Goal: Transaction & Acquisition: Purchase product/service

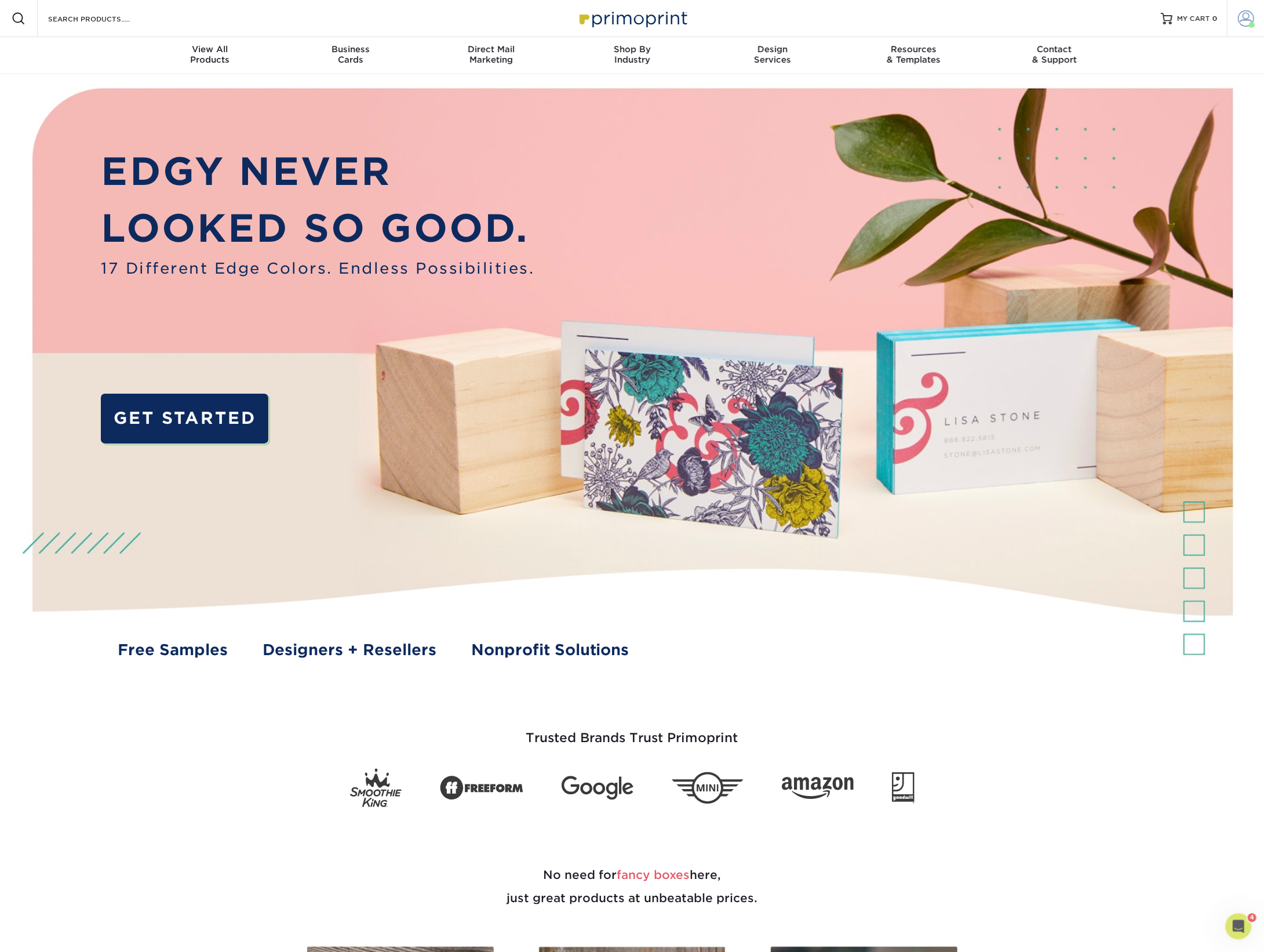
click at [1246, 22] on span at bounding box center [1247, 19] width 16 height 16
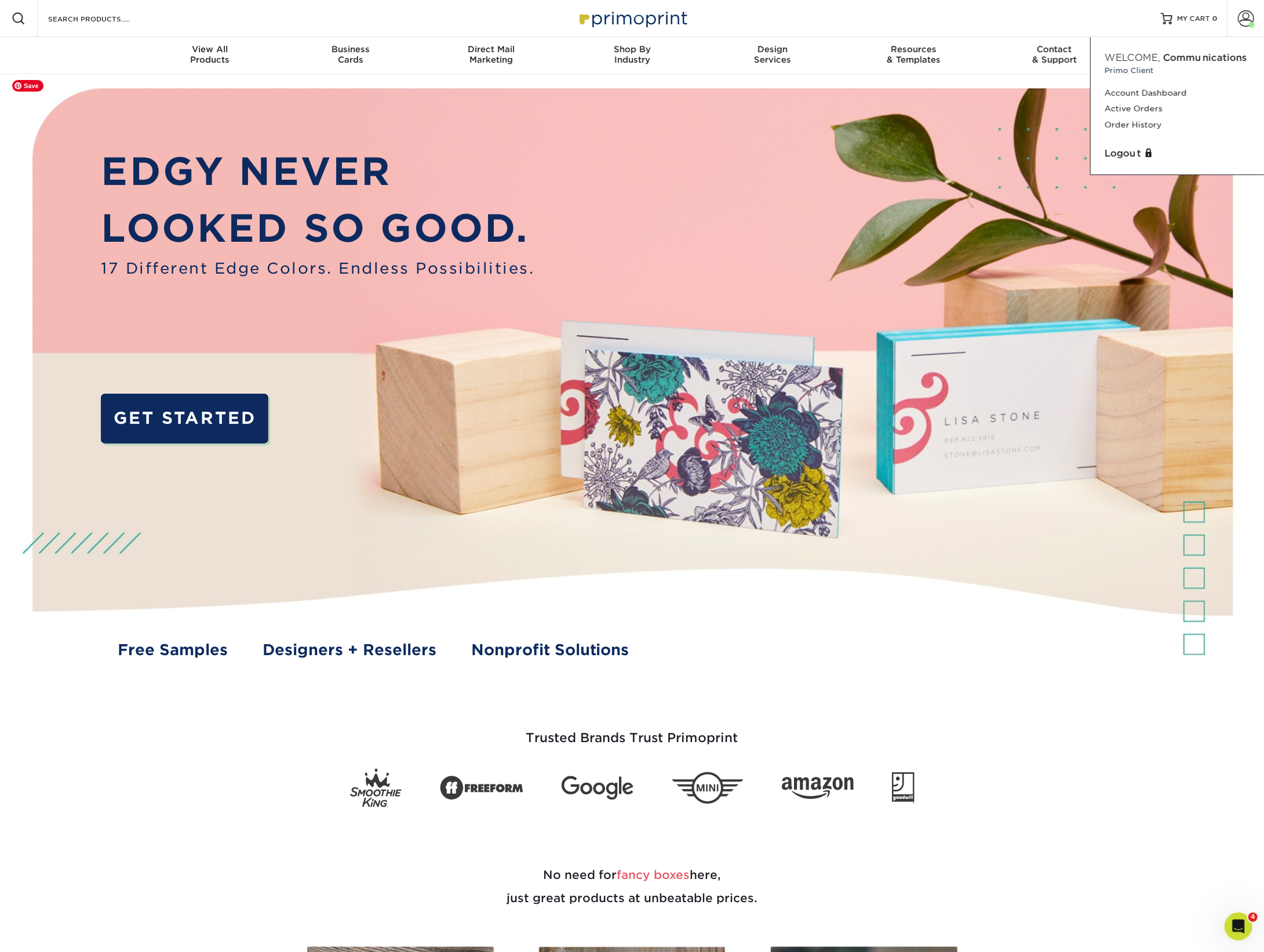
click at [1032, 28] on div "Resources Menu Search Products Account Welcome, Communications Primo Client Acc…" at bounding box center [632, 18] width 1264 height 37
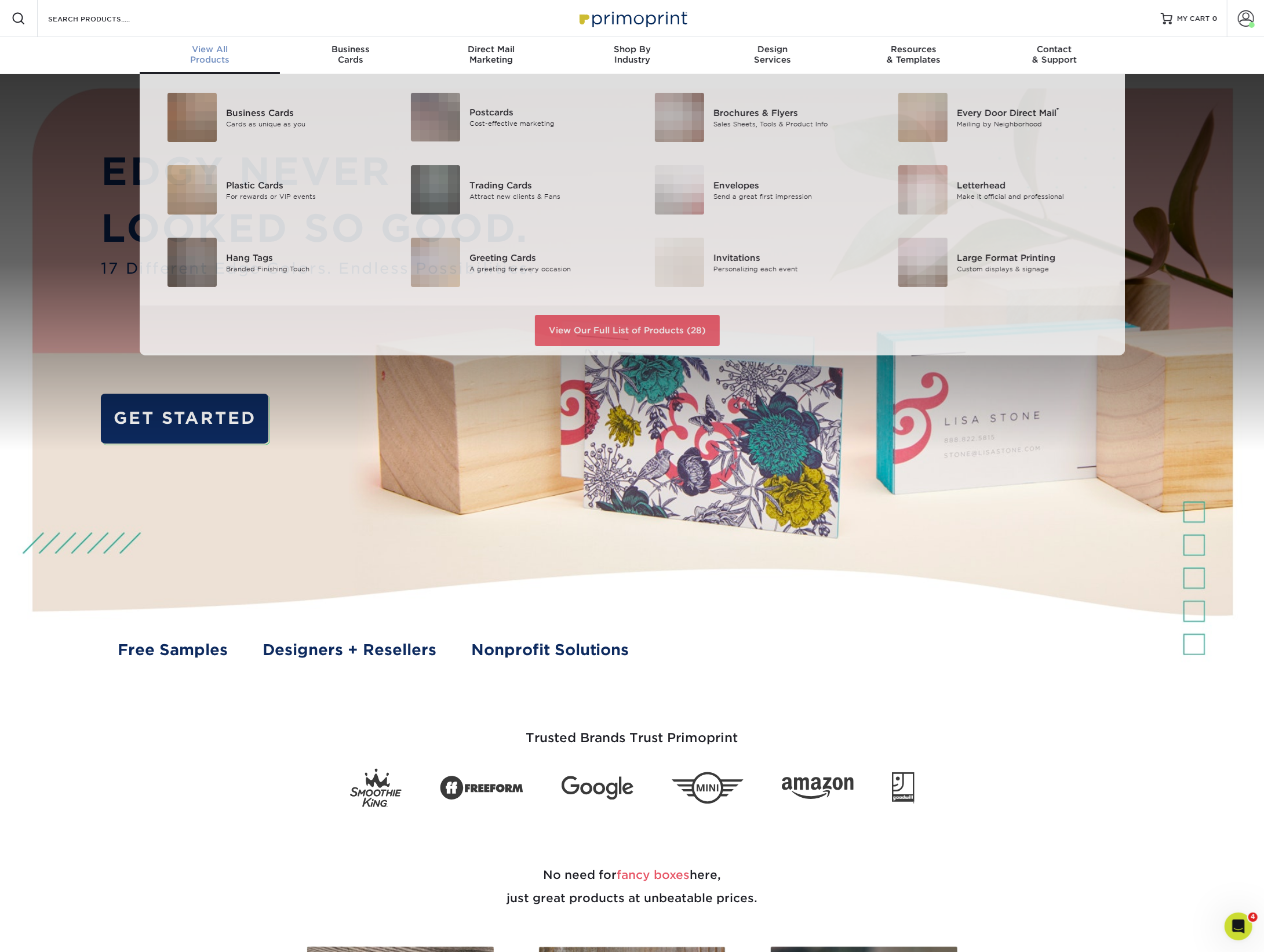
drag, startPoint x: 212, startPoint y: 51, endPoint x: 212, endPoint y: 58, distance: 7.0
click at [211, 55] on div "View All Products" at bounding box center [210, 55] width 141 height 21
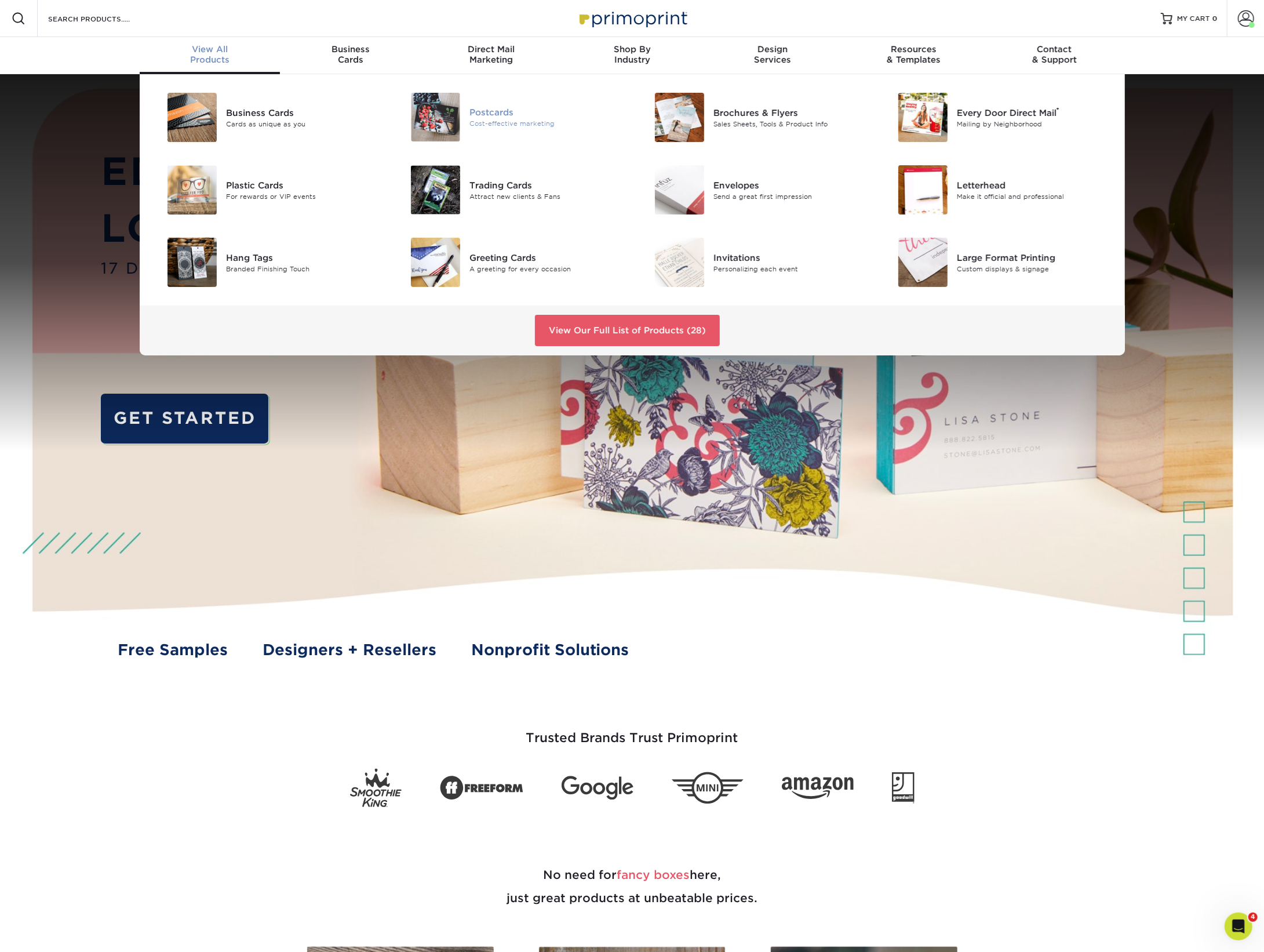
click at [497, 111] on div "Postcards" at bounding box center [546, 112] width 154 height 13
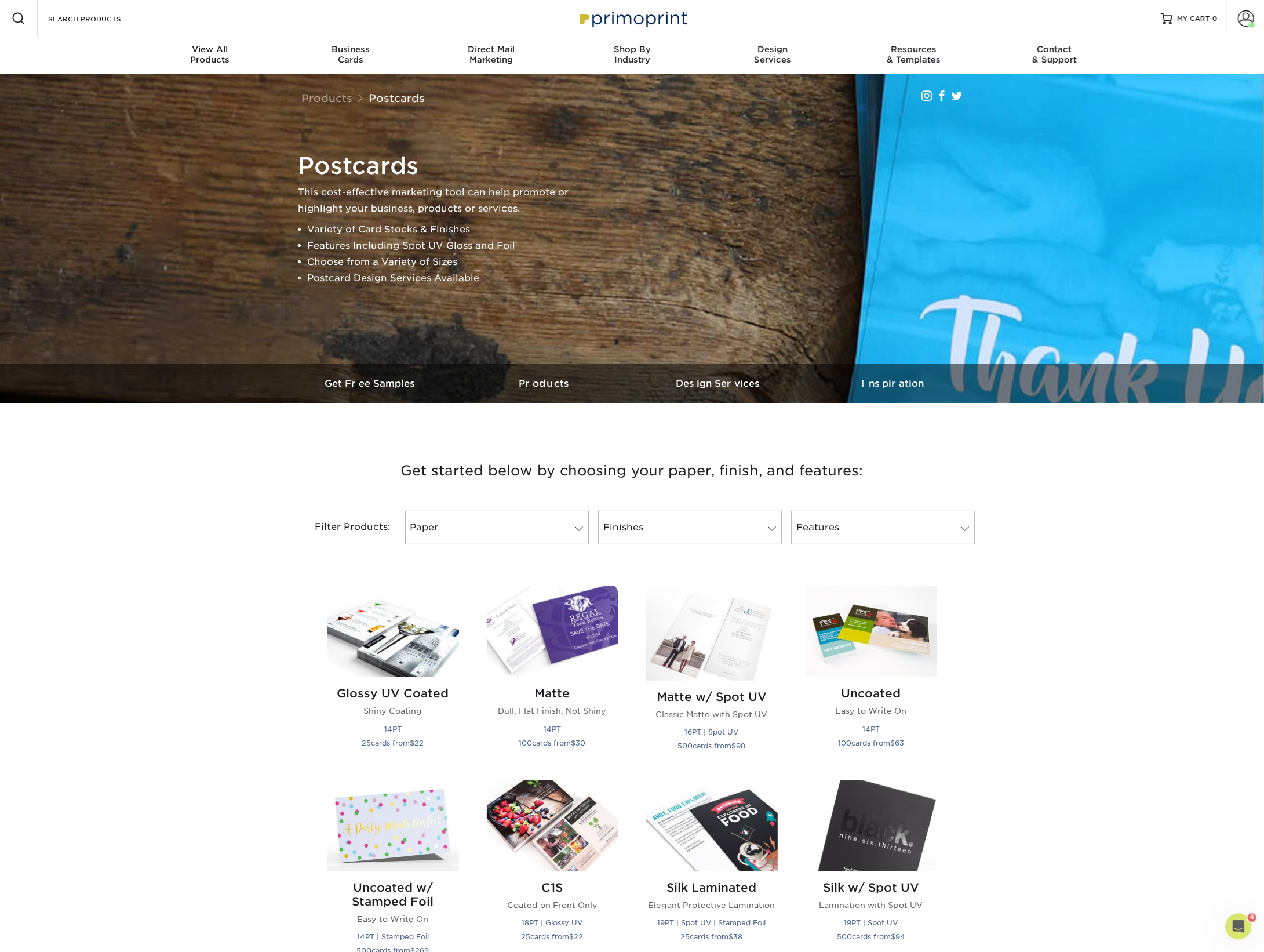
scroll to position [65, 0]
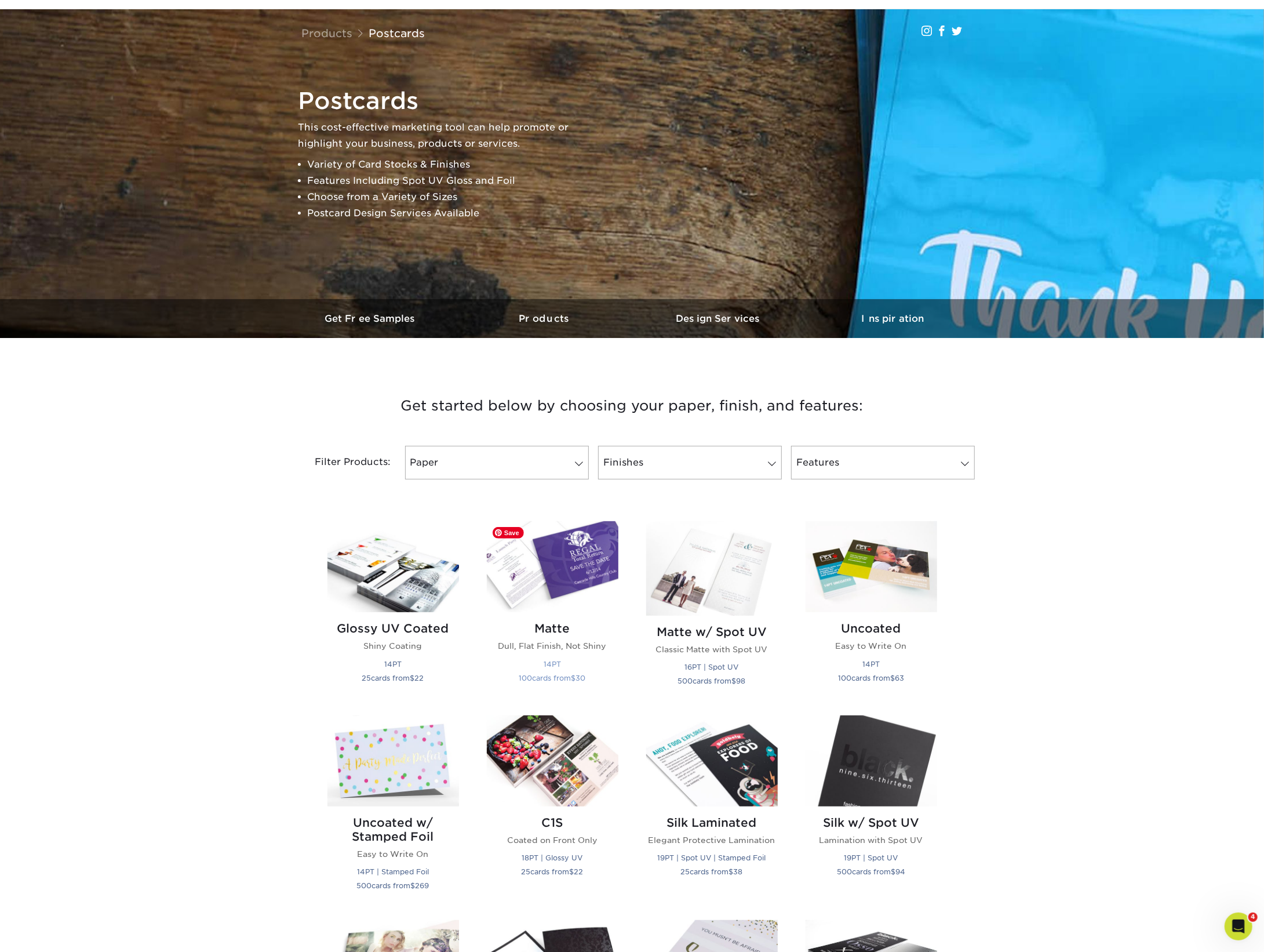
click at [550, 589] on img at bounding box center [553, 566] width 132 height 91
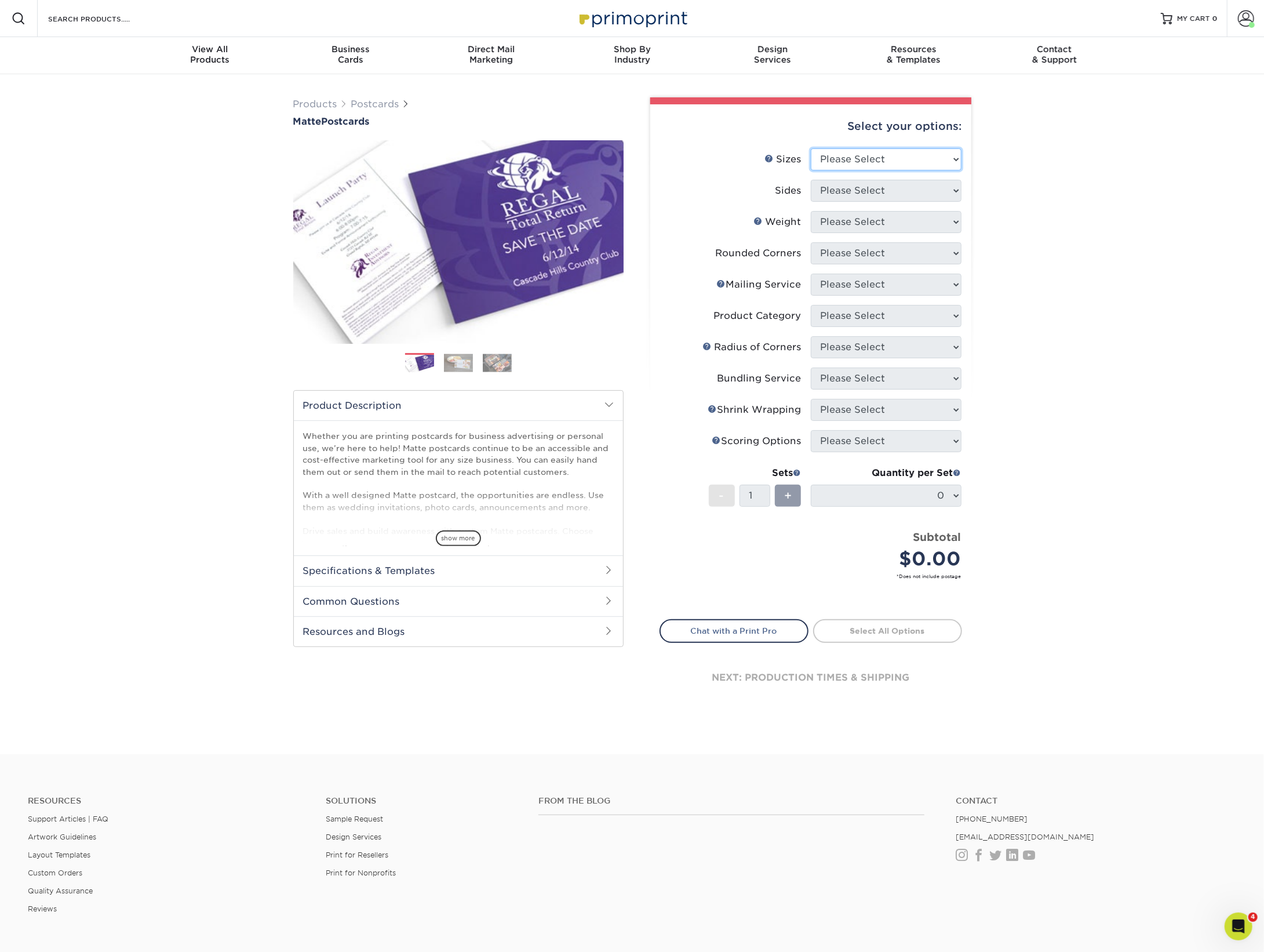
select select "4.25x6.00"
select select "13abbda7-1d64-4f25-8bb2-c179b224825d"
select select "14PT"
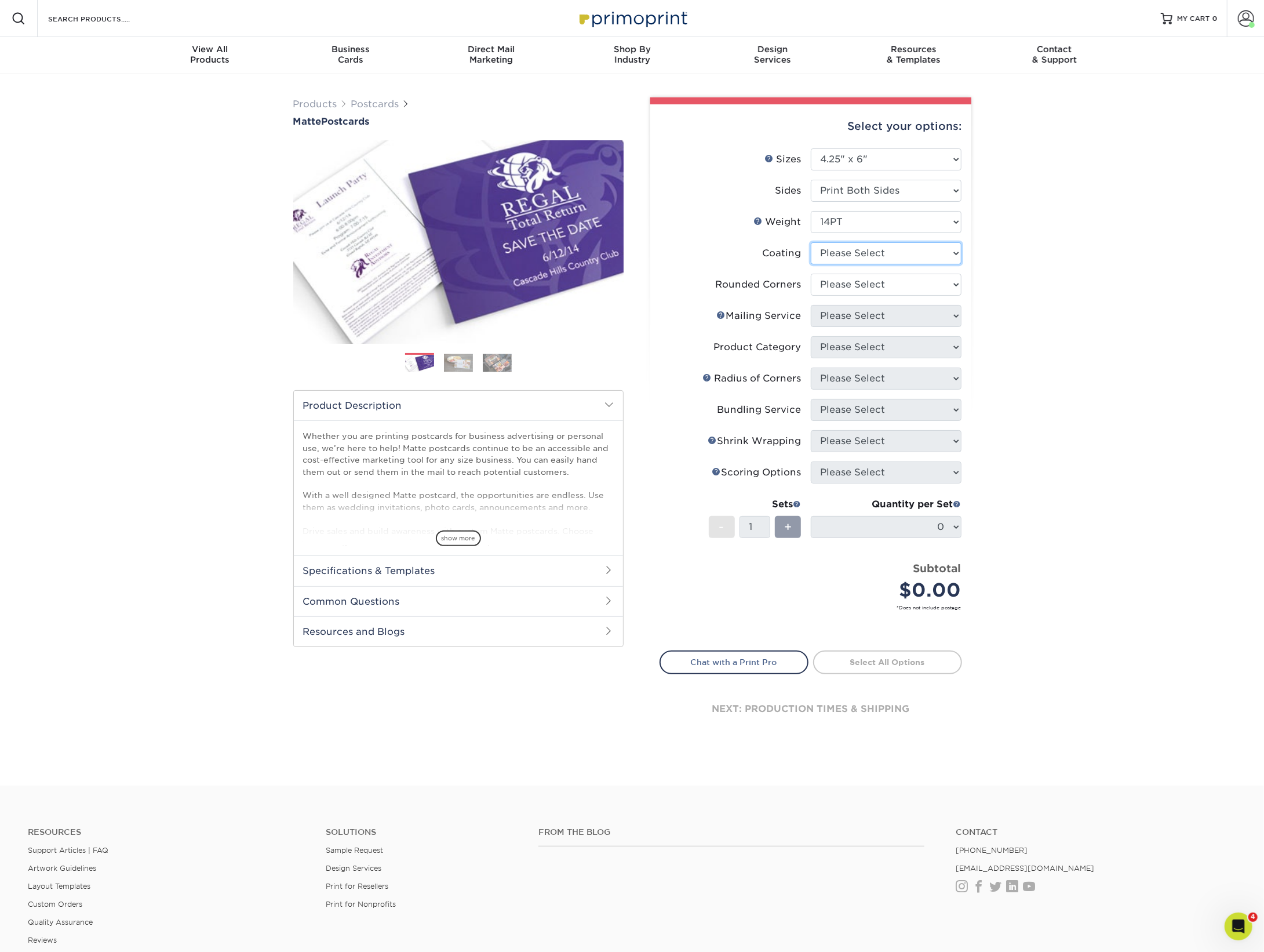
select select "121bb7b5-3b4d-429f-bd8d-bbf80e953313"
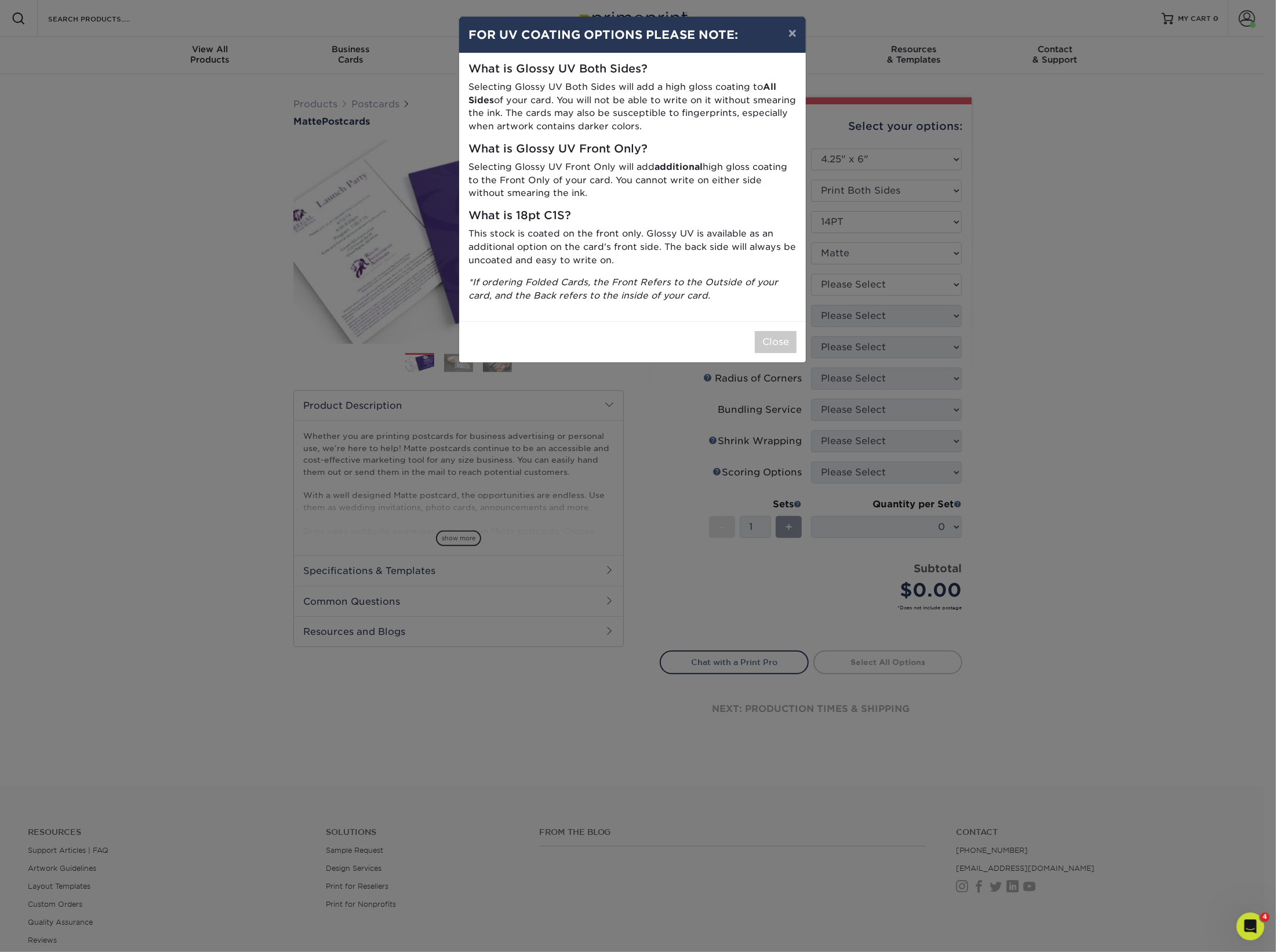
click at [770, 339] on button "Close" at bounding box center [776, 341] width 42 height 22
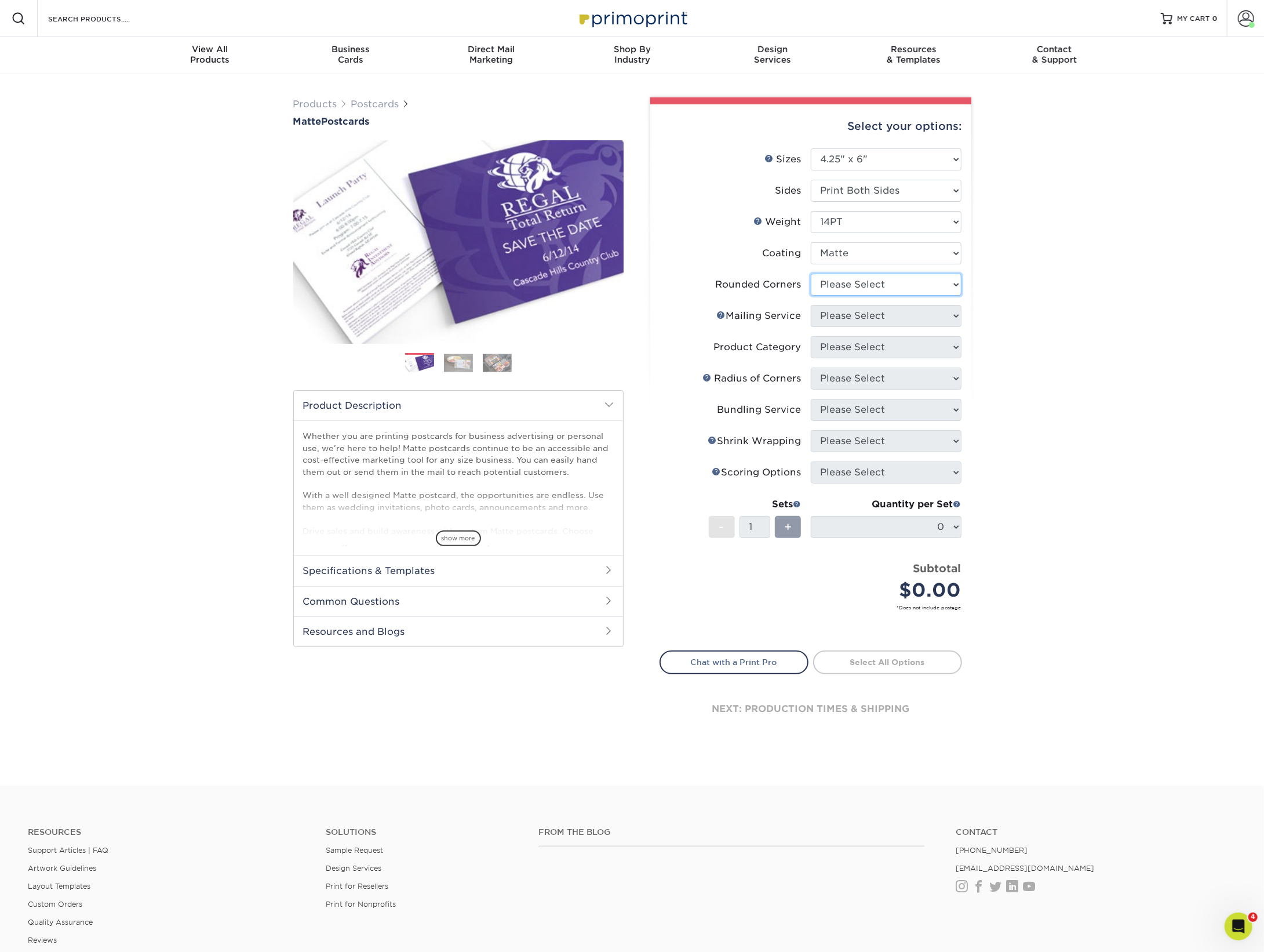
drag, startPoint x: 845, startPoint y: 292, endPoint x: 979, endPoint y: -58, distance: 374.8
click at [980, 0] on html "Resources Menu Search Products Account Welcome, Communications Primo Client Acc…" at bounding box center [632, 562] width 1264 height 1124
select select "0"
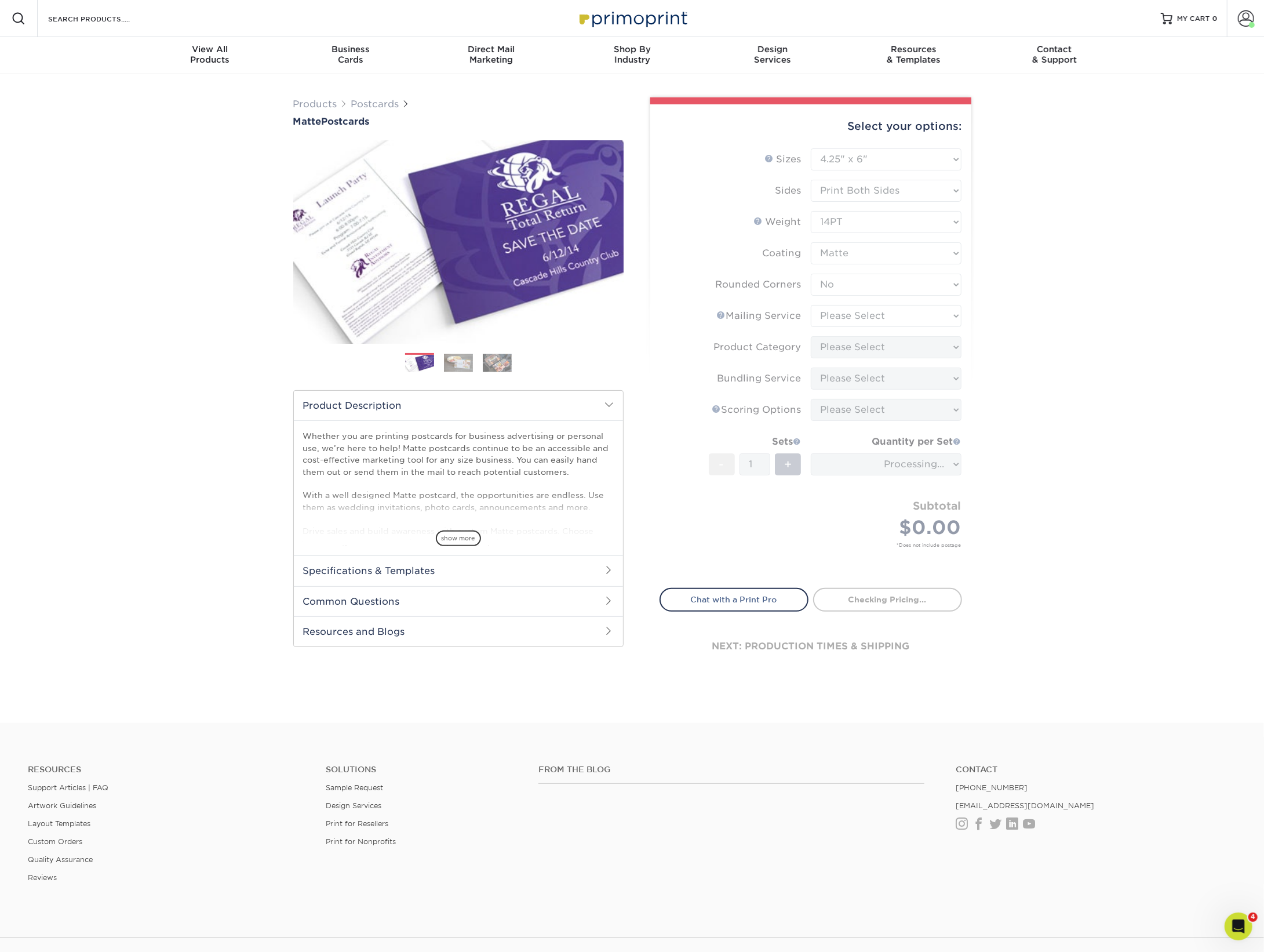
click at [896, 314] on form "Sizes Help Sizes Please Select 1.5" x 7" 2" x 4" 2" x 6" 2" x 7" 2" x 8" 2.12" …" at bounding box center [811, 361] width 303 height 426
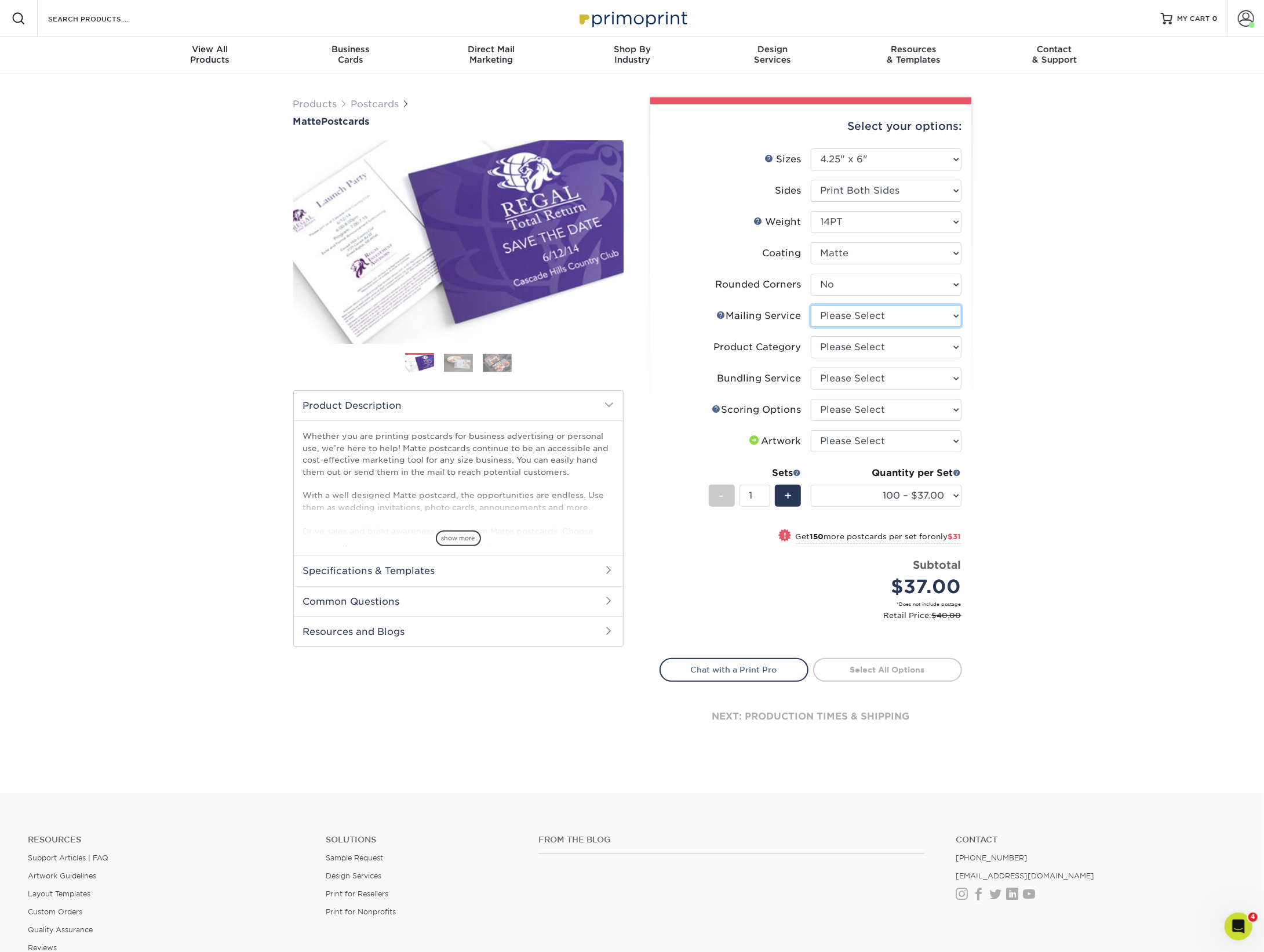
select select "3e5e9bdd-d78a-4c28-a41d-fe1407925ca6"
select select "9b7272e0-d6c8-4c3c-8e97-d3a1bcdab858"
select select "58689abb-25c0-461c-a4c3-a80b627d6649"
select select "16ebe401-5398-422d-8cb0-f3adbb82deb5"
select select "upload"
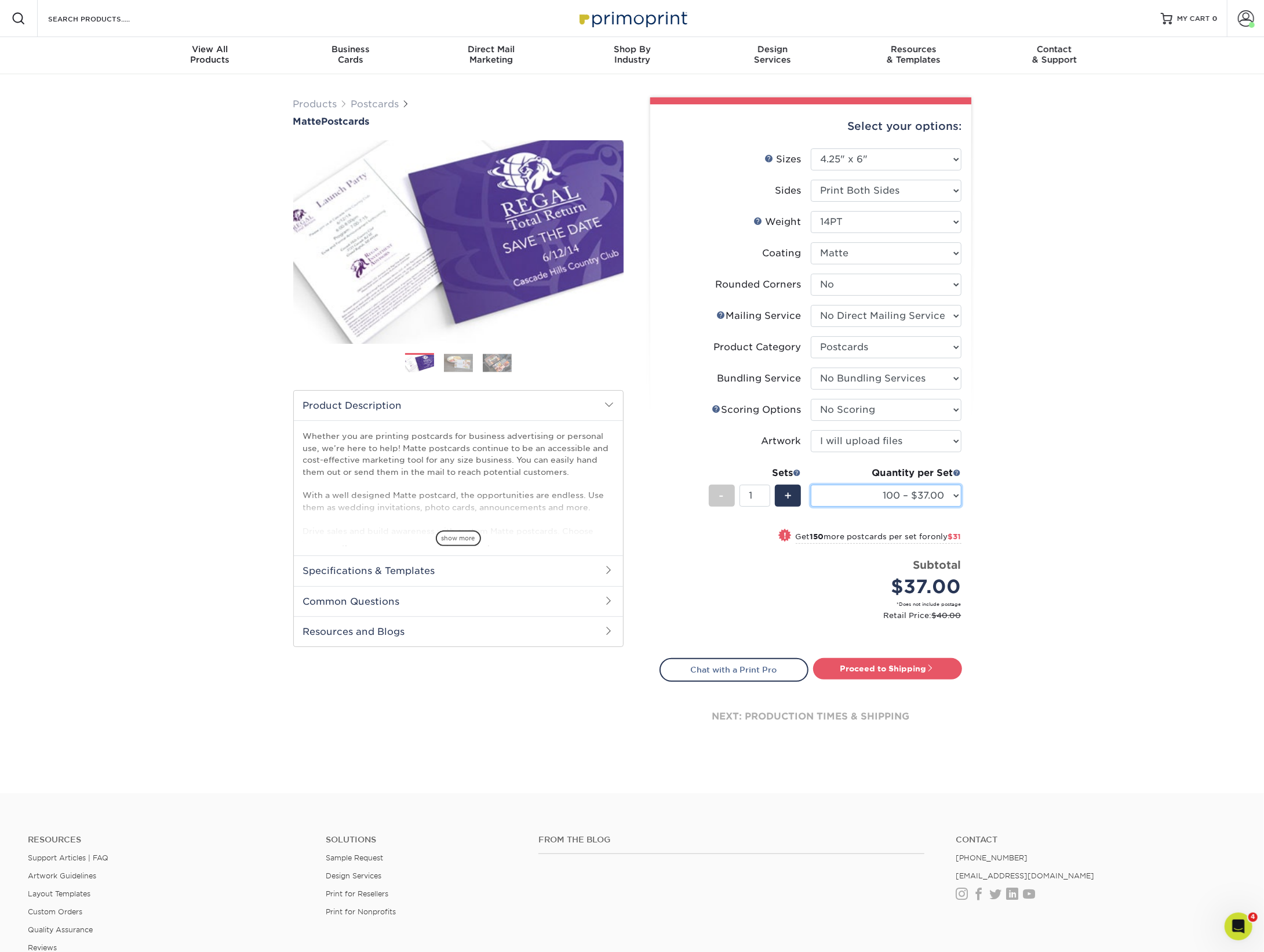
select select "500 – $81.00"
click at [905, 666] on link "Proceed to Shipping" at bounding box center [888, 669] width 149 height 21
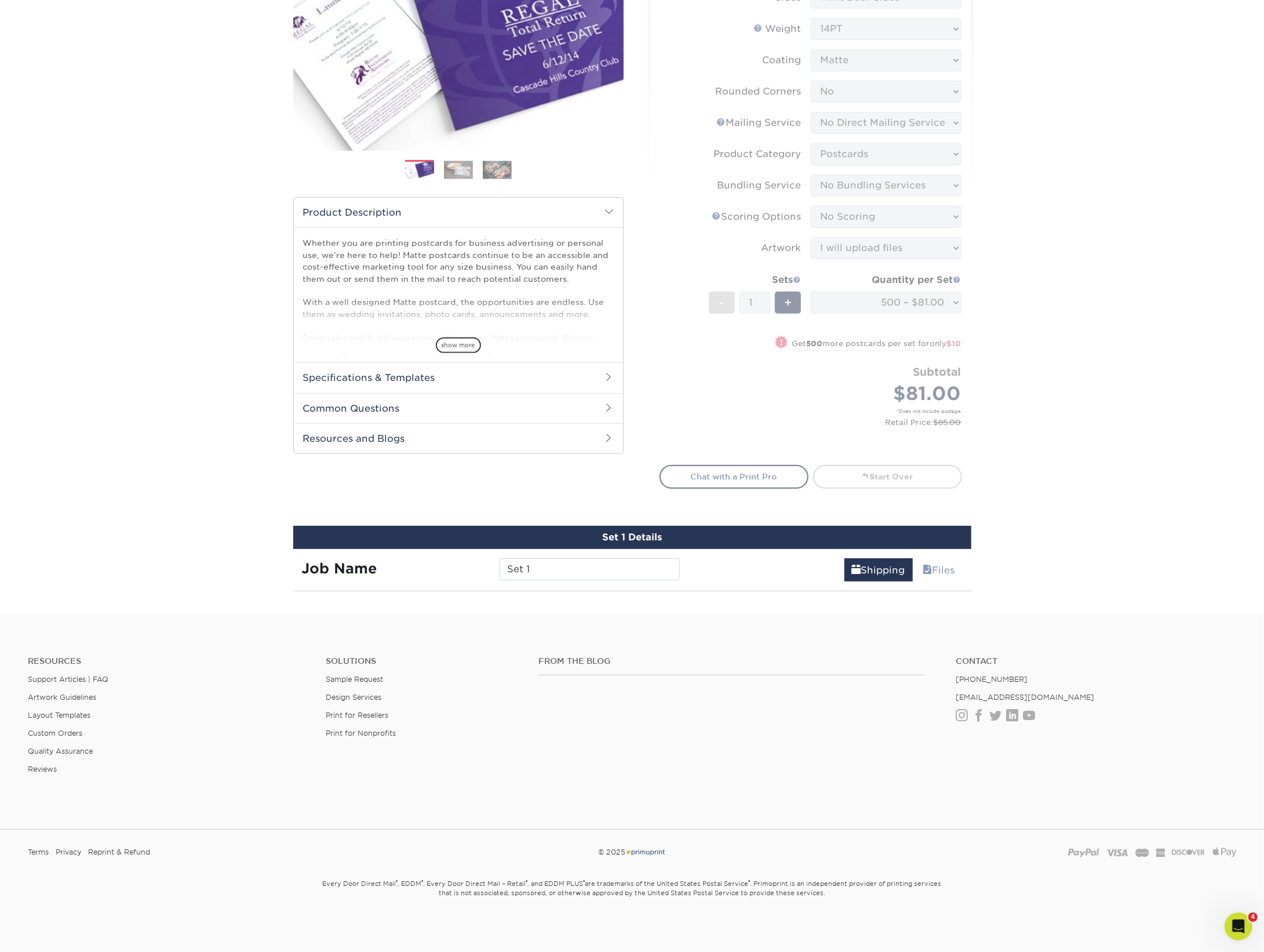
scroll to position [487, 0]
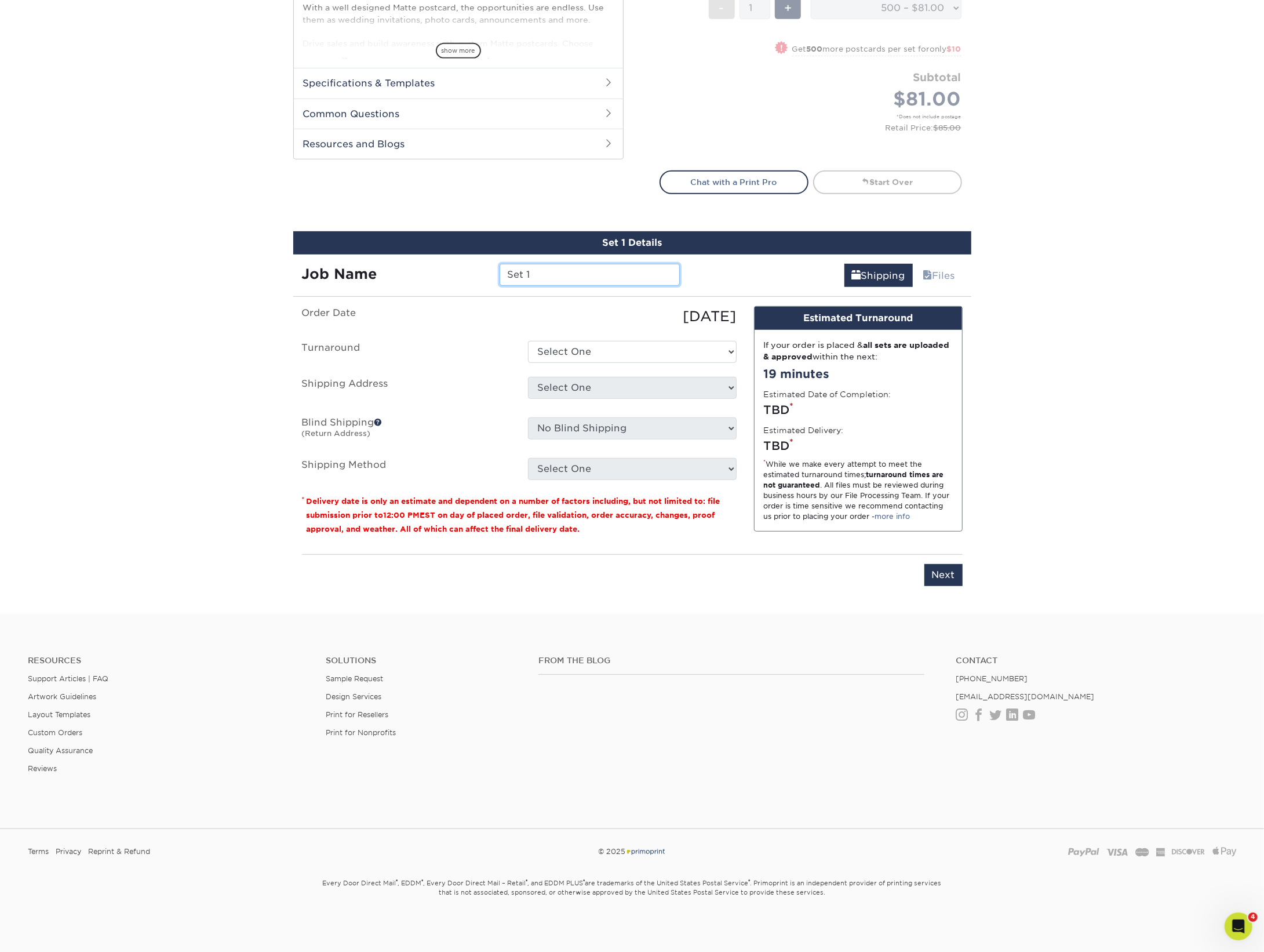
drag, startPoint x: 561, startPoint y: 272, endPoint x: 442, endPoint y: 268, distance: 119.1
click at [442, 268] on div "Job Name Set 1" at bounding box center [491, 274] width 396 height 22
type input "CL Fall Events"
select select "d4a8cfea-a77f-46bb-a016-6d6aebb7f869"
select select "128327"
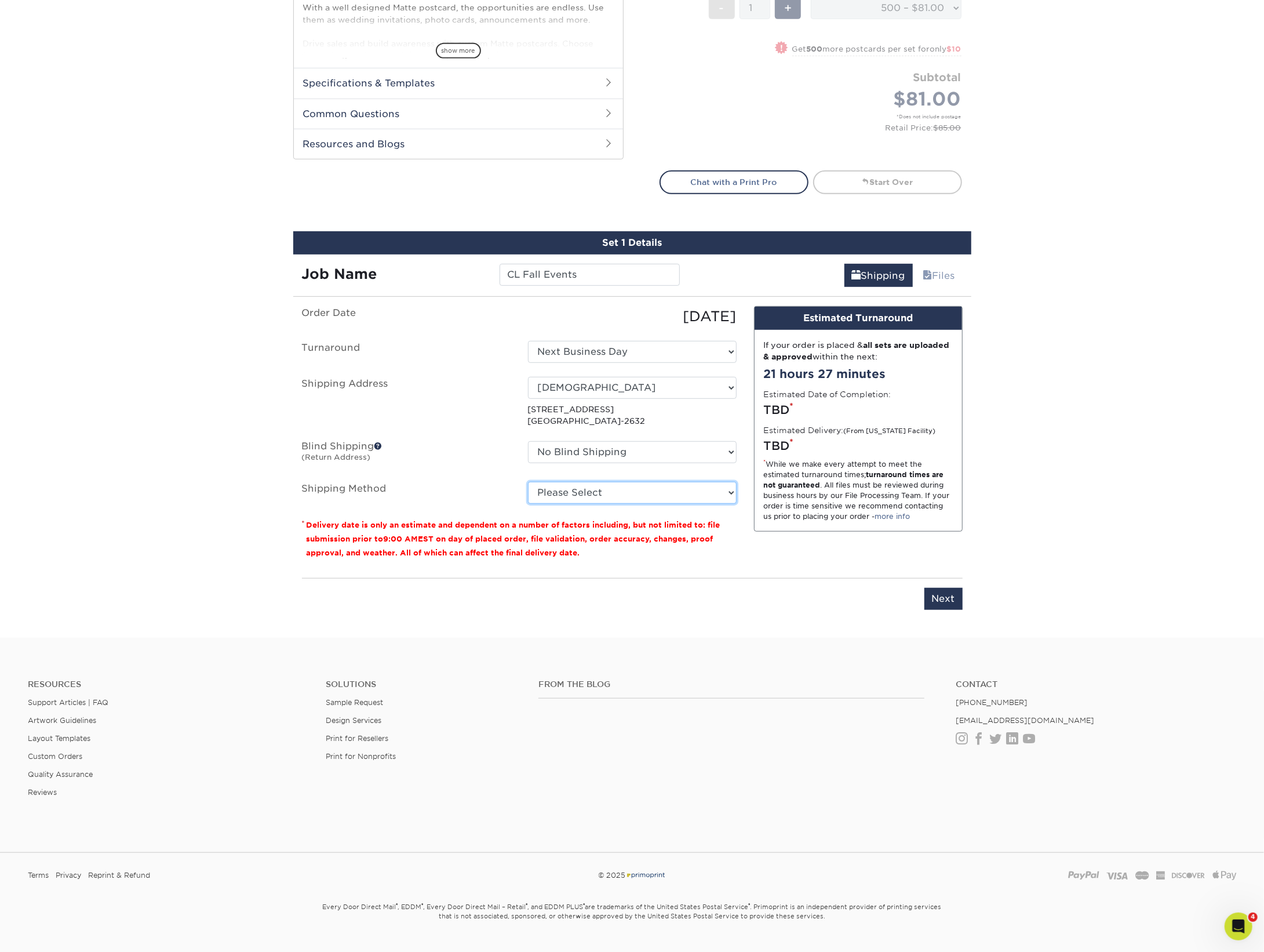
select select "03"
click at [942, 594] on input "Next" at bounding box center [943, 598] width 38 height 22
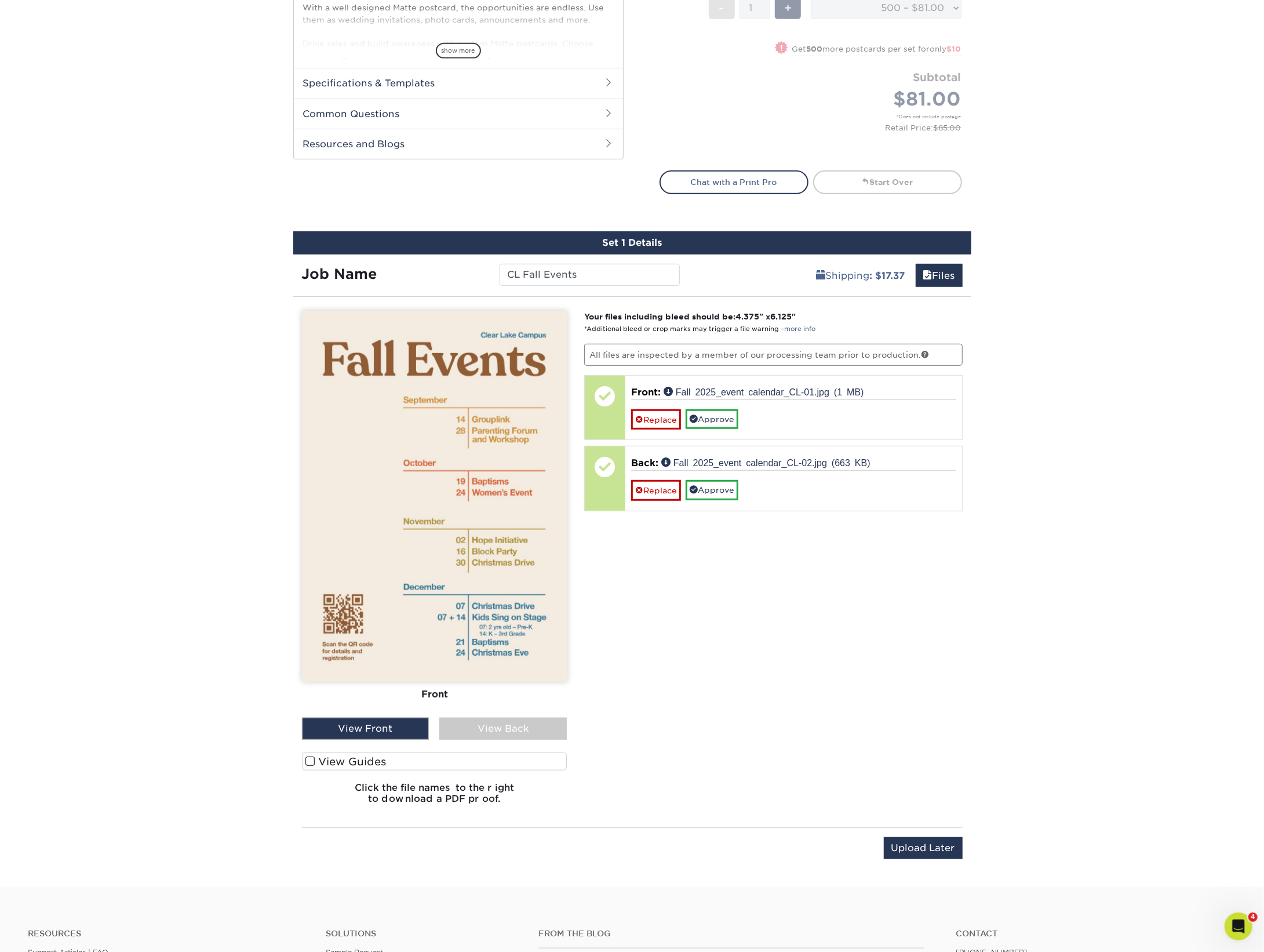
click at [309, 759] on span at bounding box center [310, 761] width 10 height 11
click at [0, 0] on input "View Guides" at bounding box center [0, 0] width 0 height 0
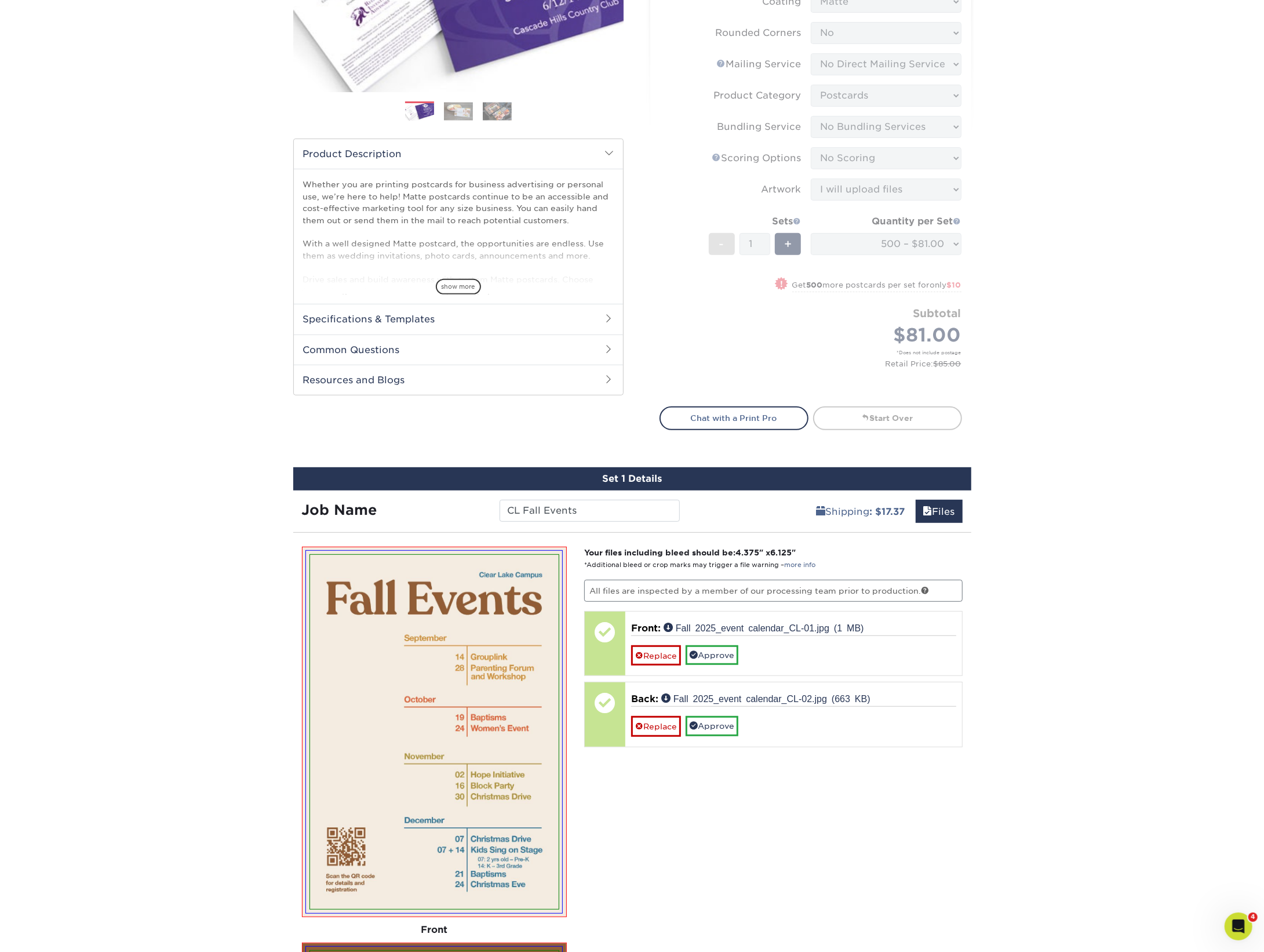
scroll to position [248, 0]
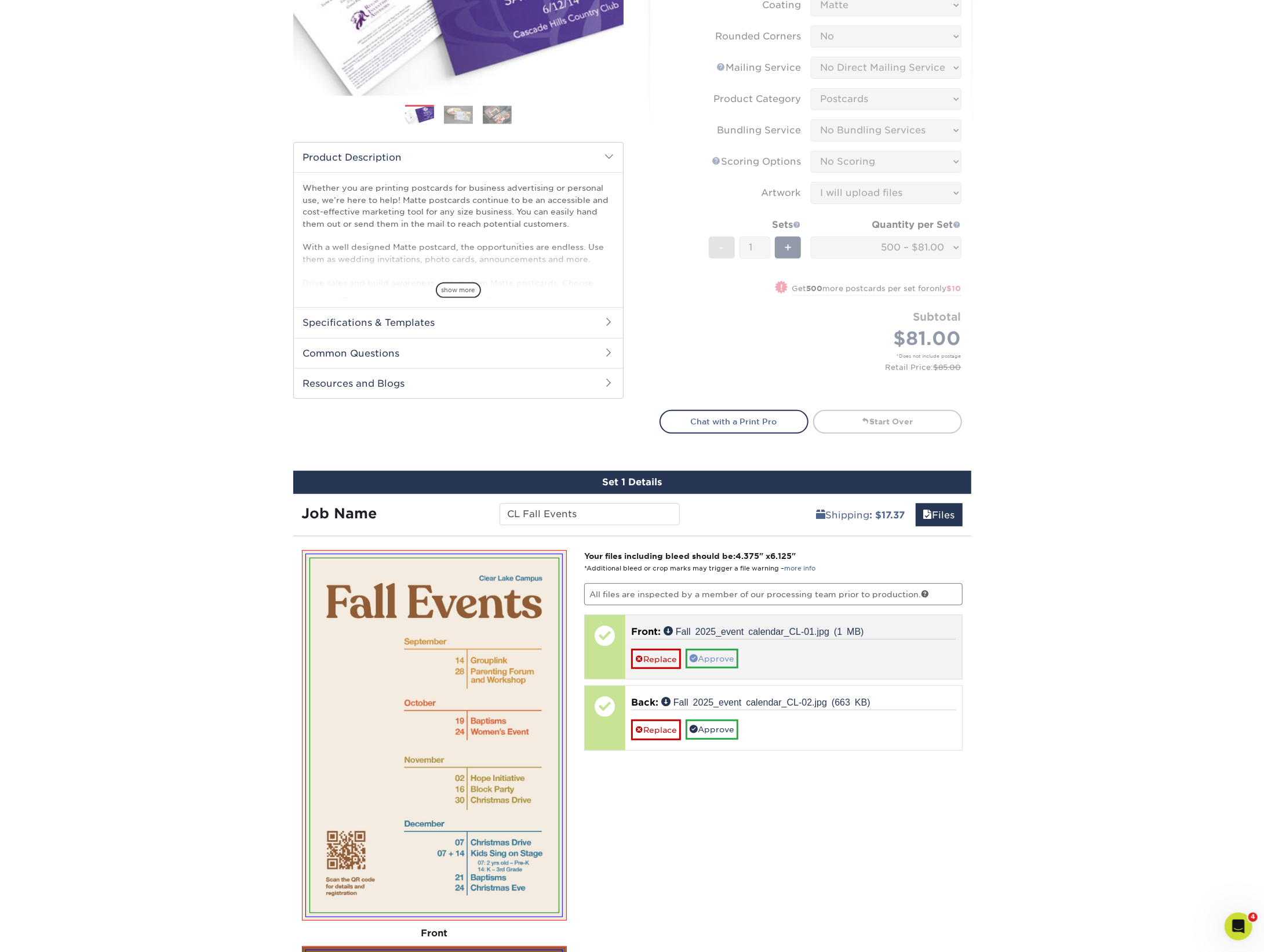
click at [731, 663] on link "Approve" at bounding box center [712, 658] width 52 height 19
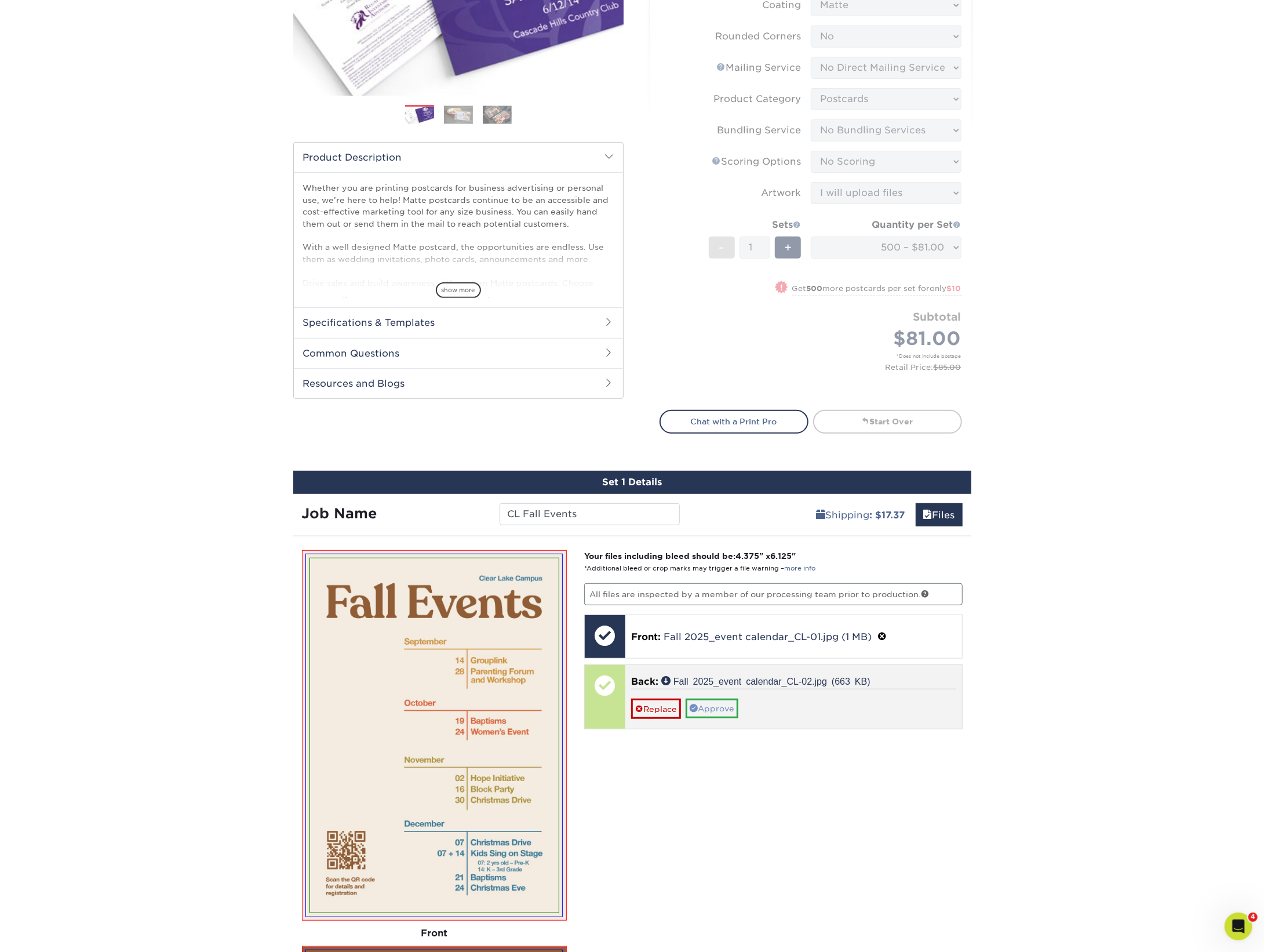
click at [723, 708] on link "Approve" at bounding box center [712, 708] width 52 height 19
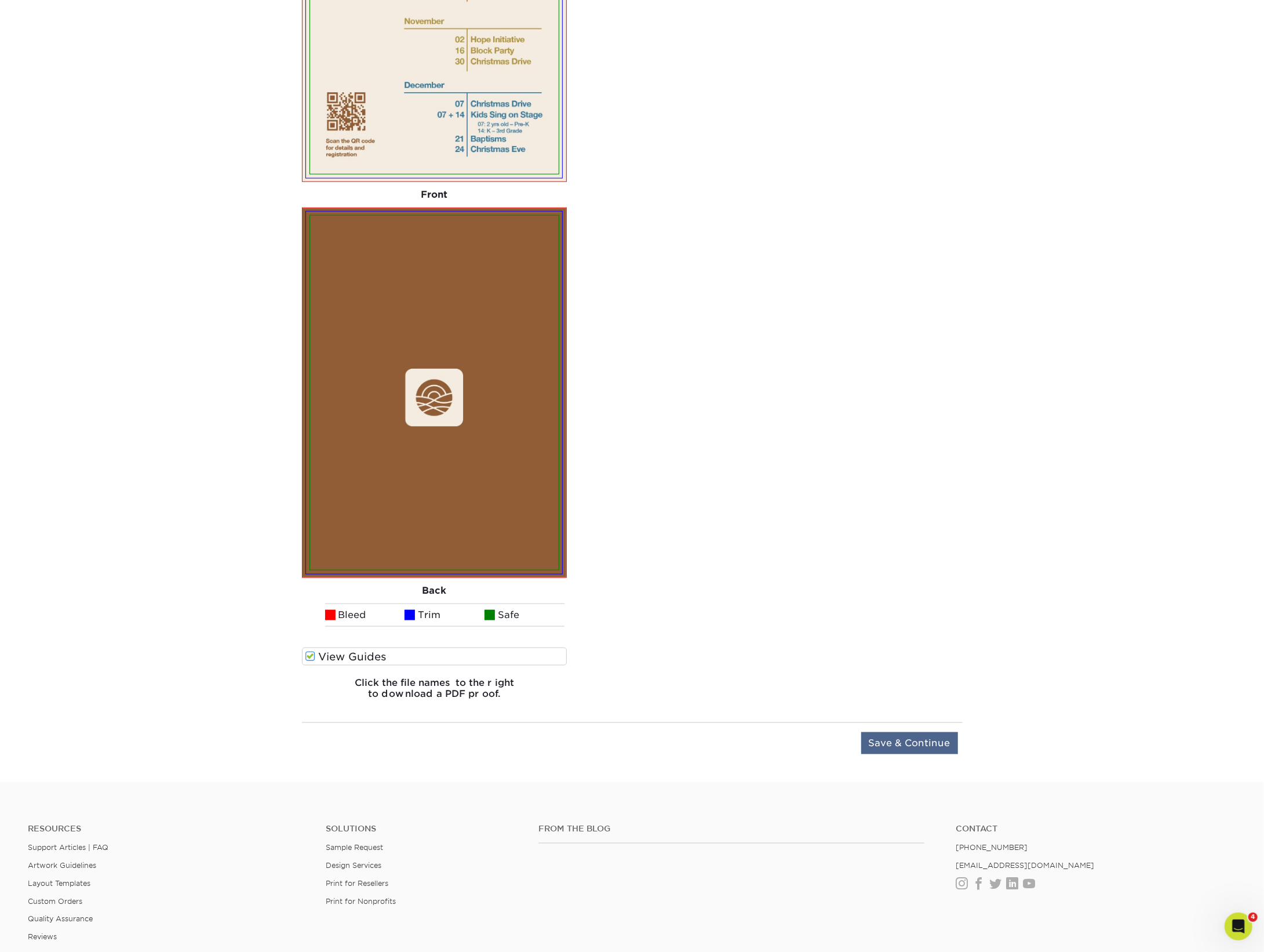
click at [906, 742] on input "Save & Continue" at bounding box center [909, 743] width 97 height 22
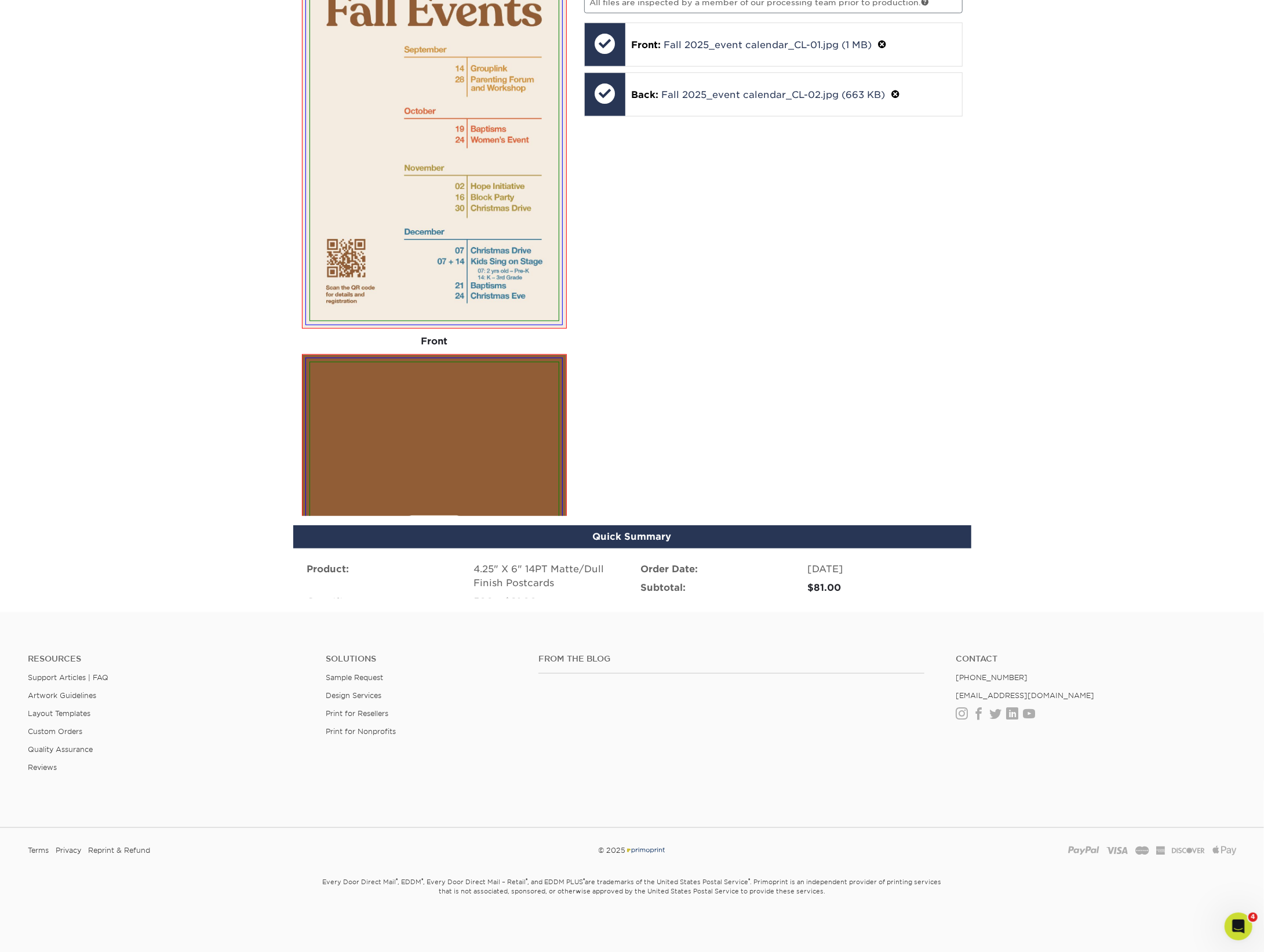
scroll to position [383, 0]
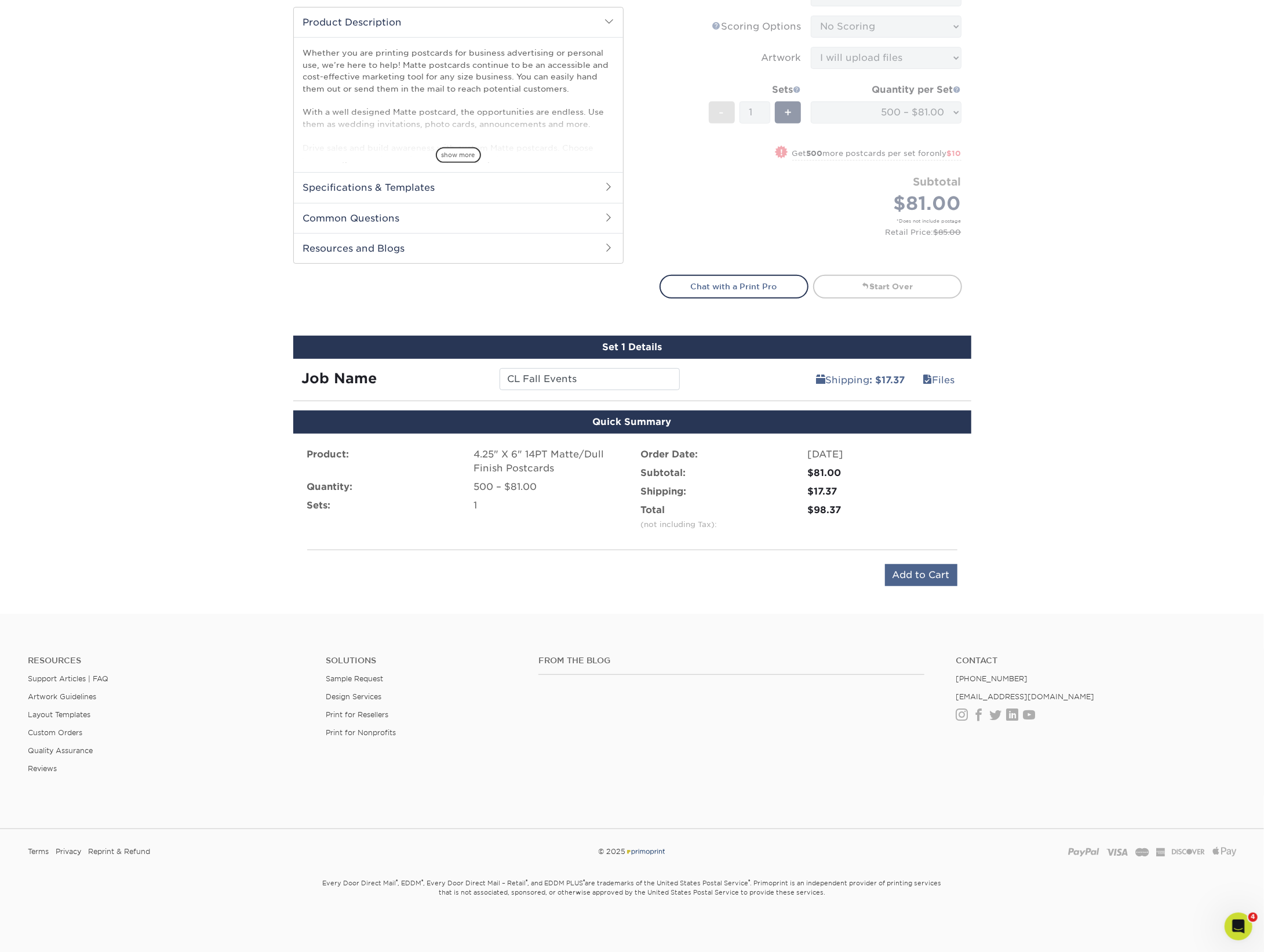
click at [901, 570] on input "Add to Cart" at bounding box center [921, 574] width 73 height 22
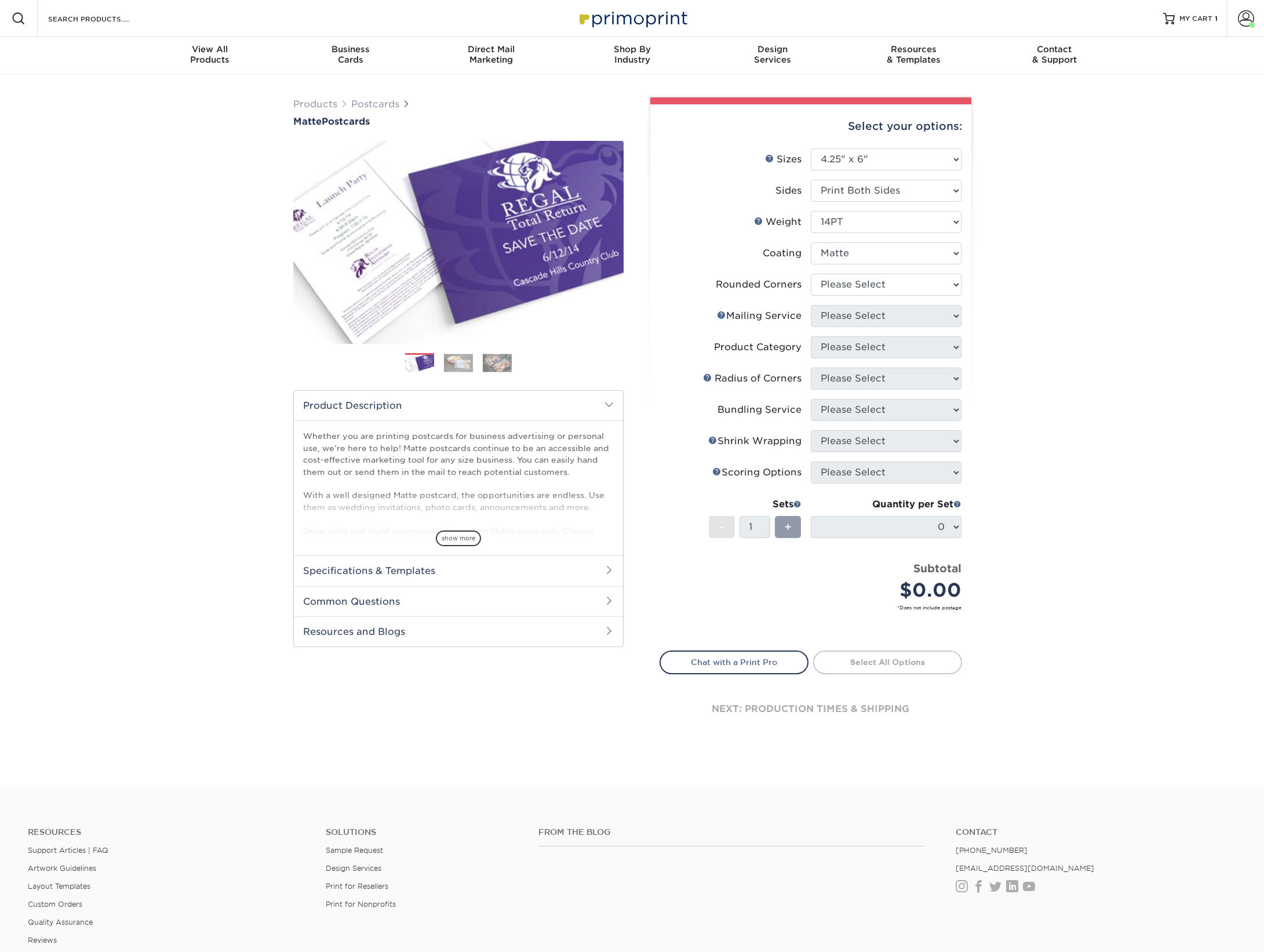
select select "4.25x6.00"
select select "0"
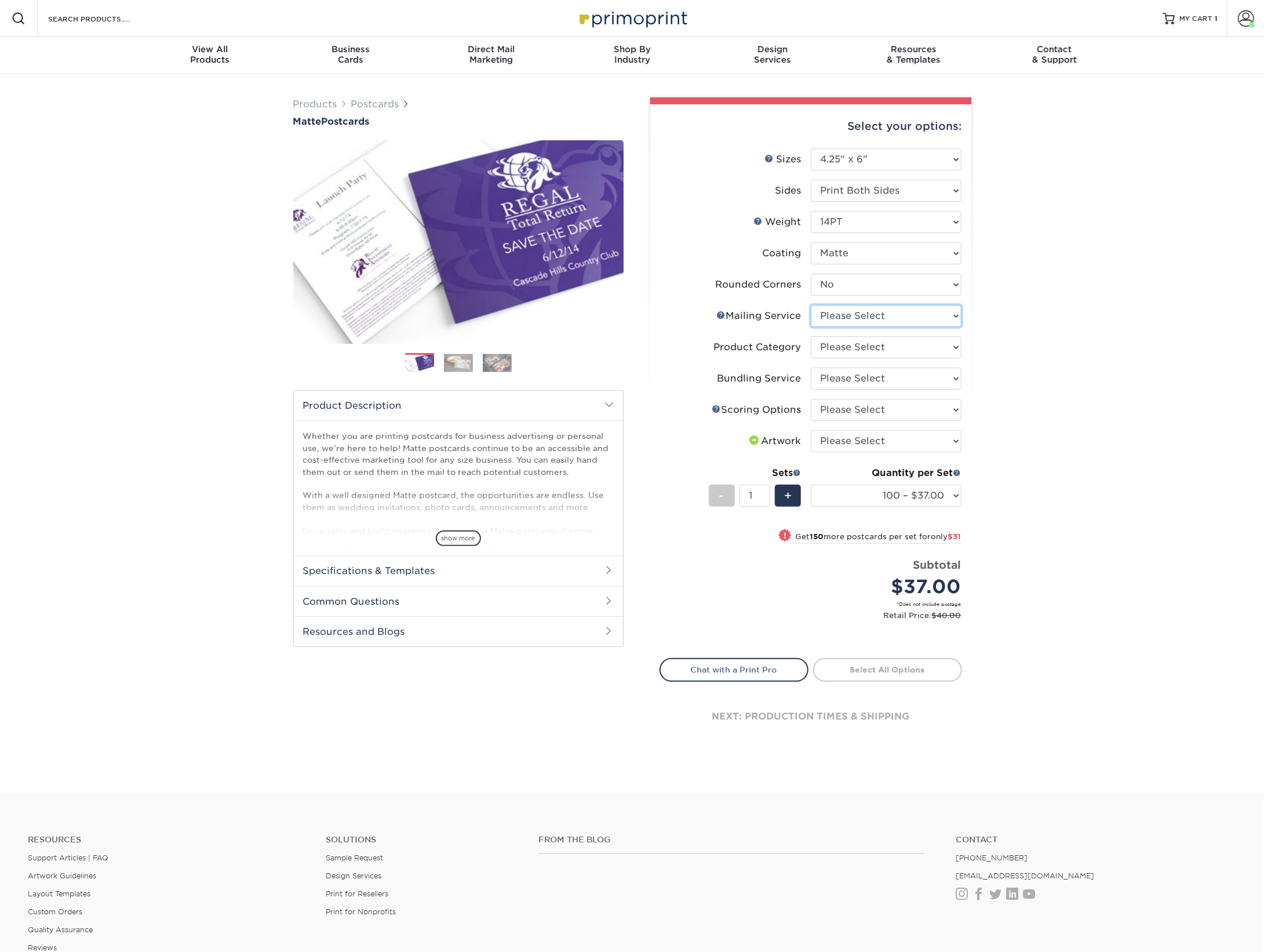
select select "3e5e9bdd-d78a-4c28-a41d-fe1407925ca6"
select select "9b7272e0-d6c8-4c3c-8e97-d3a1bcdab858"
select select "58689abb-25c0-461c-a4c3-a80b627d6649"
select select "16ebe401-5398-422d-8cb0-f3adbb82deb5"
select select "upload"
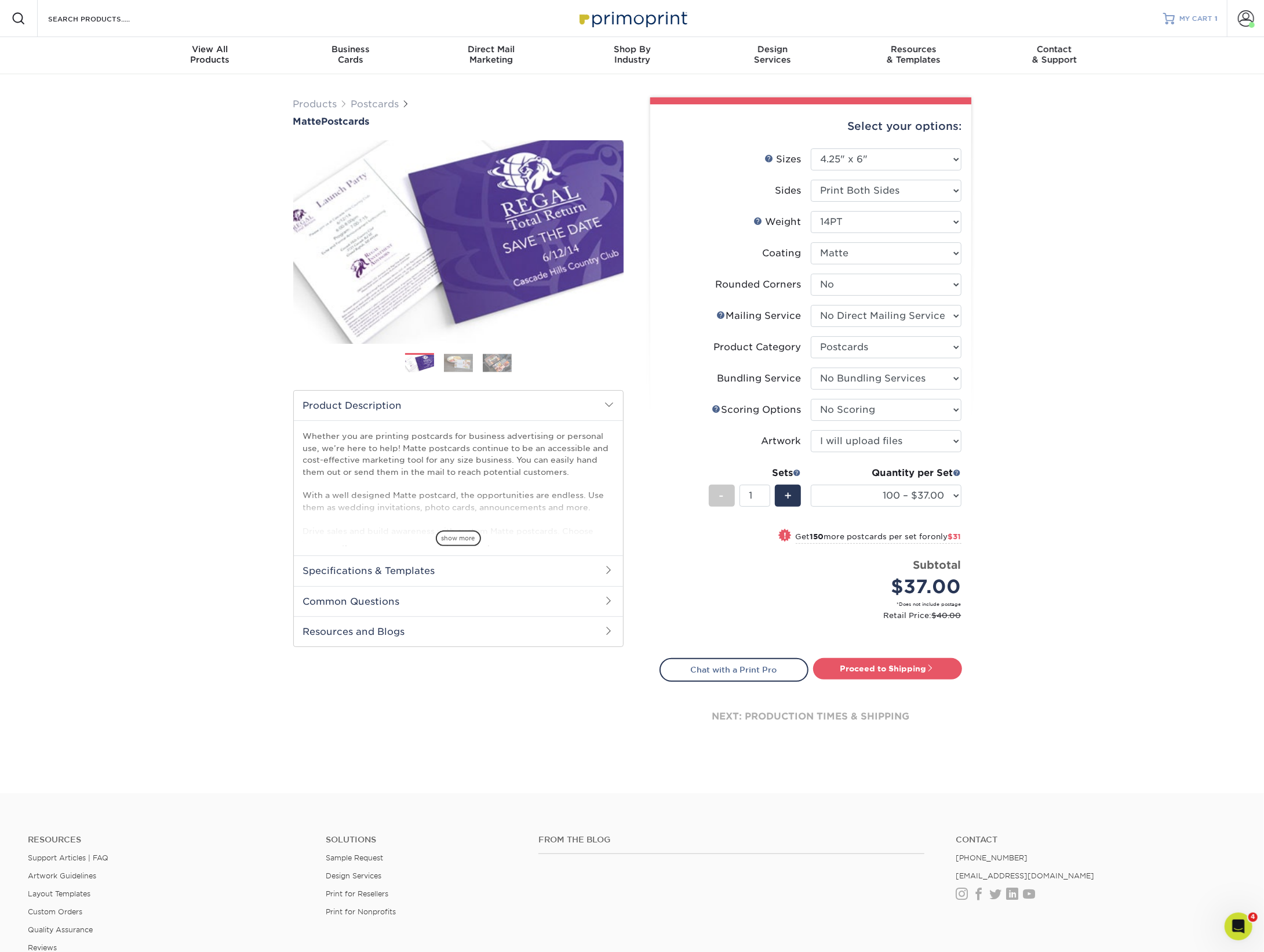
click at [1191, 19] on span "MY CART" at bounding box center [1196, 19] width 33 height 10
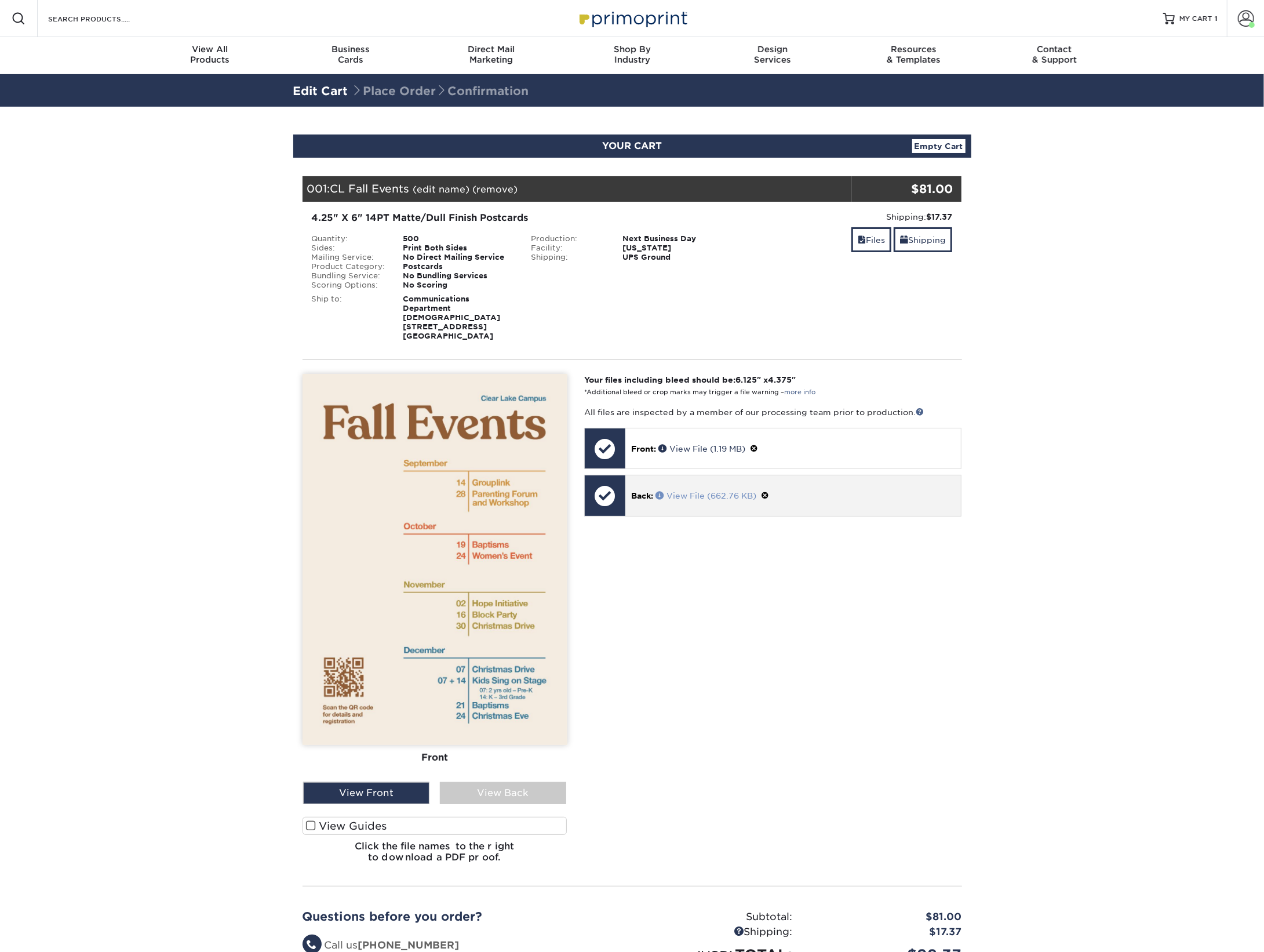
click at [707, 498] on link "View File (662.76 KB)" at bounding box center [705, 495] width 101 height 9
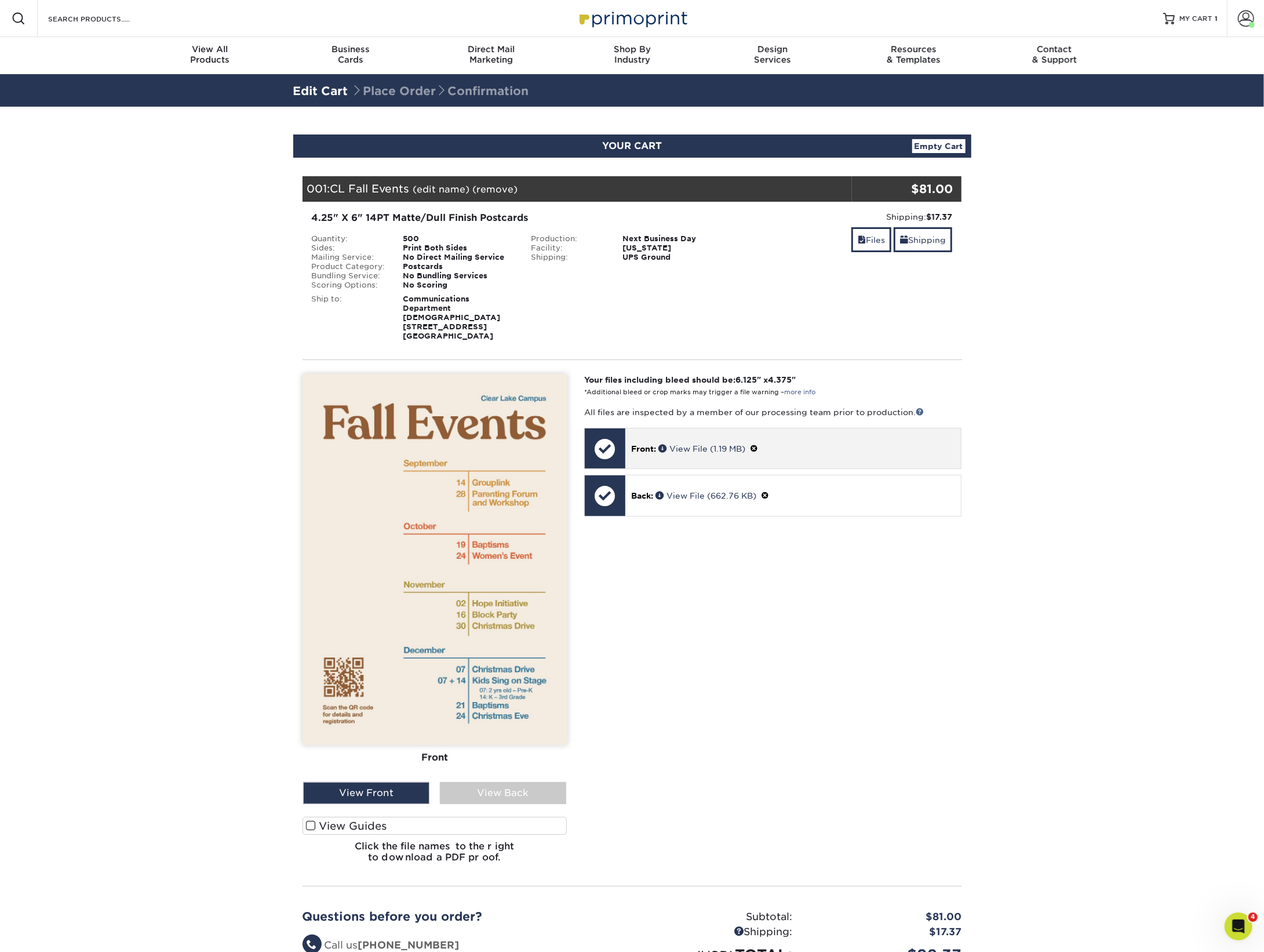
click at [757, 454] on span at bounding box center [753, 448] width 8 height 9
click at [648, 471] on link "Ok" at bounding box center [643, 462] width 25 height 18
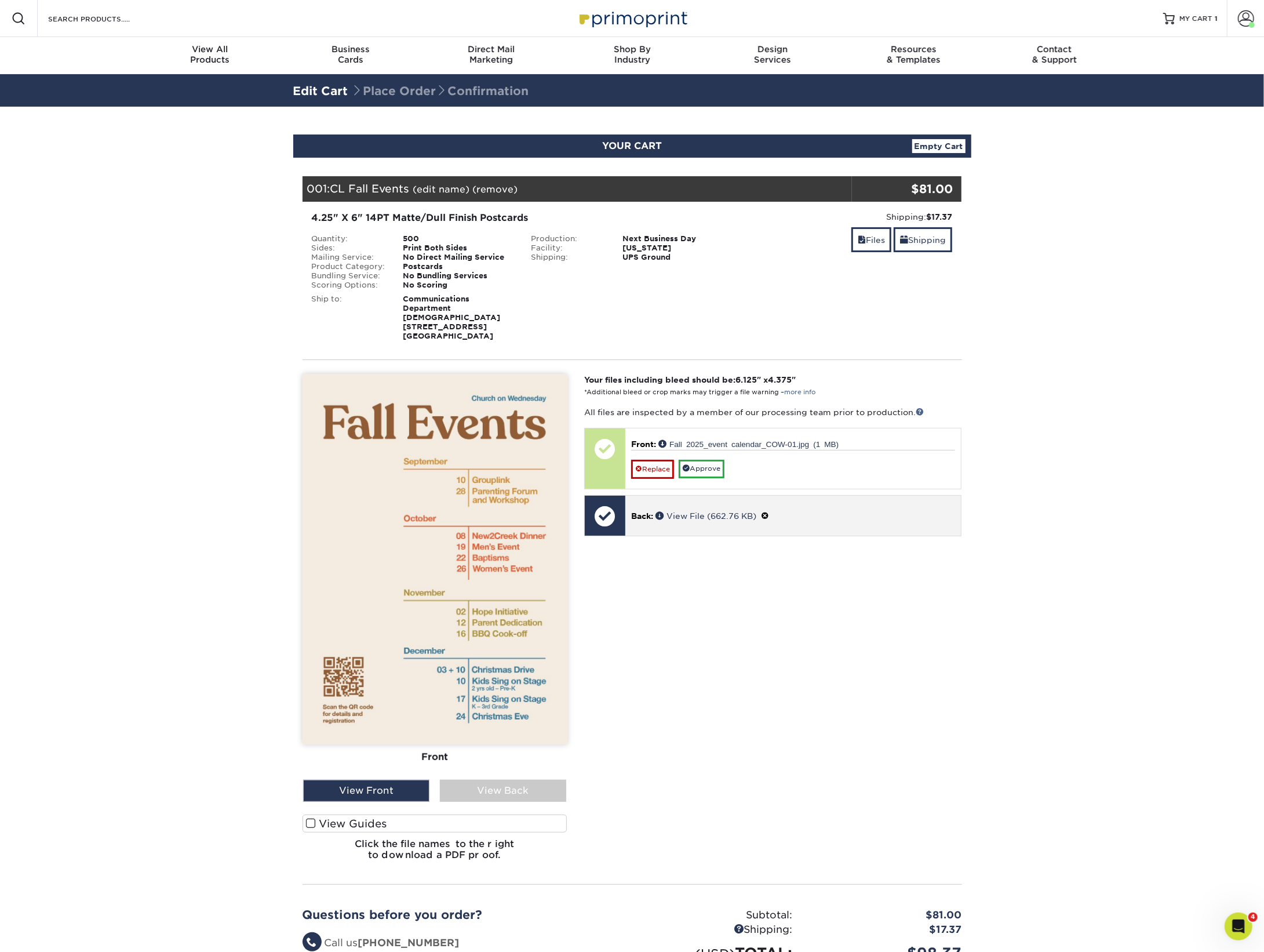
click at [769, 520] on span at bounding box center [765, 516] width 8 height 9
click at [645, 538] on link "Ok" at bounding box center [643, 529] width 25 height 18
click at [312, 829] on span at bounding box center [310, 823] width 10 height 11
click at [0, 0] on input "View Guides" at bounding box center [0, 0] width 0 height 0
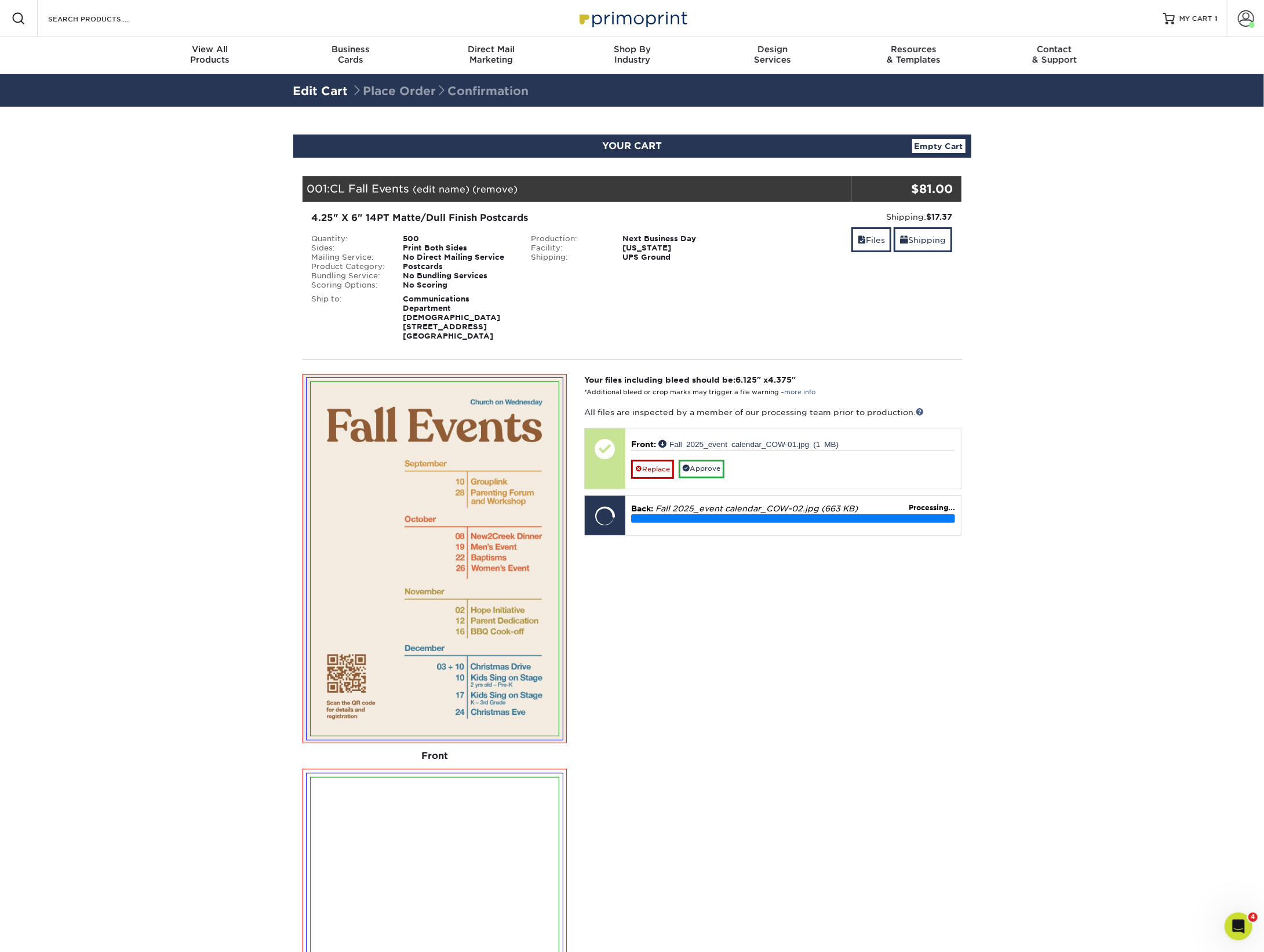
click at [714, 645] on div "Your files including bleed should be: 6.125 " x 4.375 " *Additional bleed or cr…" at bounding box center [773, 815] width 395 height 882
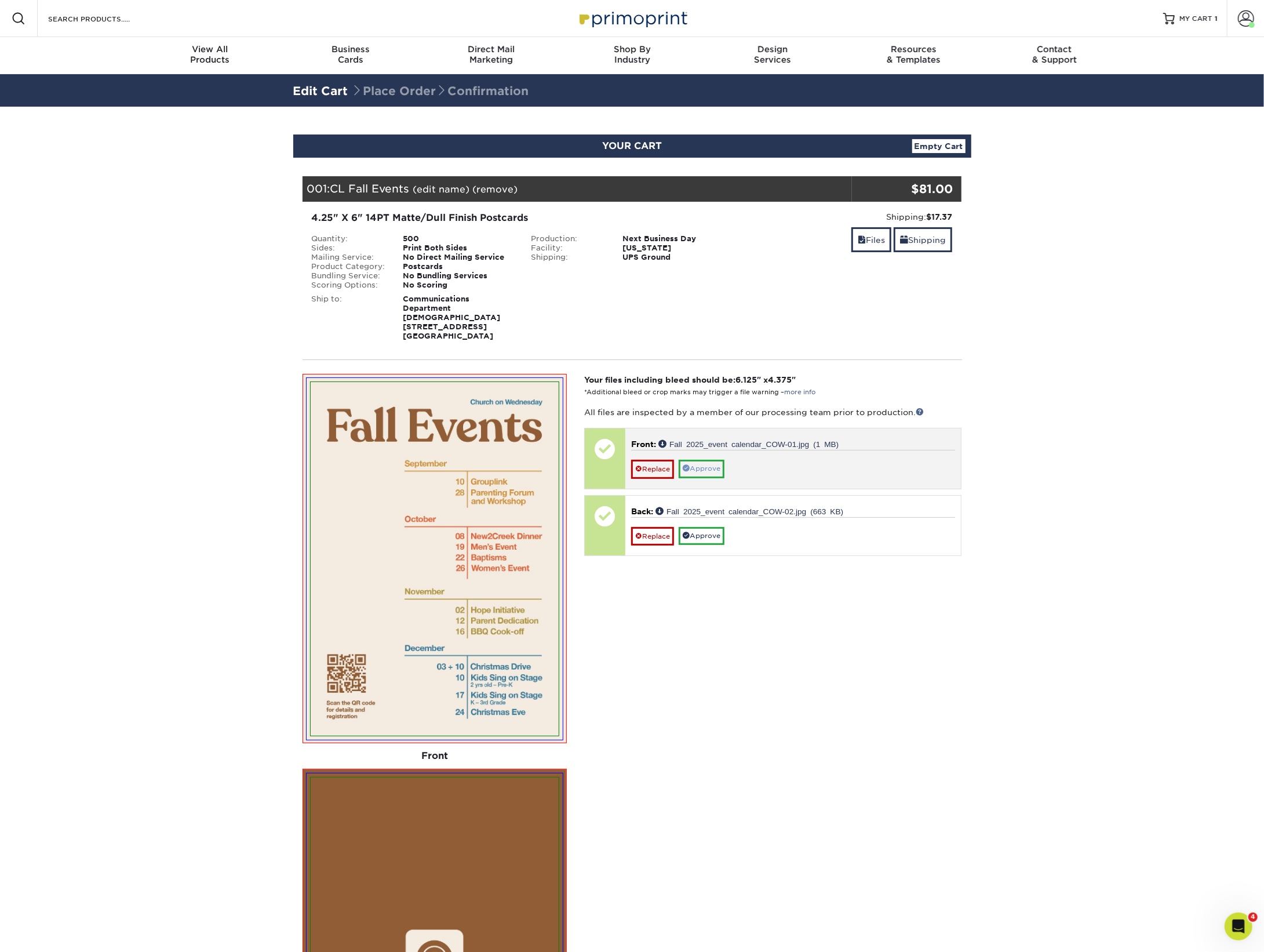
click at [714, 474] on link "Approve" at bounding box center [701, 469] width 46 height 18
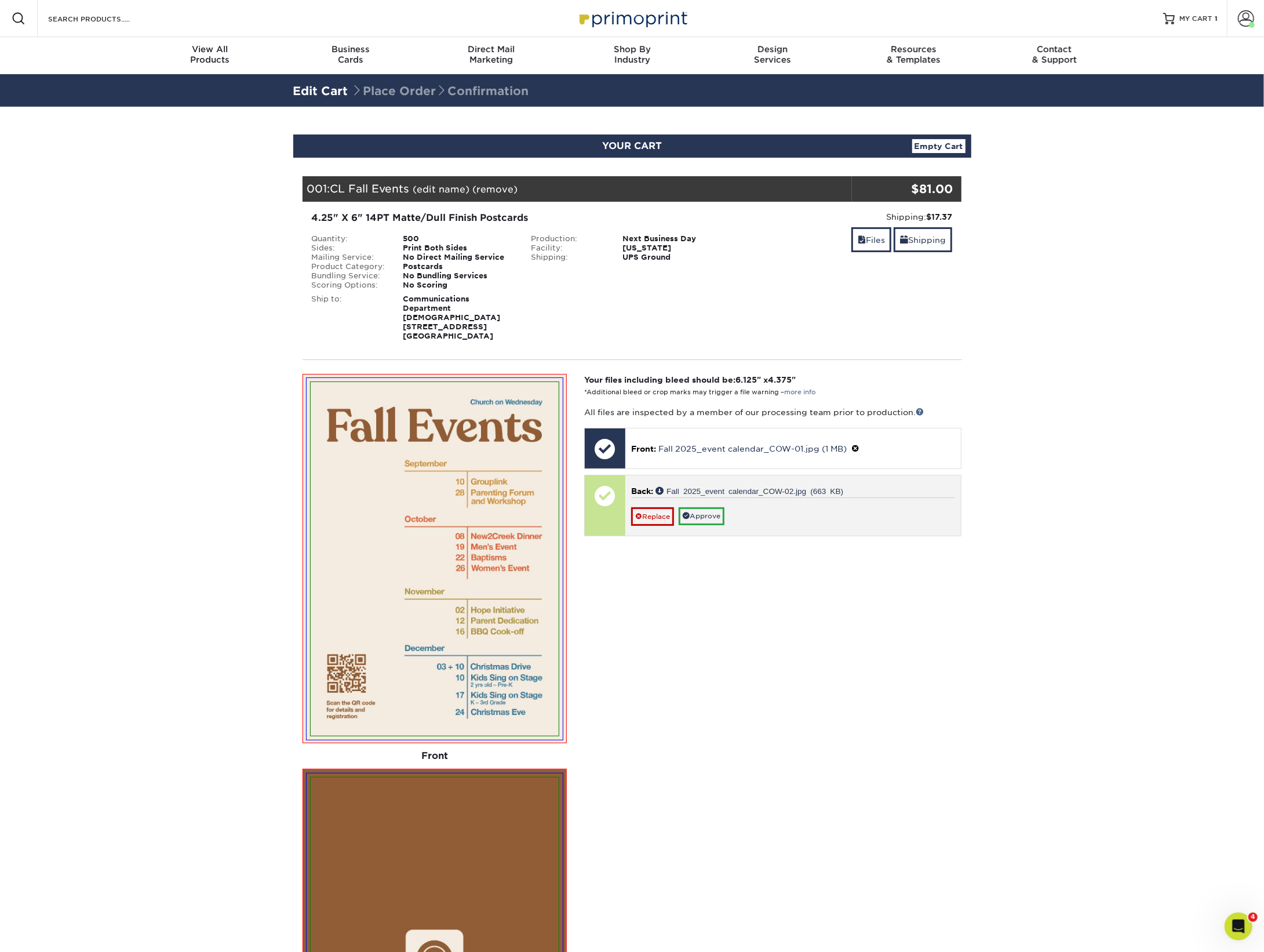
click at [719, 522] on link "Approve" at bounding box center [701, 516] width 46 height 18
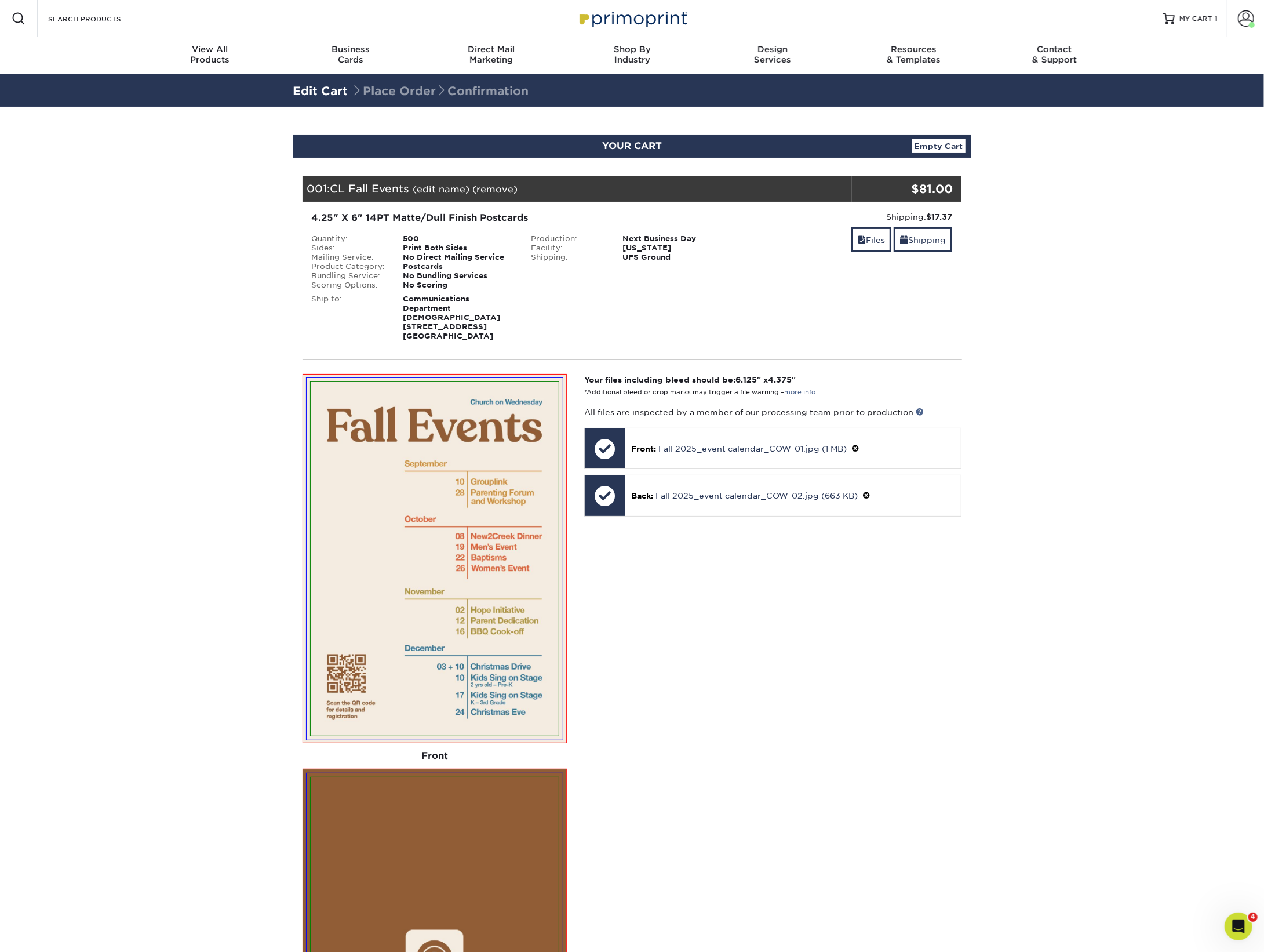
click at [450, 188] on link "(edit name)" at bounding box center [442, 189] width 57 height 11
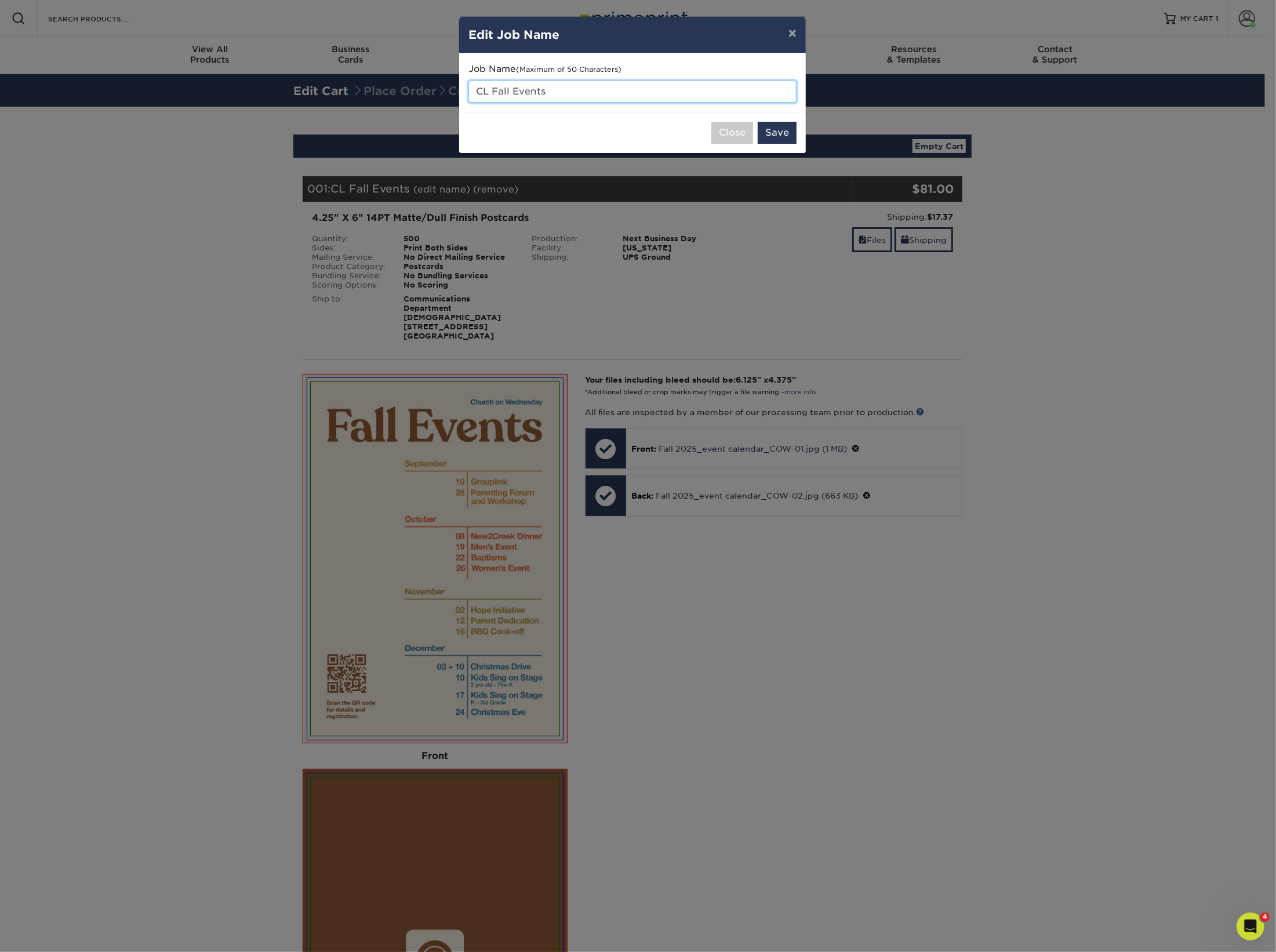
click at [482, 91] on input "CL Fall Events" at bounding box center [633, 91] width 328 height 22
type input "COW Fall Events"
click at [776, 136] on button "Save" at bounding box center [777, 132] width 39 height 22
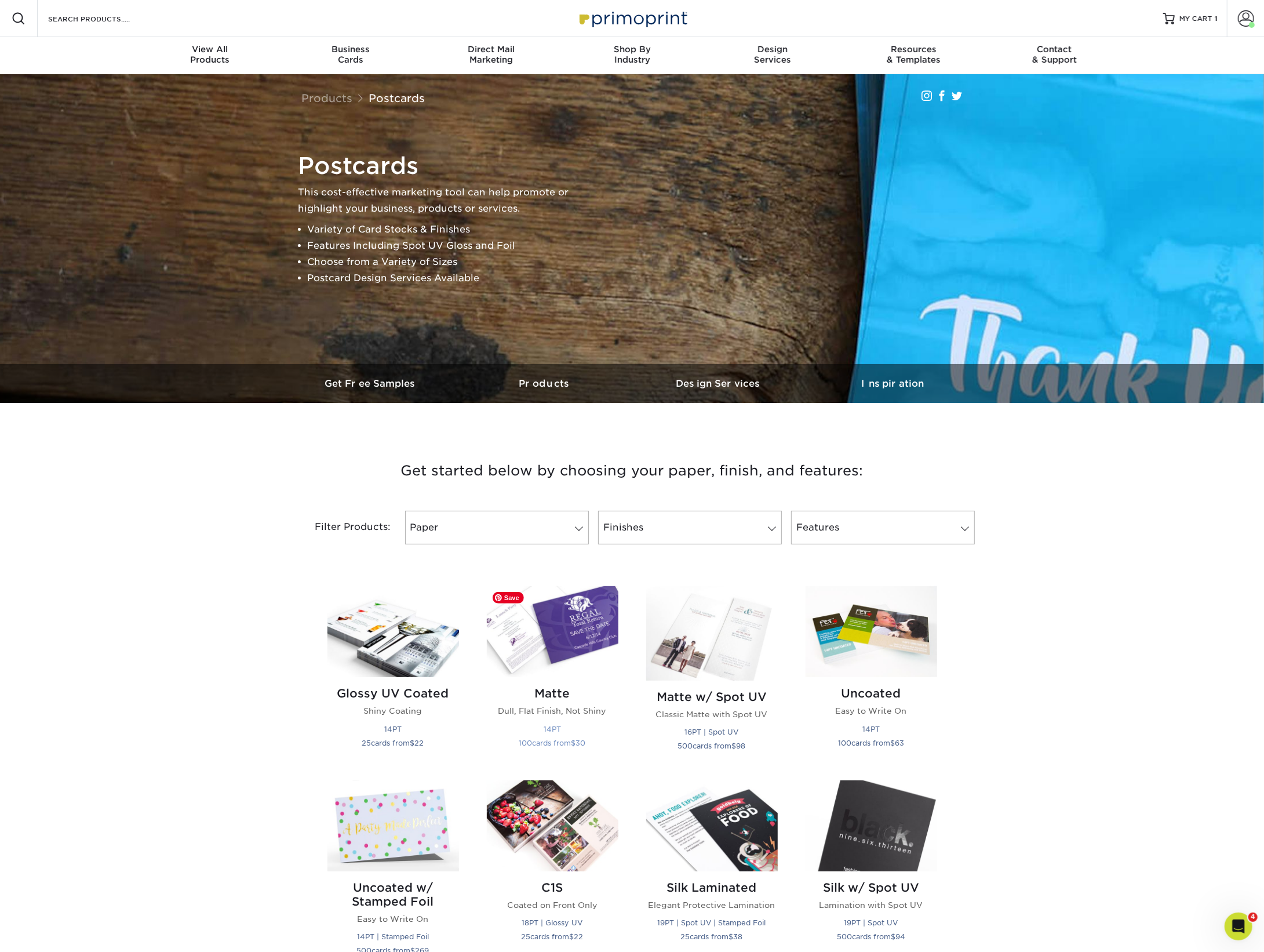
click at [583, 642] on img at bounding box center [553, 631] width 132 height 91
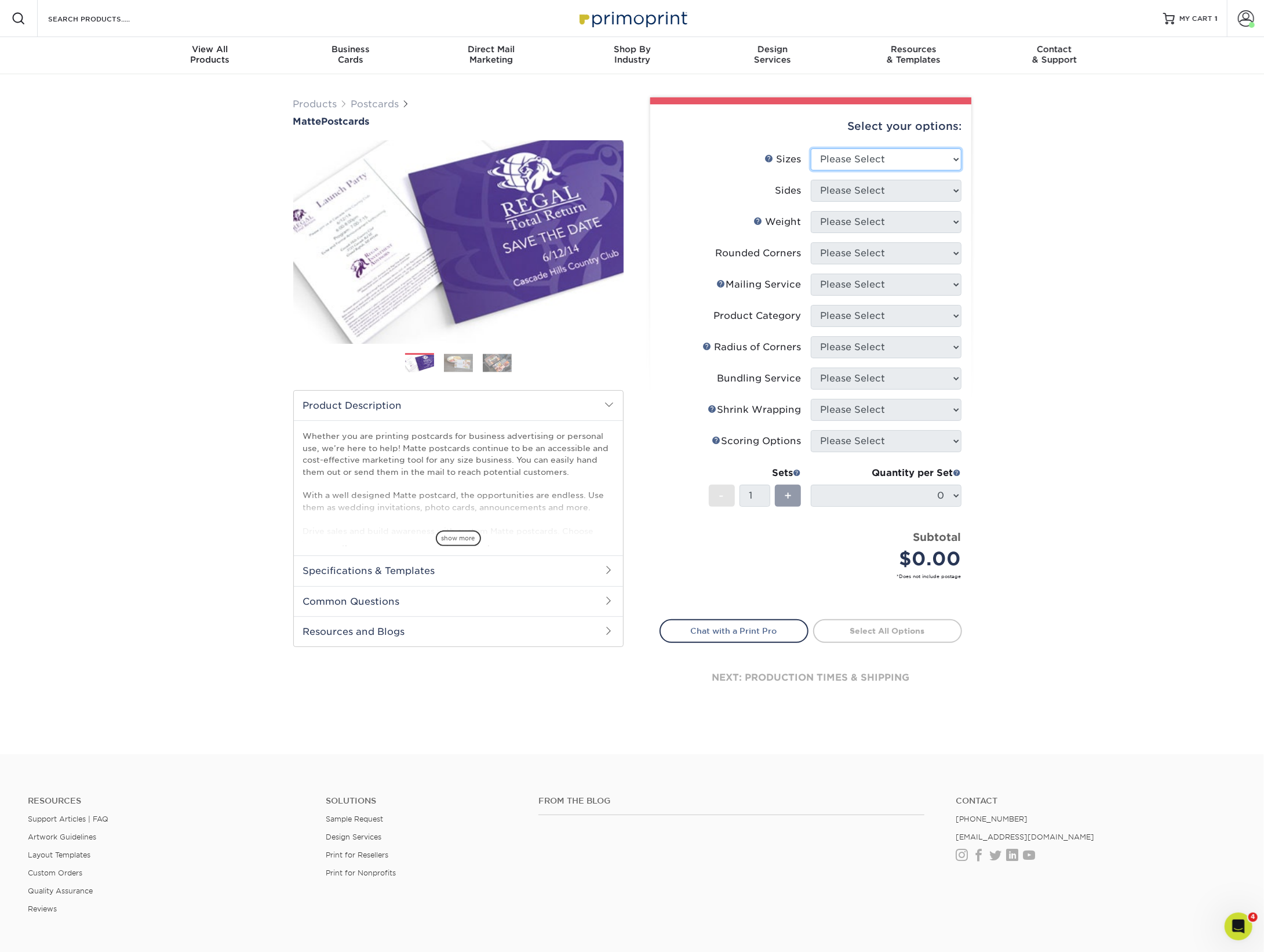
select select "4.25x6.00"
select select "13abbda7-1d64-4f25-8bb2-c179b224825d"
select select "14PT"
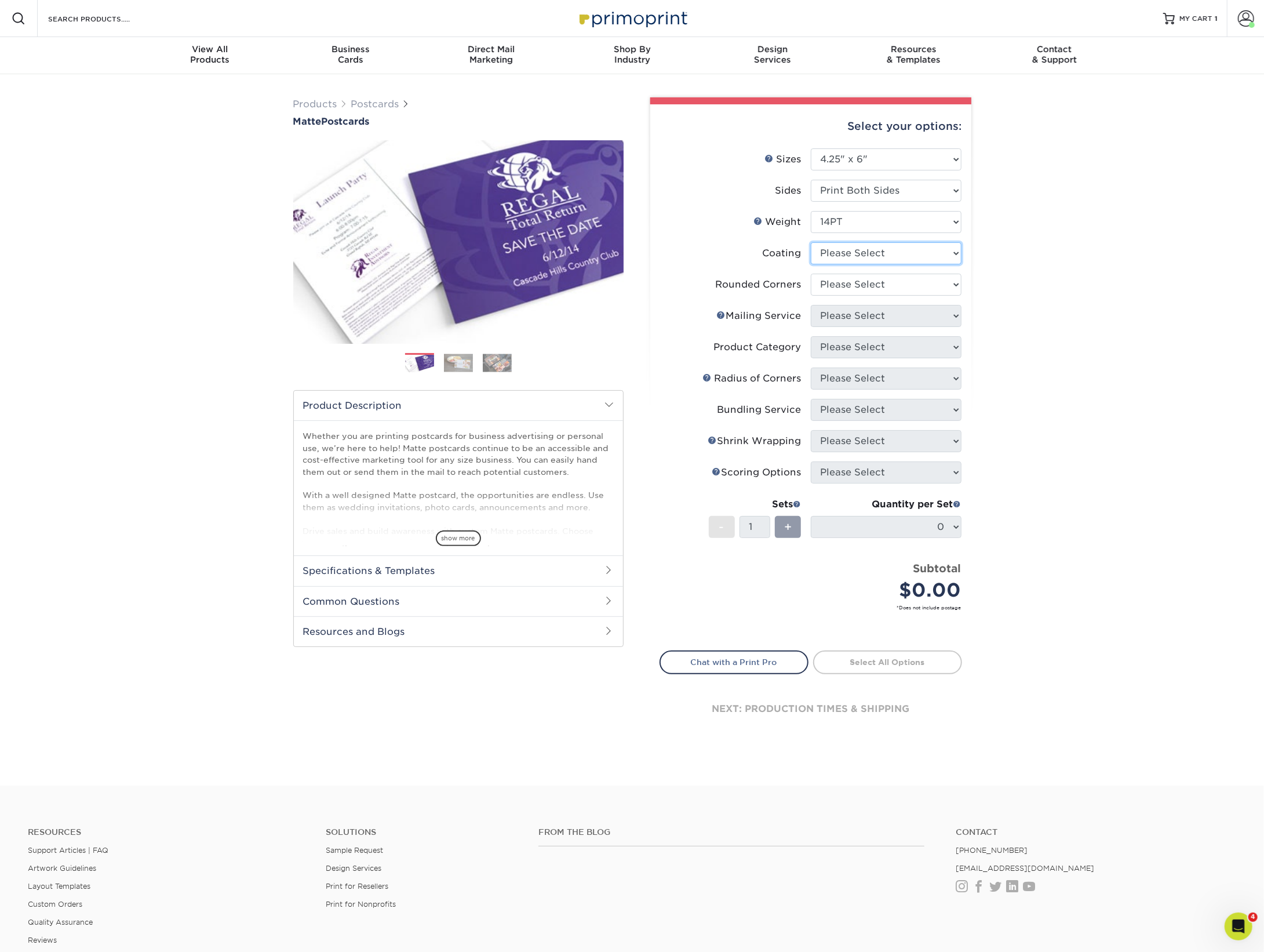
select select "121bb7b5-3b4d-429f-bd8d-bbf80e953313"
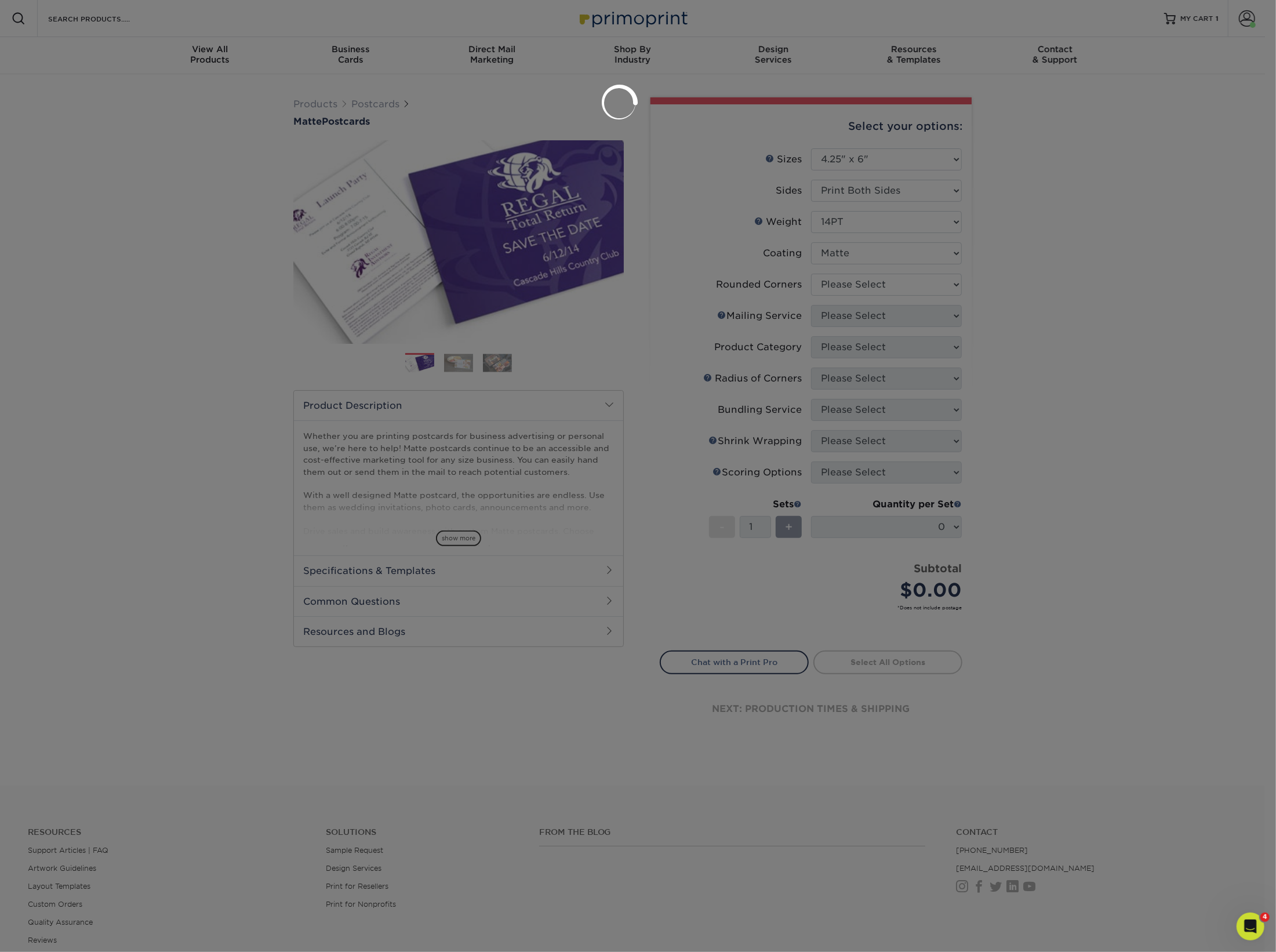
click at [862, 279] on div at bounding box center [638, 476] width 1276 height 952
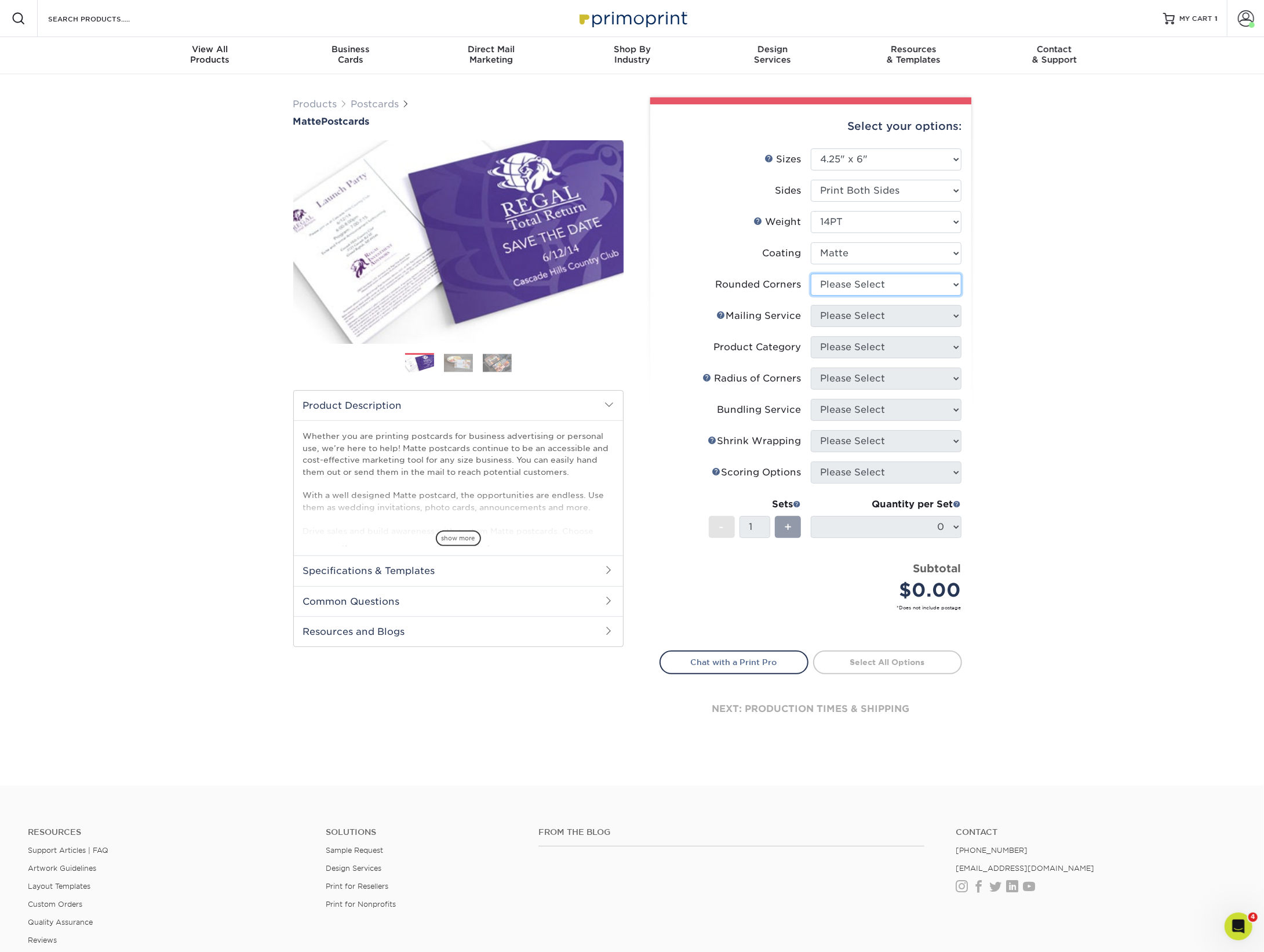
select select "0"
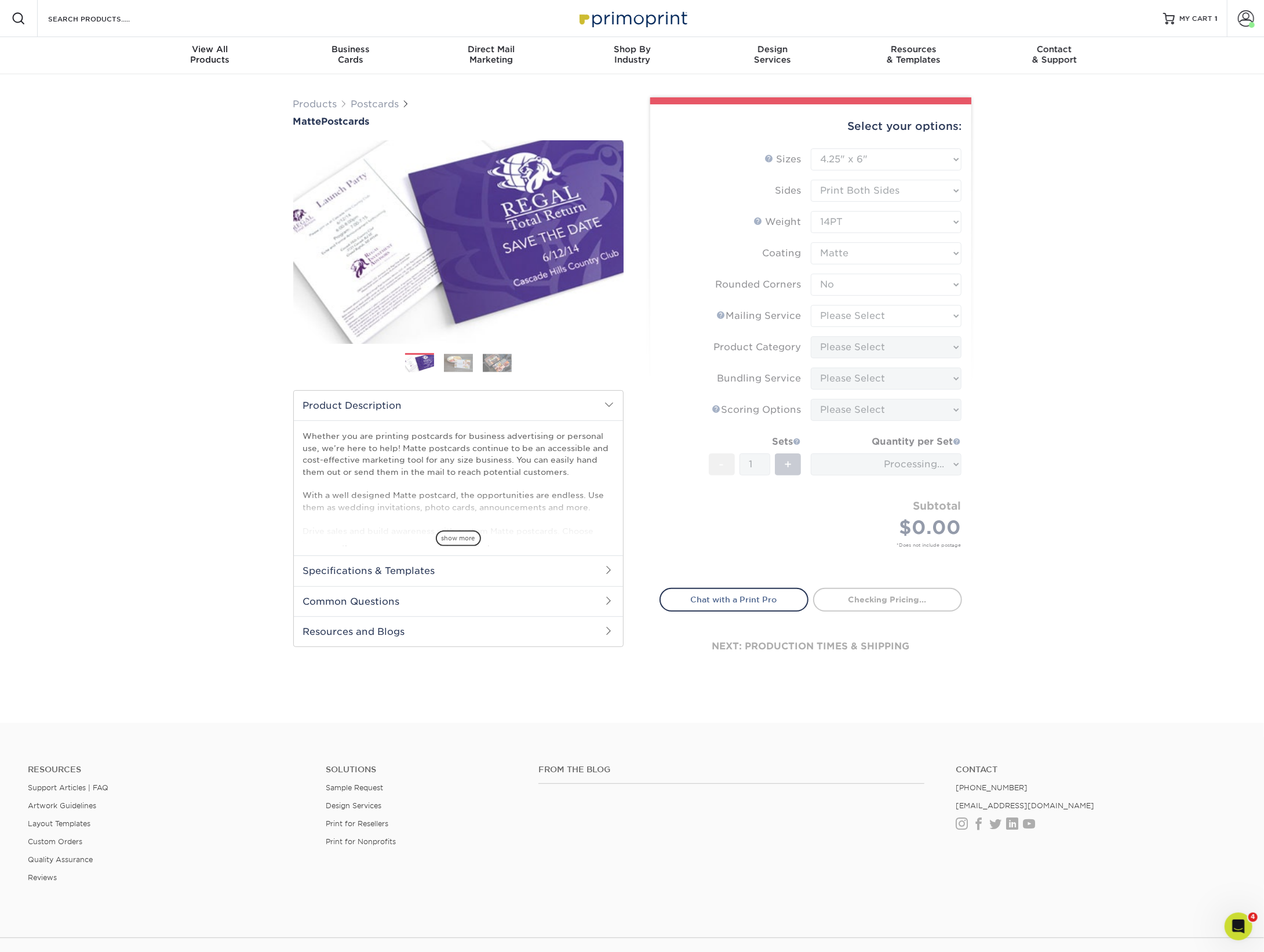
click at [862, 307] on form "Sizes Help Sizes Please Select 1.5" x 7" 2" x 4" 2" x 6" 2" x 7" 2" x 8" 2.12" …" at bounding box center [811, 361] width 303 height 426
click at [872, 313] on form "Sizes Help Sizes Please Select 1.5" x 7" 2" x 4" 2" x 6" 2" x 7" 2" x 8" 2.12" …" at bounding box center [811, 361] width 303 height 426
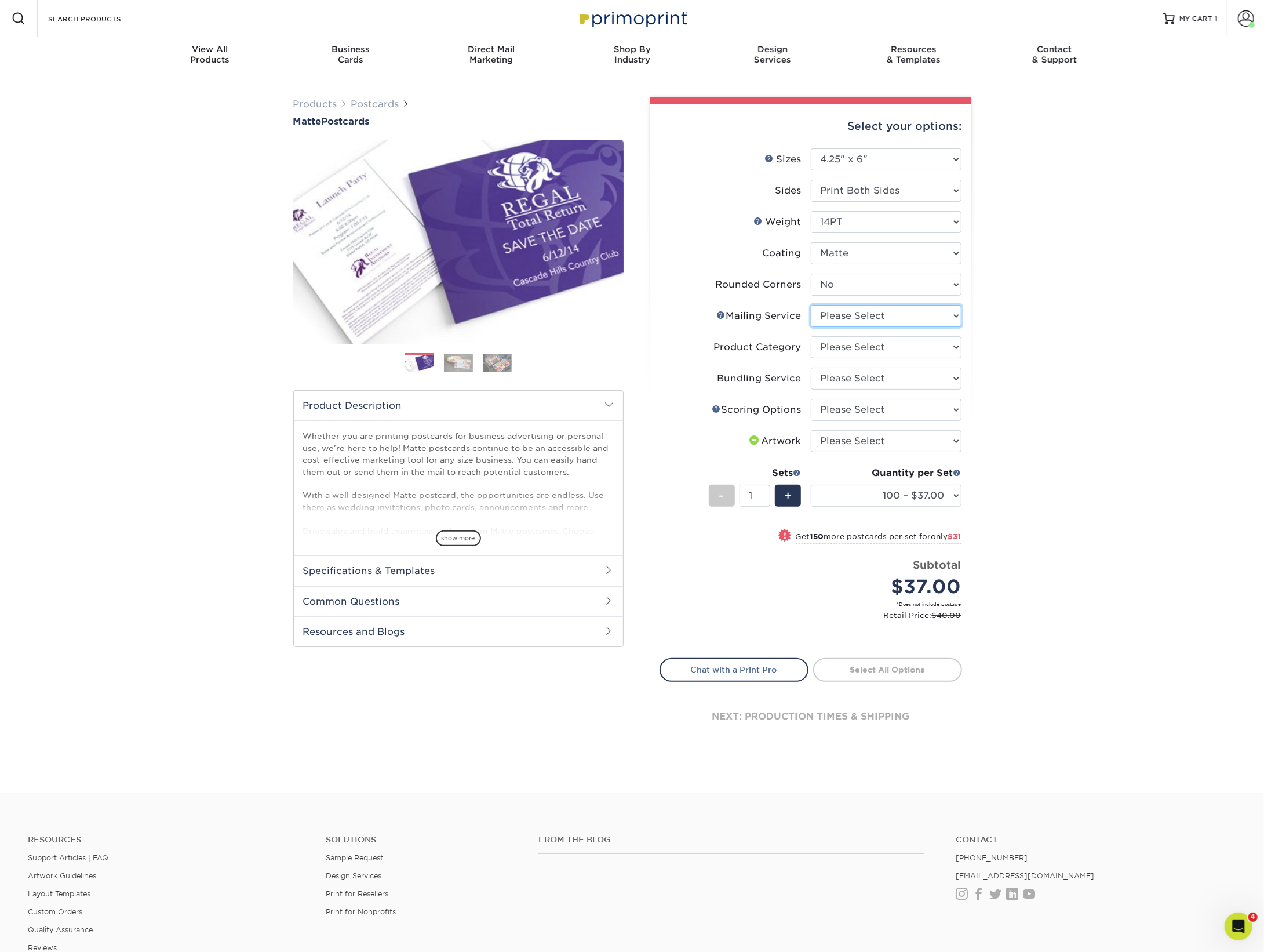
select select "3e5e9bdd-d78a-4c28-a41d-fe1407925ca6"
select select "9b7272e0-d6c8-4c3c-8e97-d3a1bcdab858"
select select "58689abb-25c0-461c-a4c3-a80b627d6649"
select select "16ebe401-5398-422d-8cb0-f3adbb82deb5"
select select "upload"
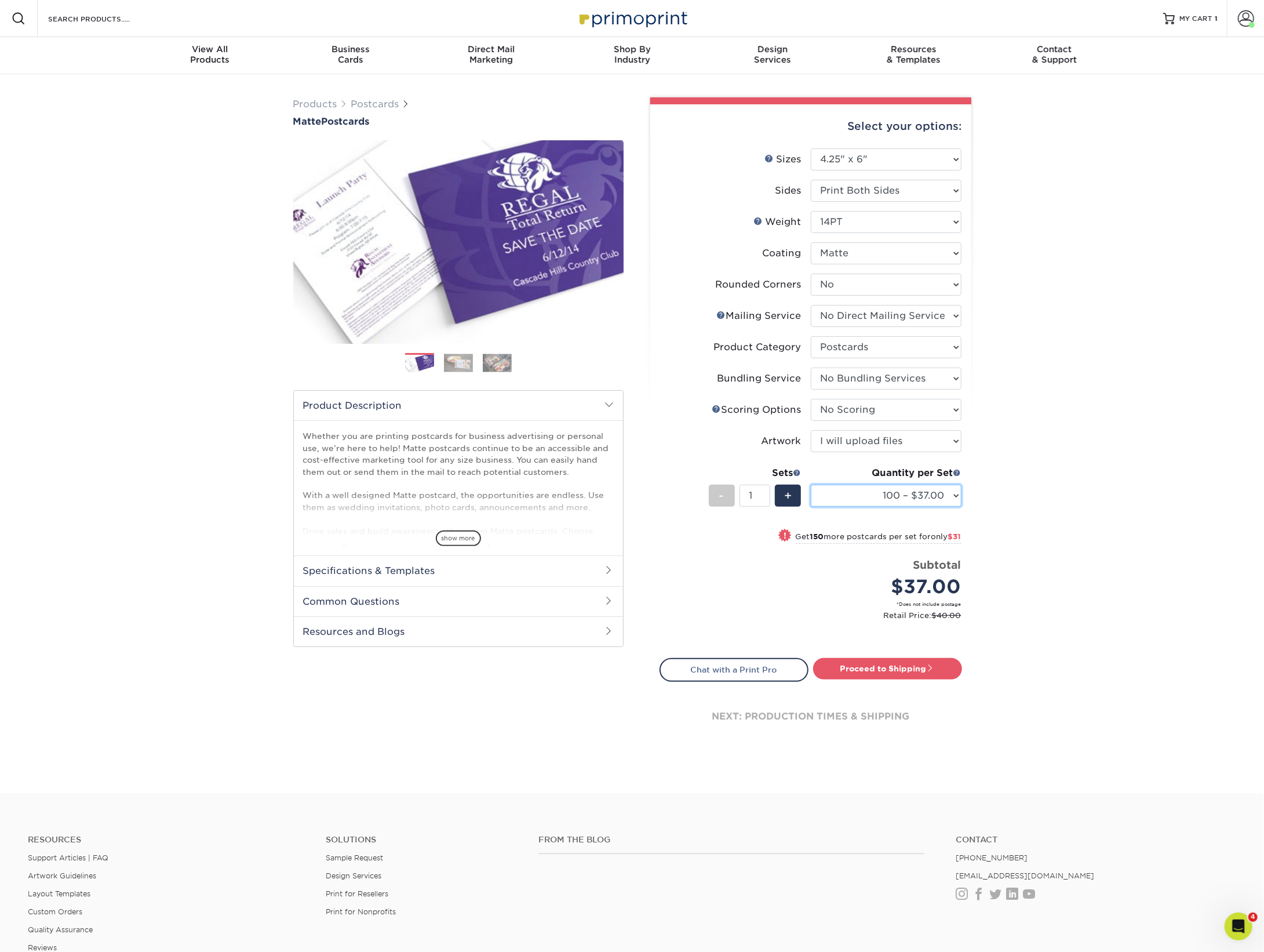
select select "2500 – $188.00"
click at [905, 666] on link "Proceed to Shipping" at bounding box center [888, 669] width 149 height 21
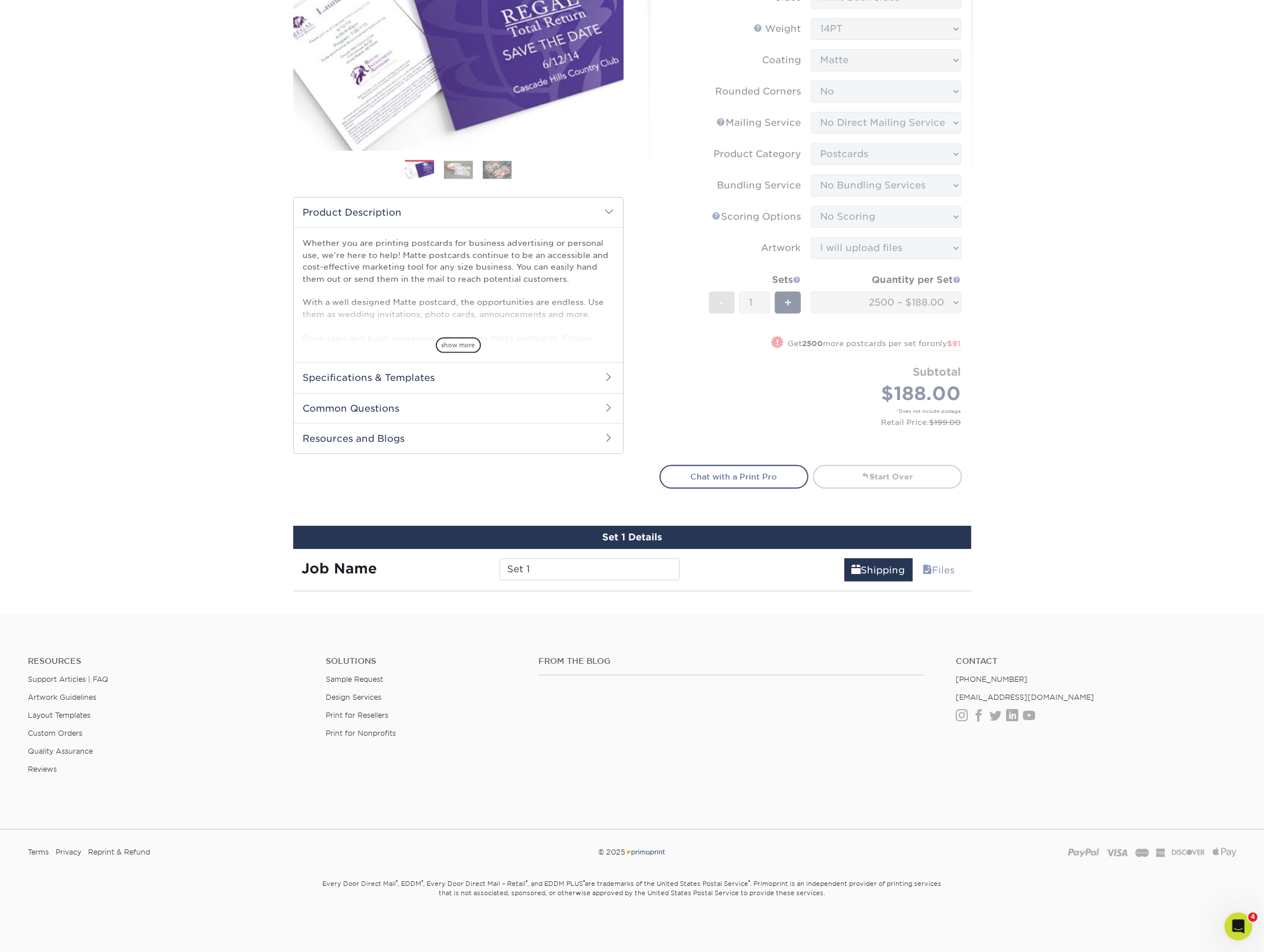
scroll to position [487, 0]
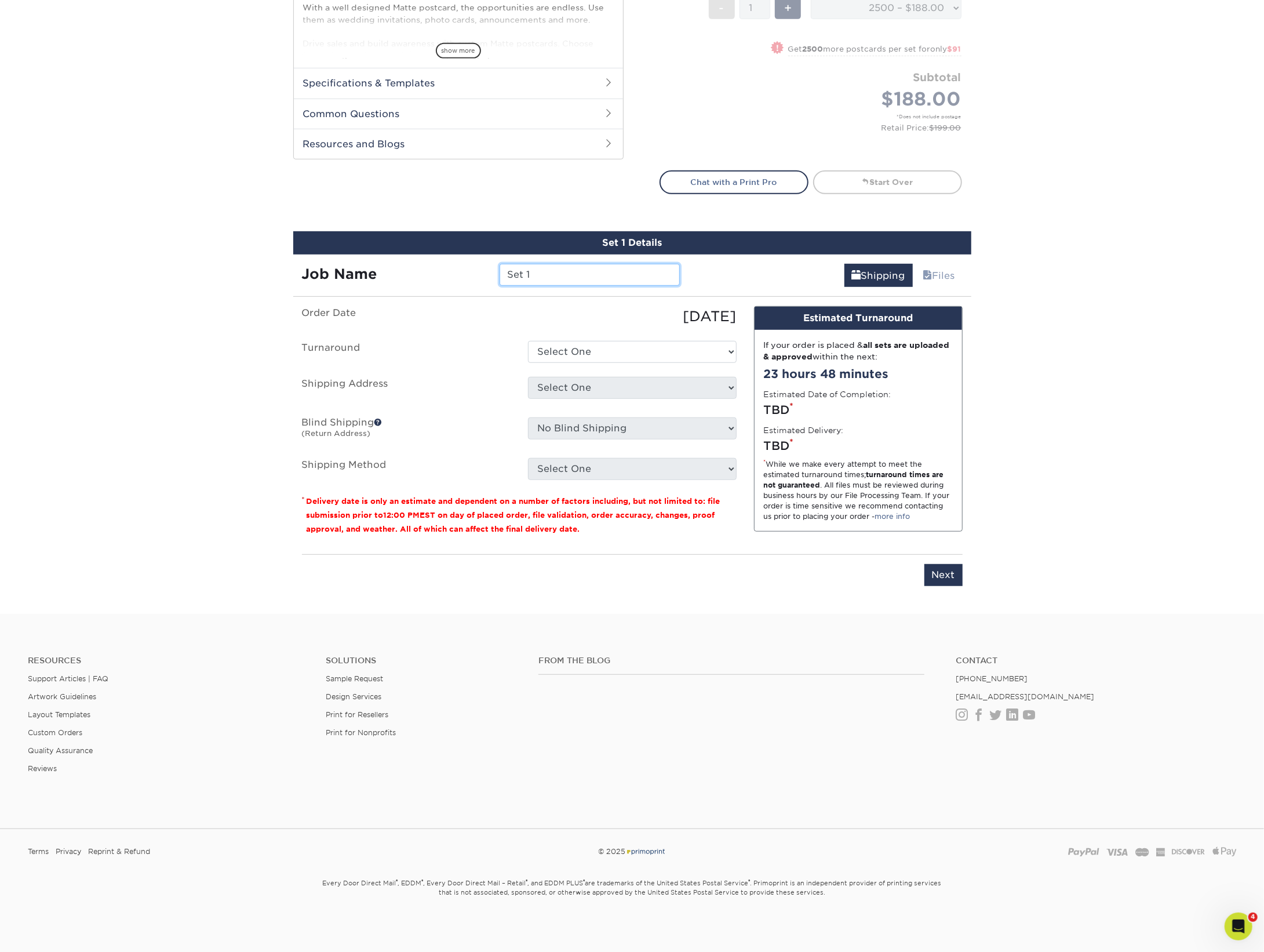
drag, startPoint x: 554, startPoint y: 272, endPoint x: 472, endPoint y: 272, distance: 82.0
click at [472, 272] on div "Job Name Set 1" at bounding box center [491, 274] width 396 height 22
type input "EB Fall events"
select select "05e1ad0b-ba6e-4f0f-a522-d28e1bd64524"
select select "128327"
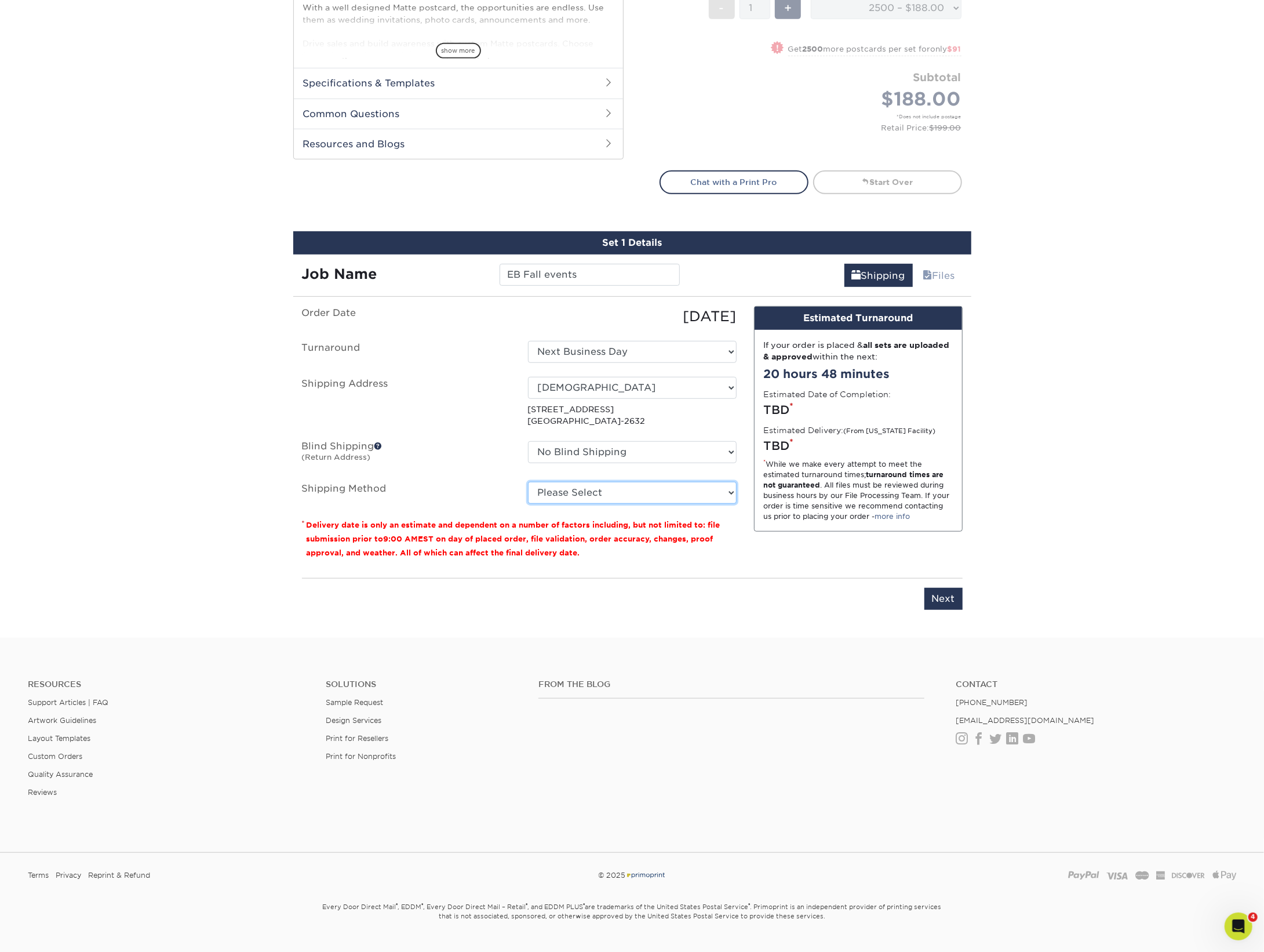
select select "03"
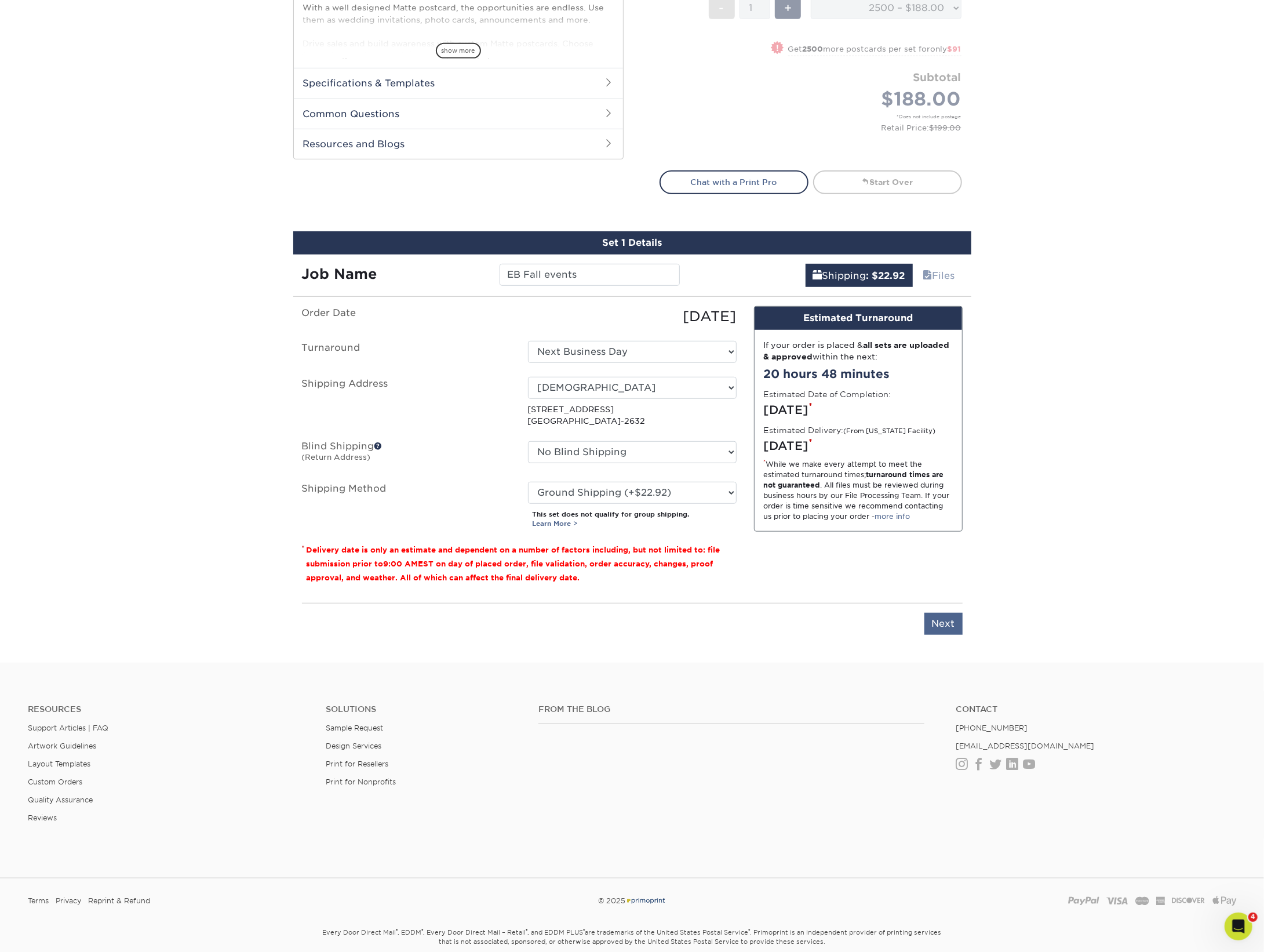
click at [947, 622] on input "Next" at bounding box center [943, 623] width 38 height 22
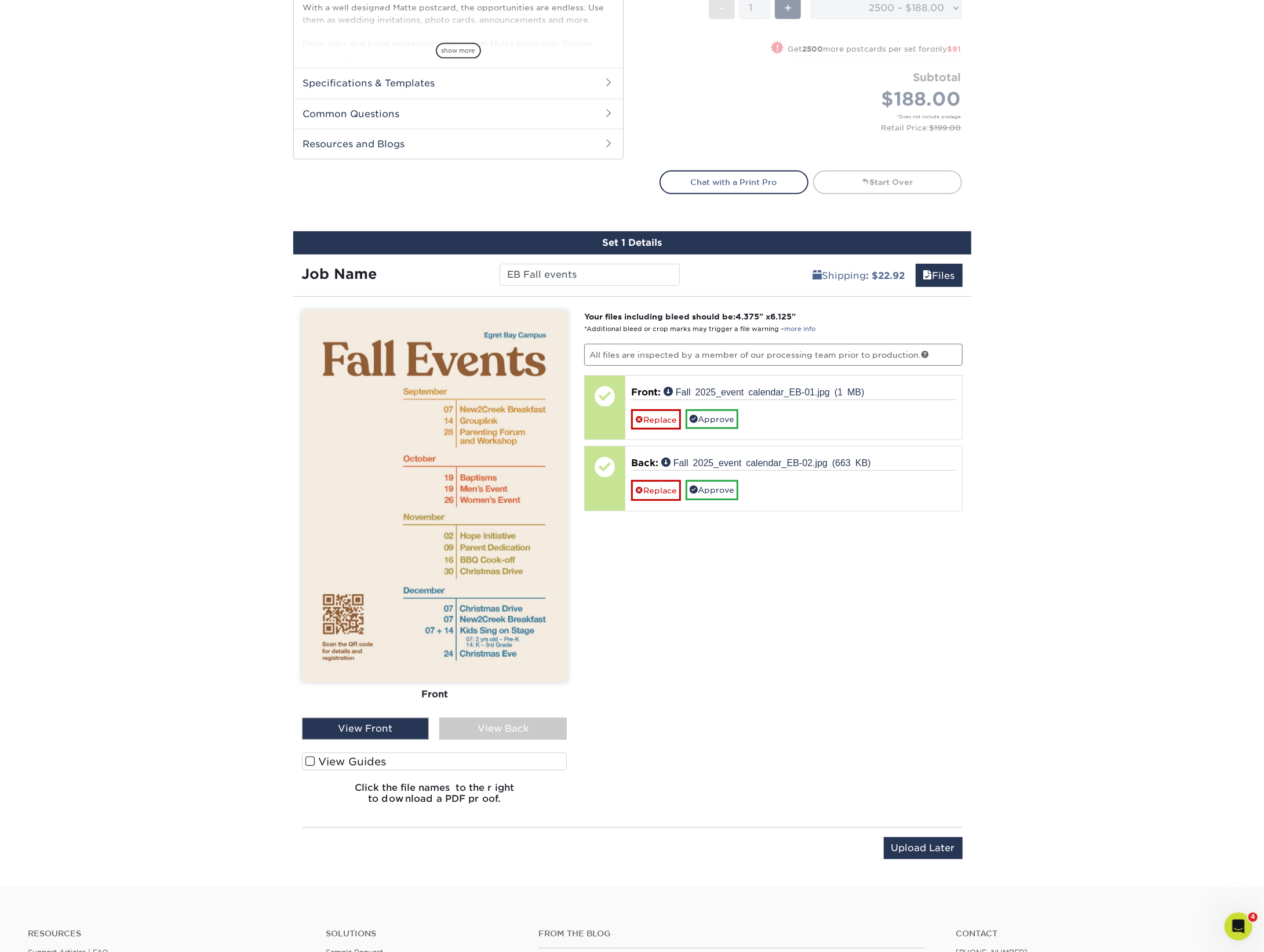
click at [510, 727] on div "View Back" at bounding box center [503, 728] width 127 height 22
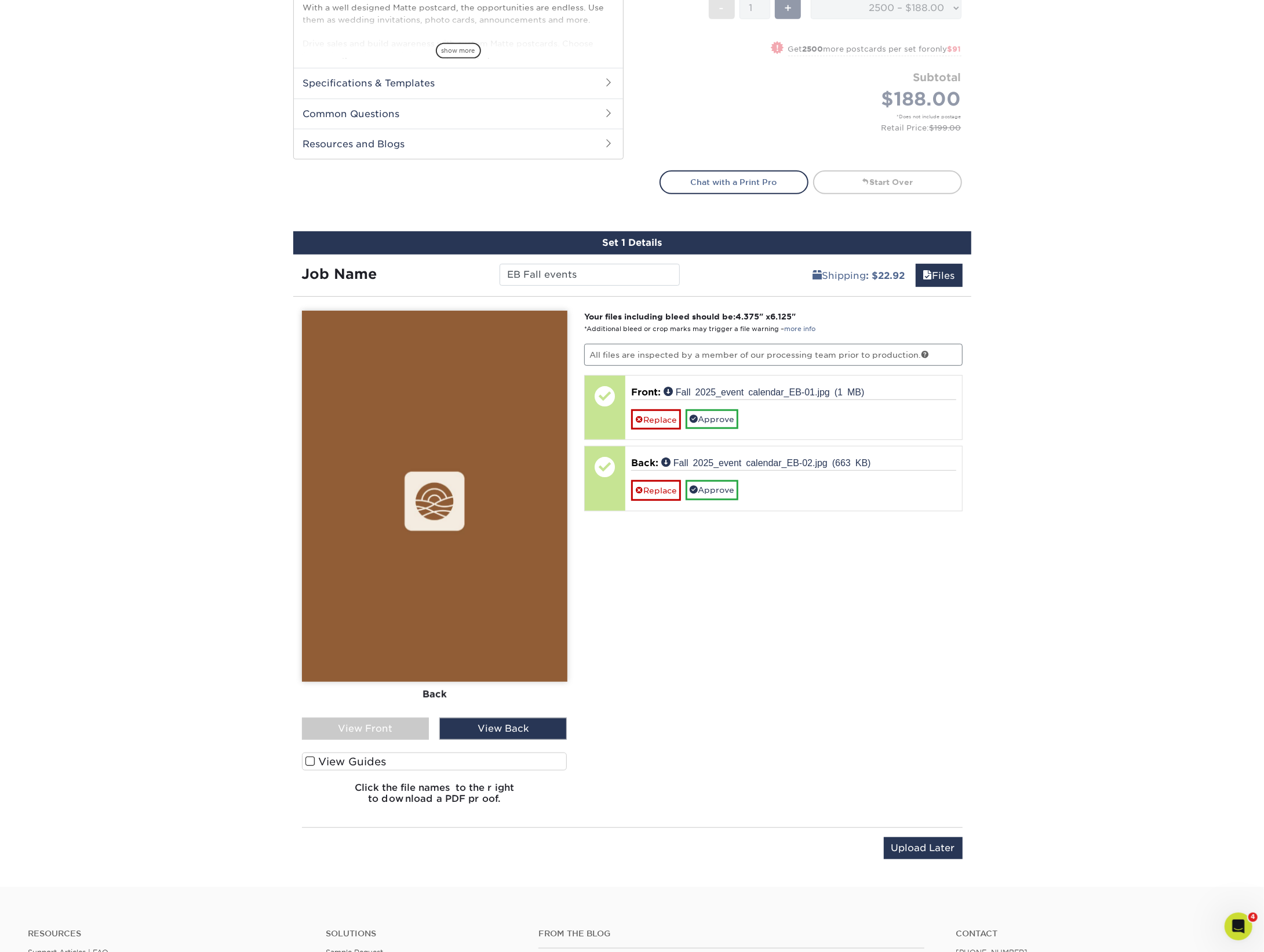
click at [402, 729] on div "View Front" at bounding box center [366, 728] width 127 height 22
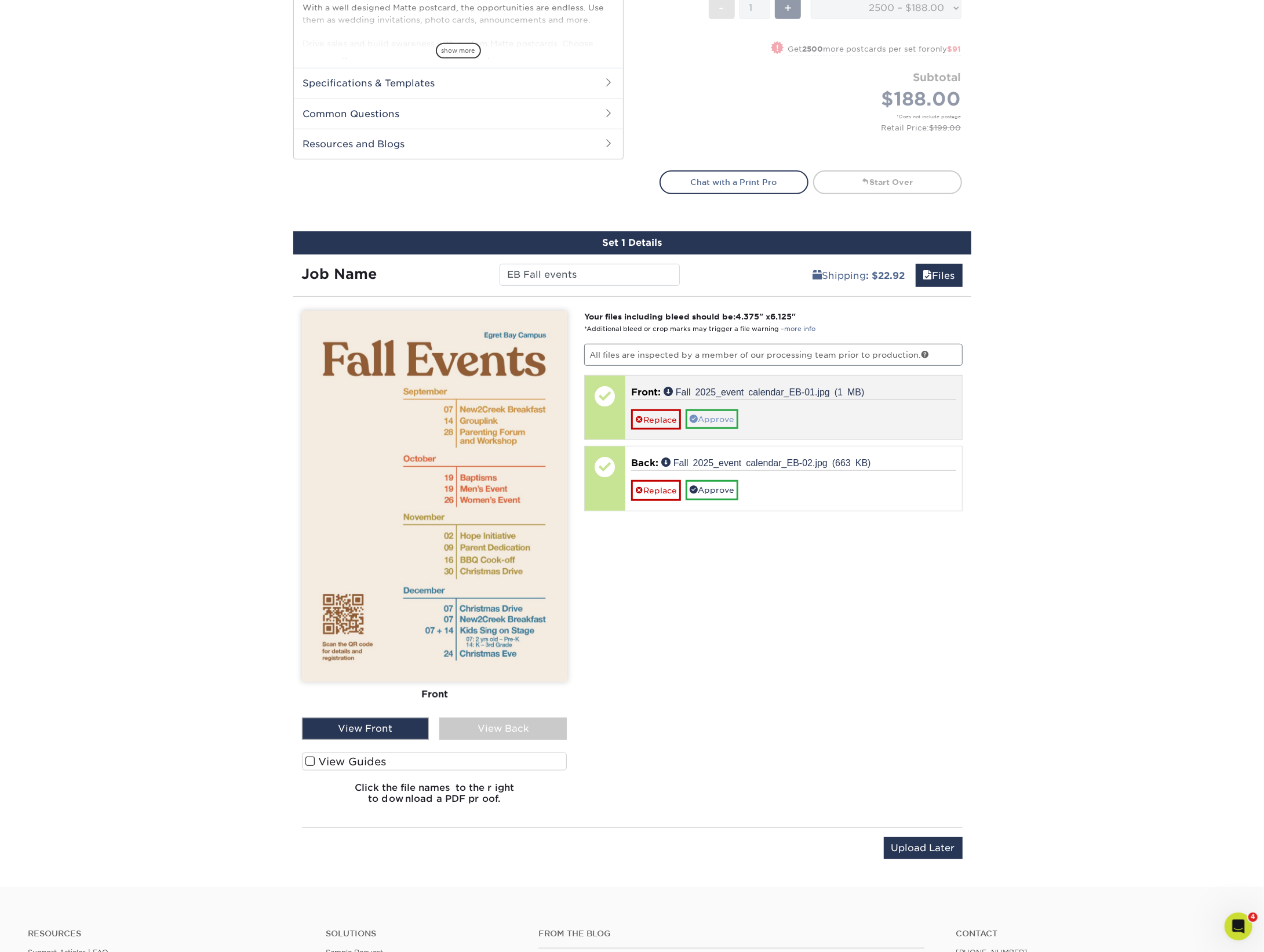
click at [715, 423] on link "Approve" at bounding box center [712, 419] width 52 height 19
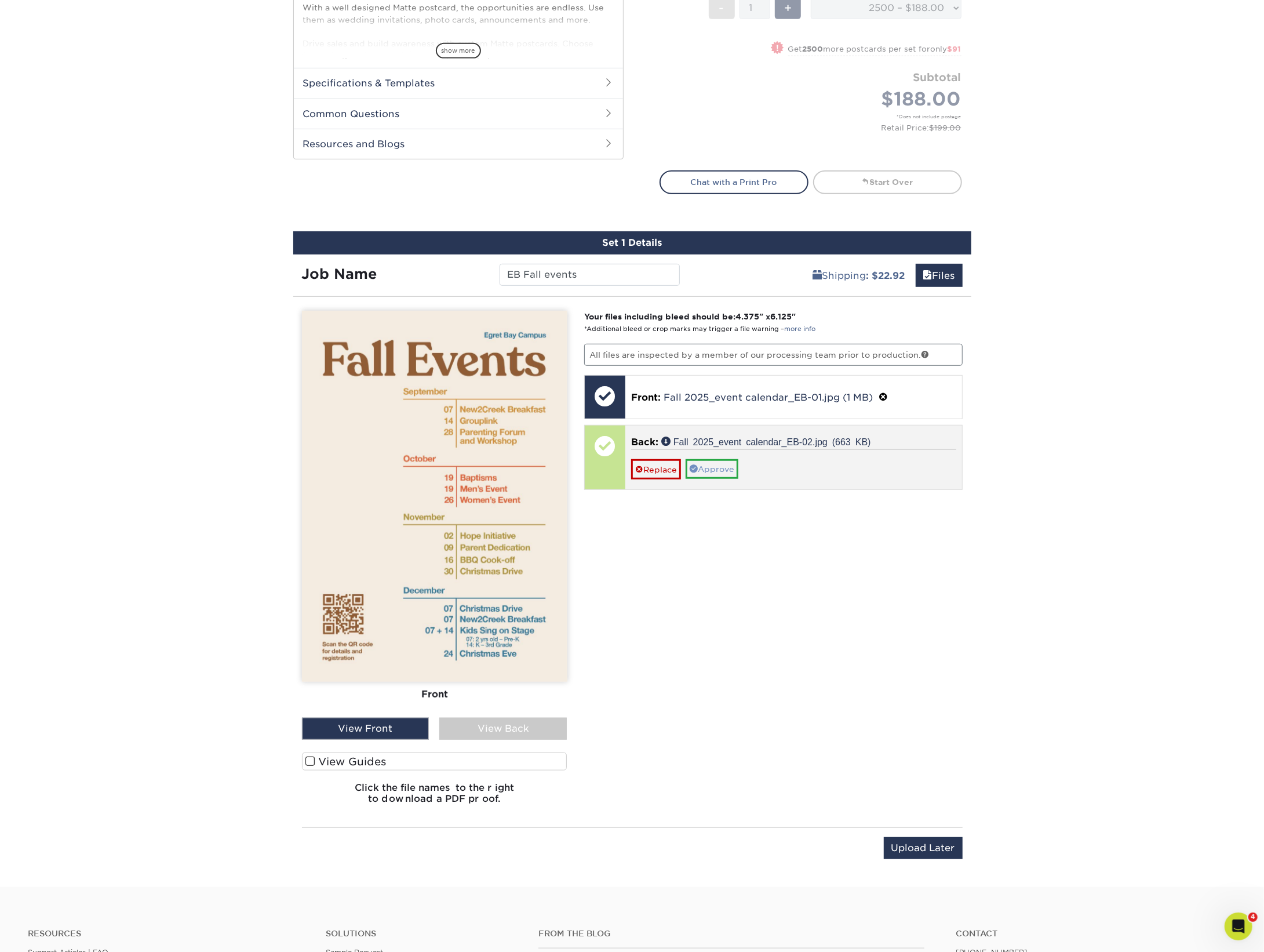
click at [715, 459] on link "Approve" at bounding box center [712, 469] width 52 height 19
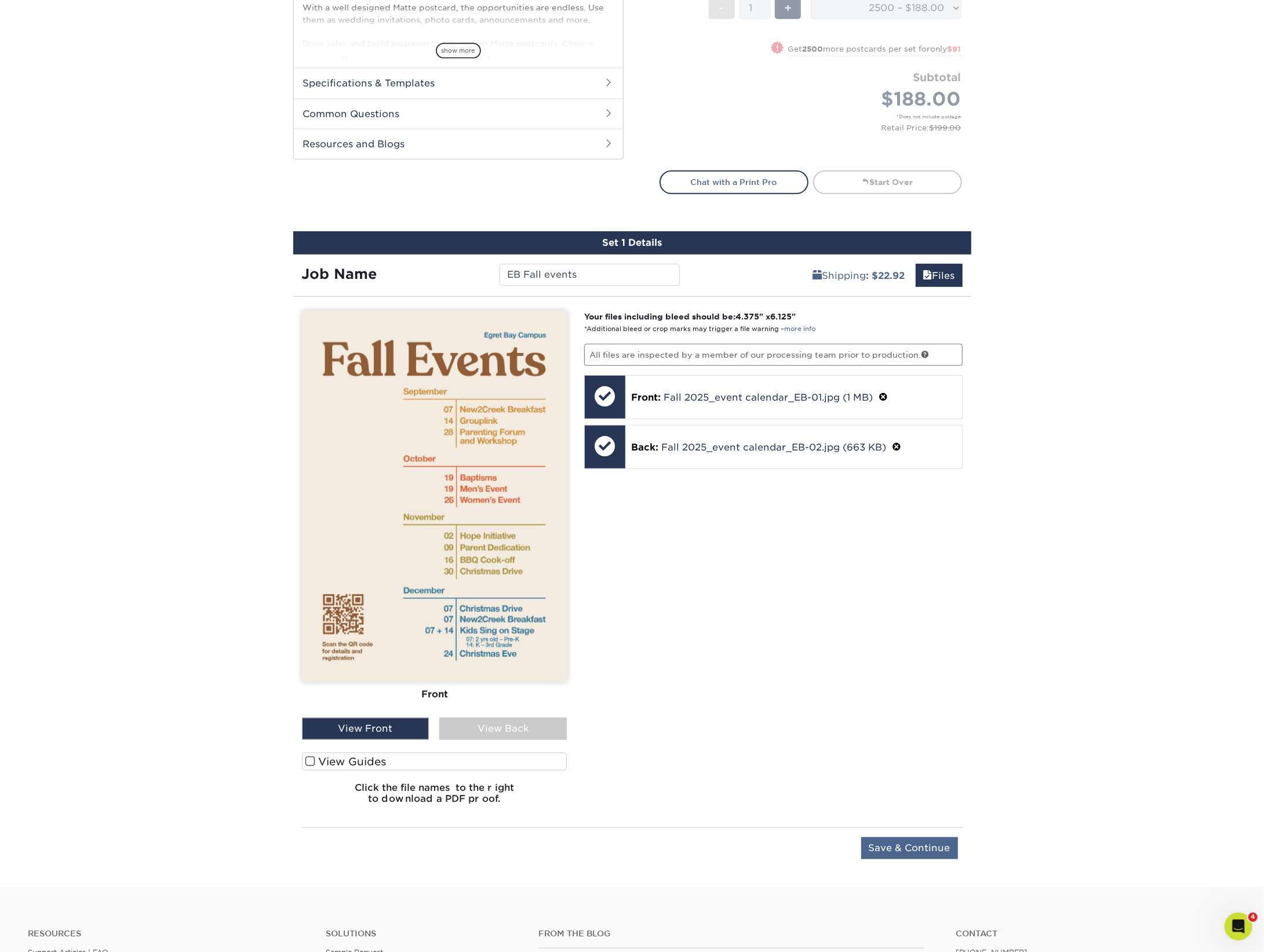
click at [903, 846] on input "Save & Continue" at bounding box center [909, 847] width 97 height 22
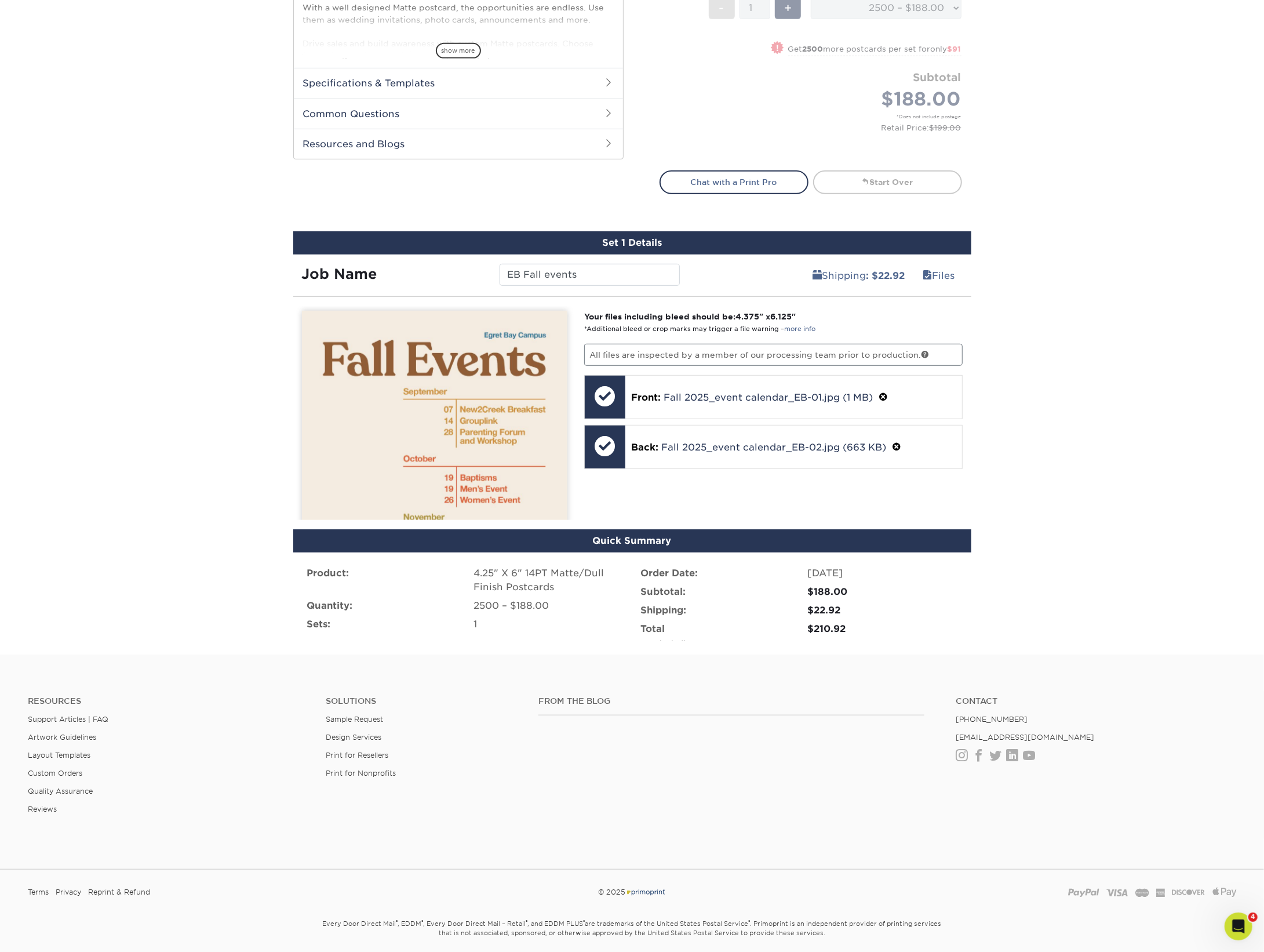
scroll to position [383, 0]
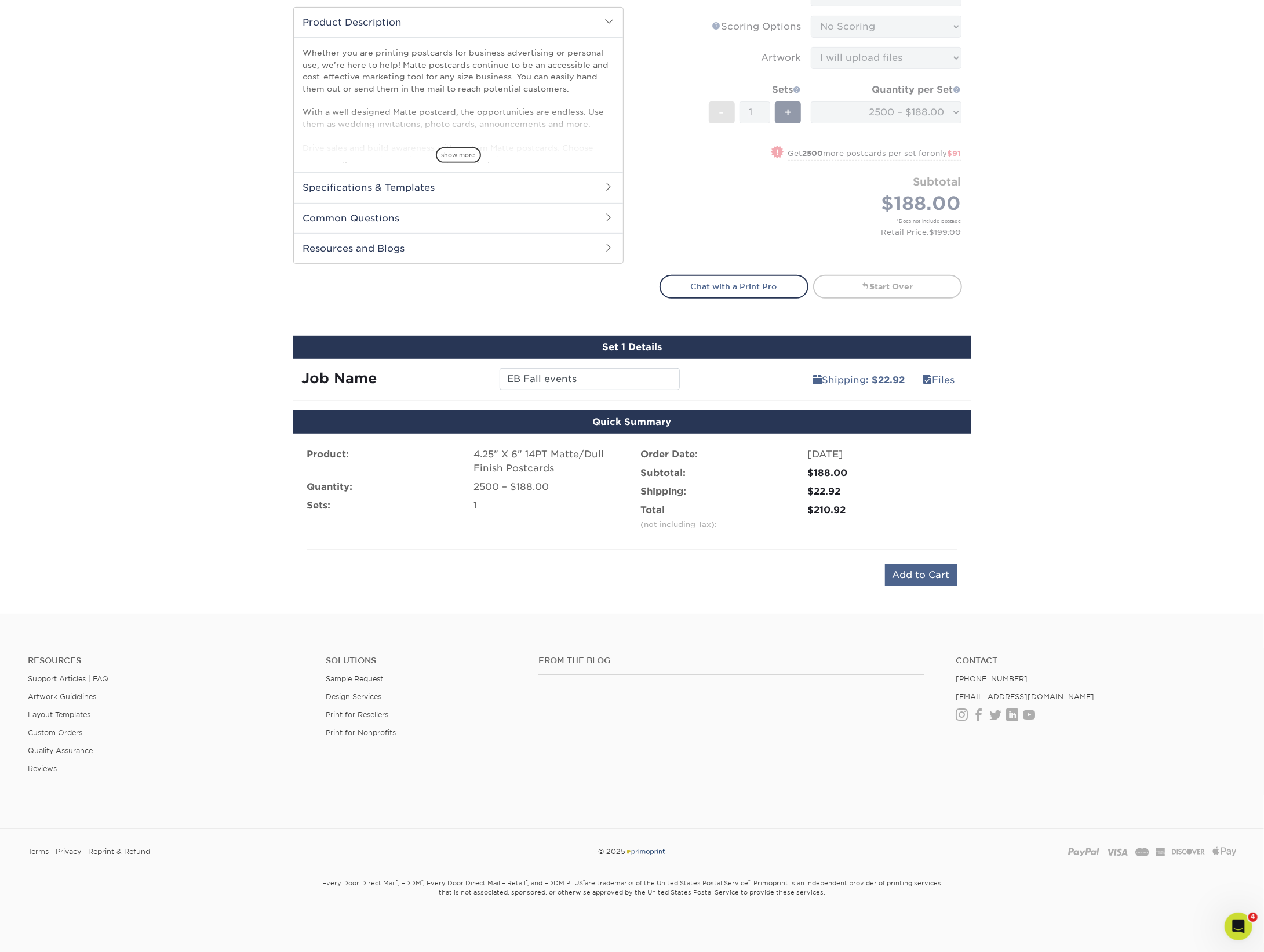
click at [919, 576] on input "Add to Cart" at bounding box center [921, 574] width 73 height 22
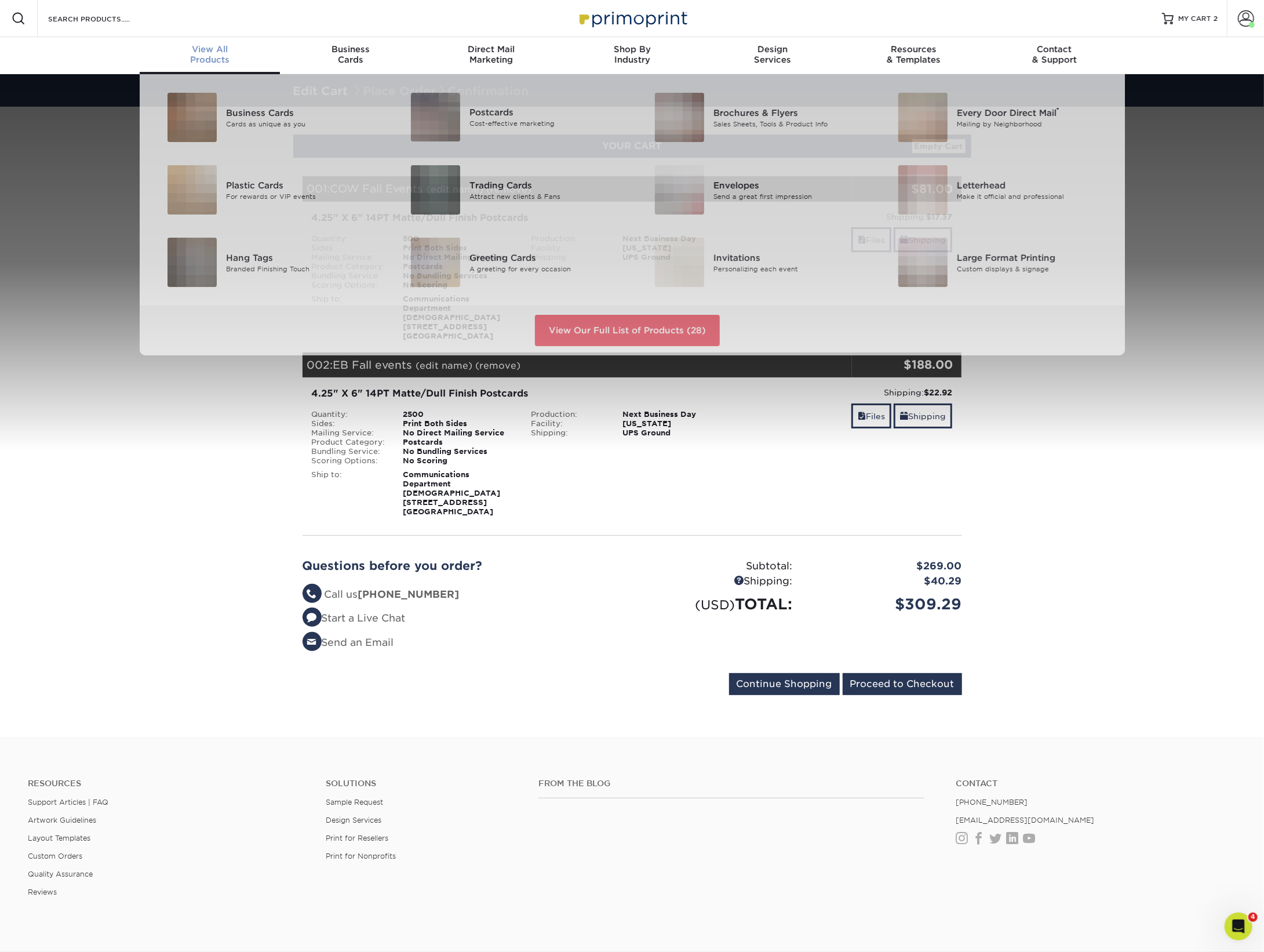
click at [226, 55] on div "View All Products" at bounding box center [210, 55] width 141 height 21
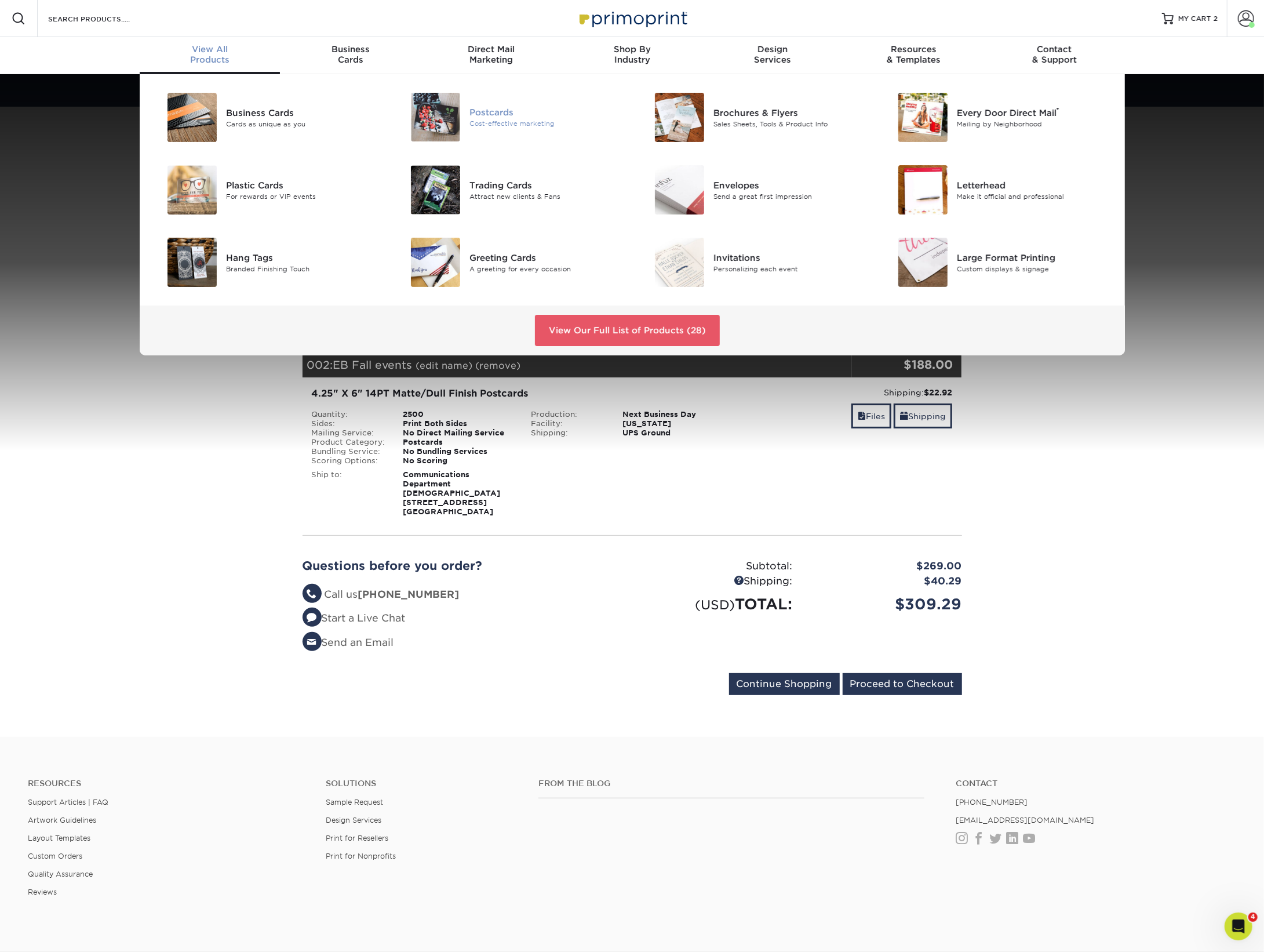
click at [502, 103] on div "Postcards Cost-effective marketing" at bounding box center [550, 117] width 162 height 49
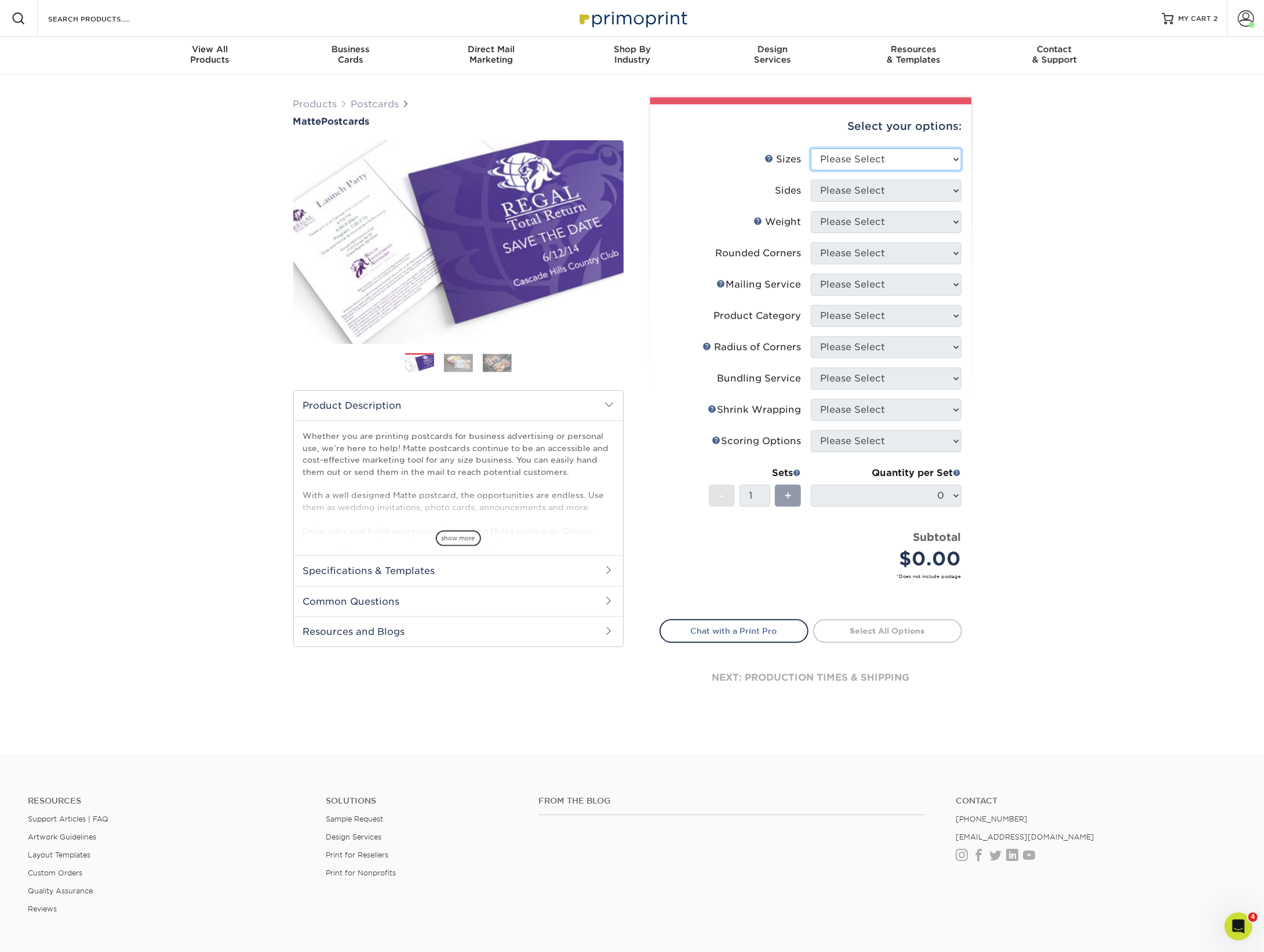
select select "4.25x6.00"
select select "13abbda7-1d64-4f25-8bb2-c179b224825d"
select select "14PT"
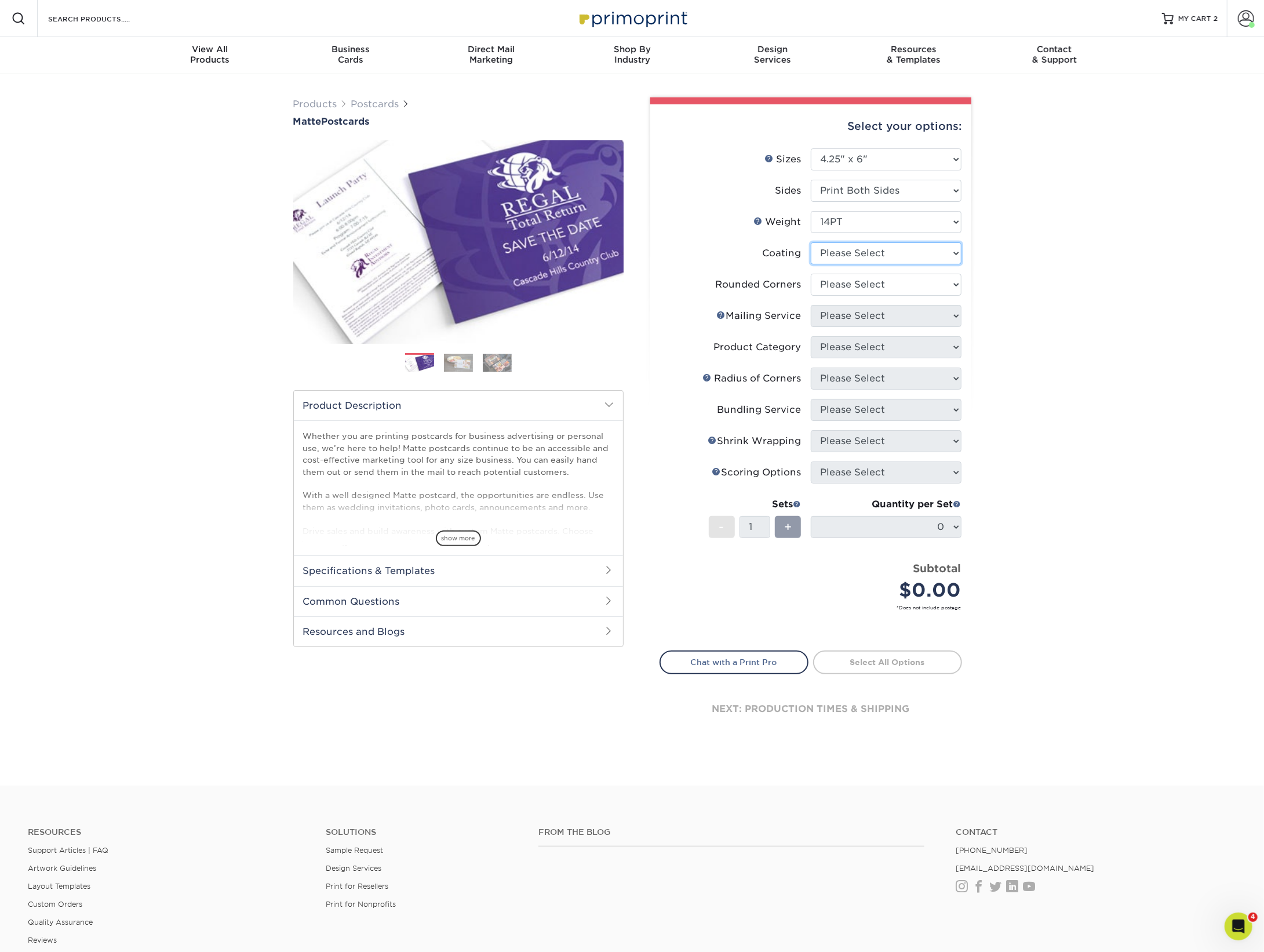
select select "121bb7b5-3b4d-429f-bd8d-bbf80e953313"
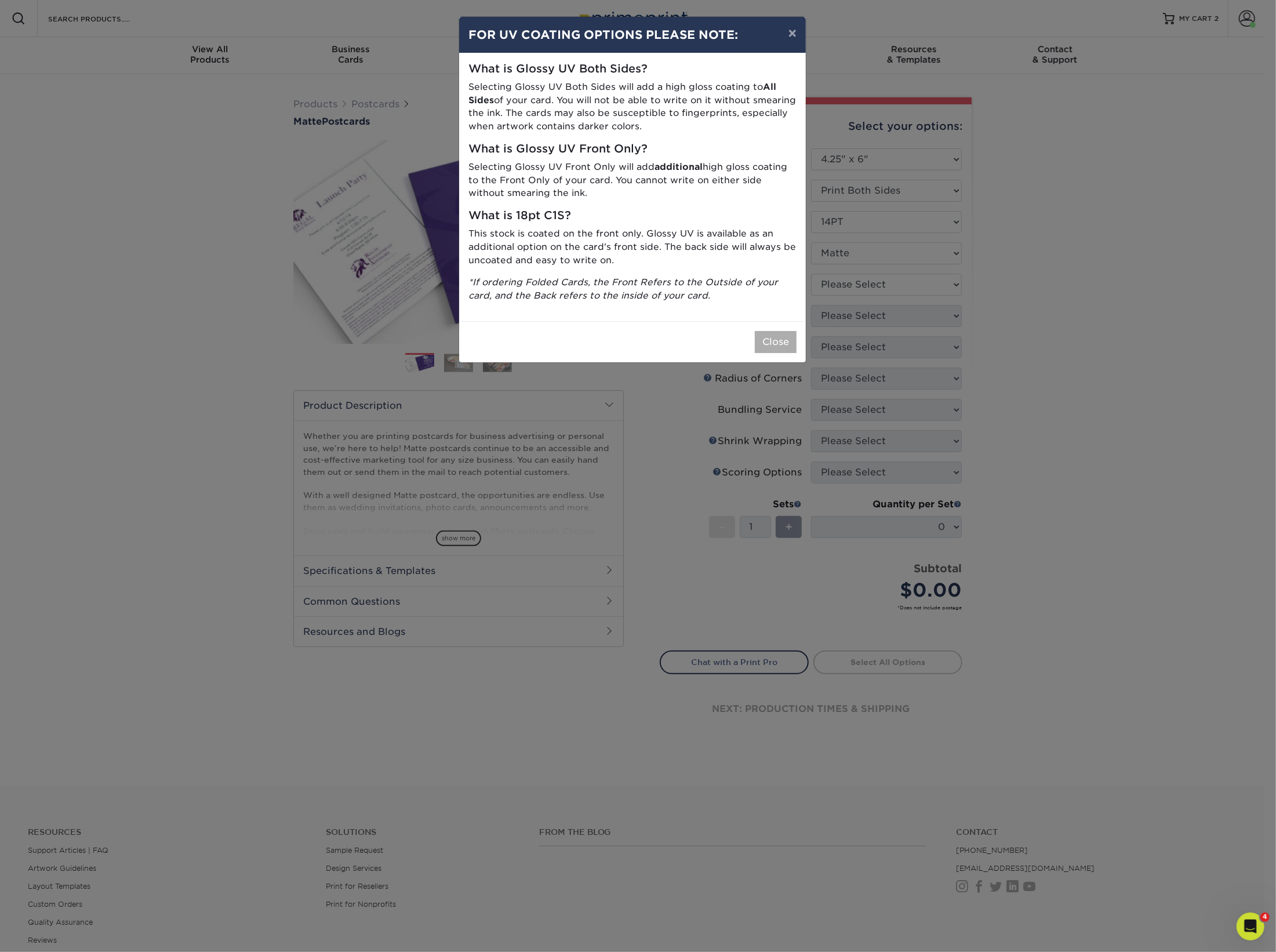
click at [775, 342] on button "Close" at bounding box center [776, 341] width 42 height 22
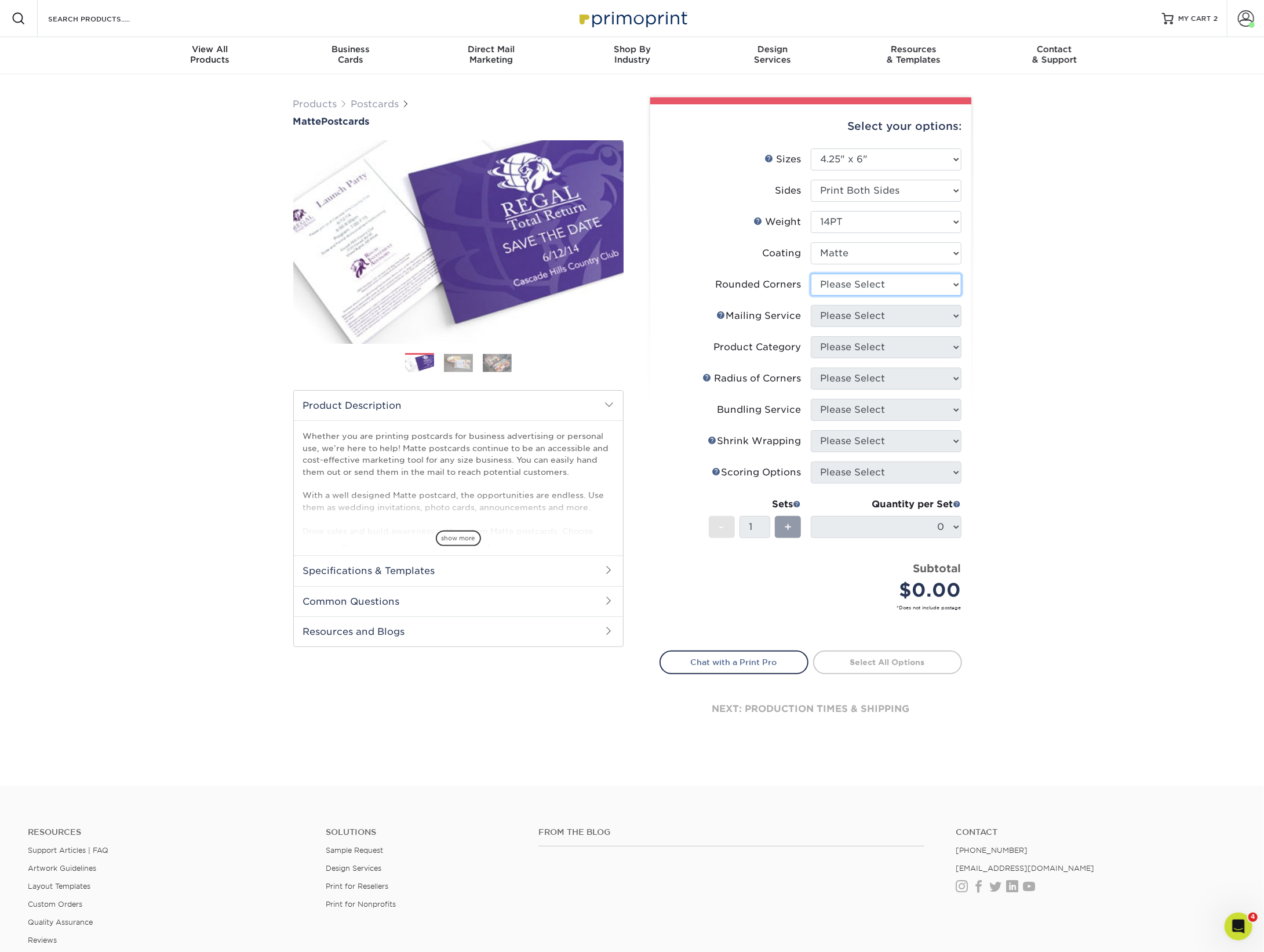
select select "0"
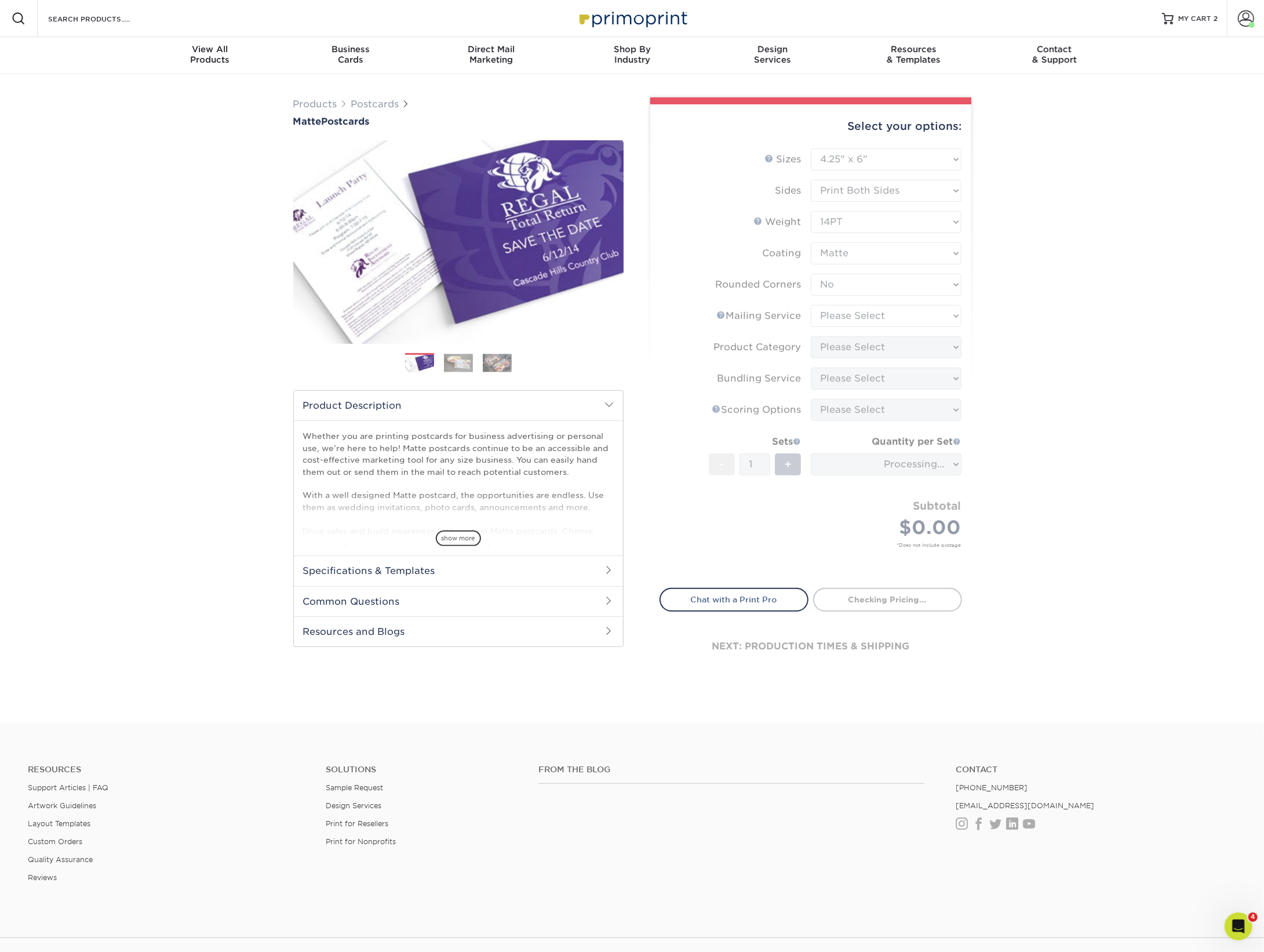
click at [849, 314] on form "Sizes Help Sizes Please Select 1.5" x 7" 2" x 4" 2" x 6" 2" x 7" 2" x 8" 2.12" …" at bounding box center [811, 361] width 303 height 426
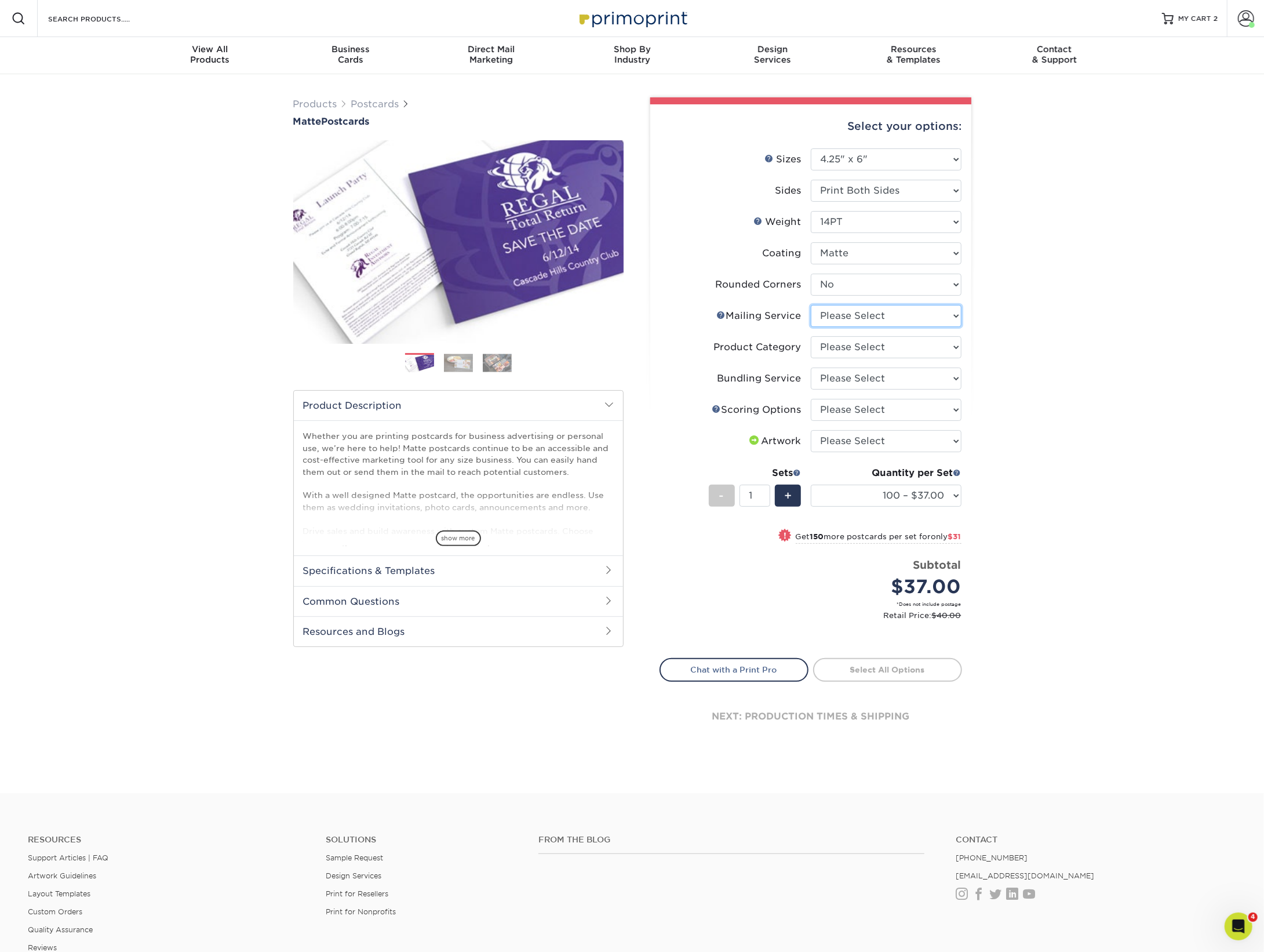
select select "3e5e9bdd-d78a-4c28-a41d-fe1407925ca6"
select select "9b7272e0-d6c8-4c3c-8e97-d3a1bcdab858"
select select "58689abb-25c0-461c-a4c3-a80b627d6649"
select select "16ebe401-5398-422d-8cb0-f3adbb82deb5"
select select "upload"
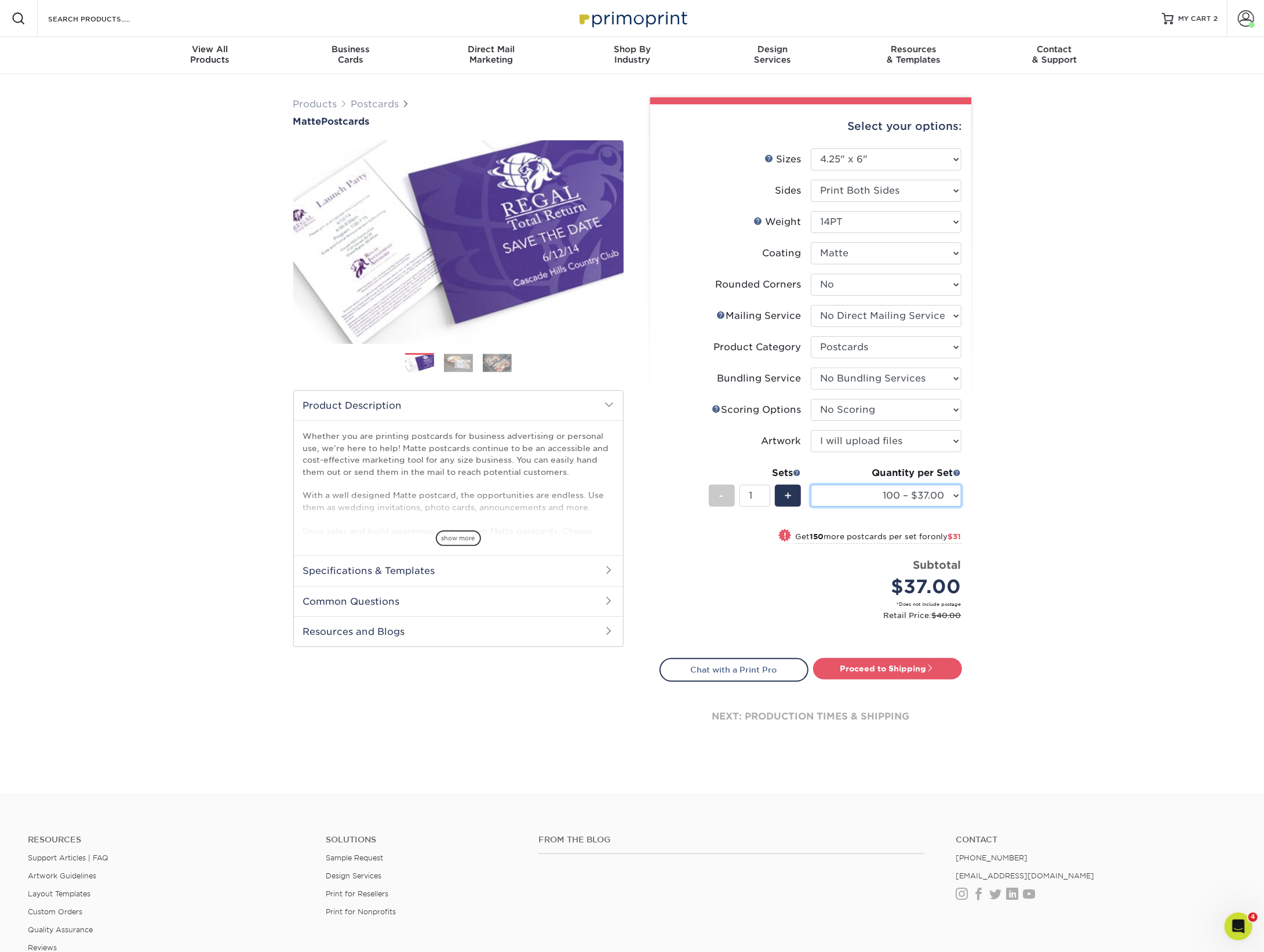
select select "2500 – $188.00"
click at [893, 671] on link "Proceed to Shipping" at bounding box center [888, 669] width 149 height 21
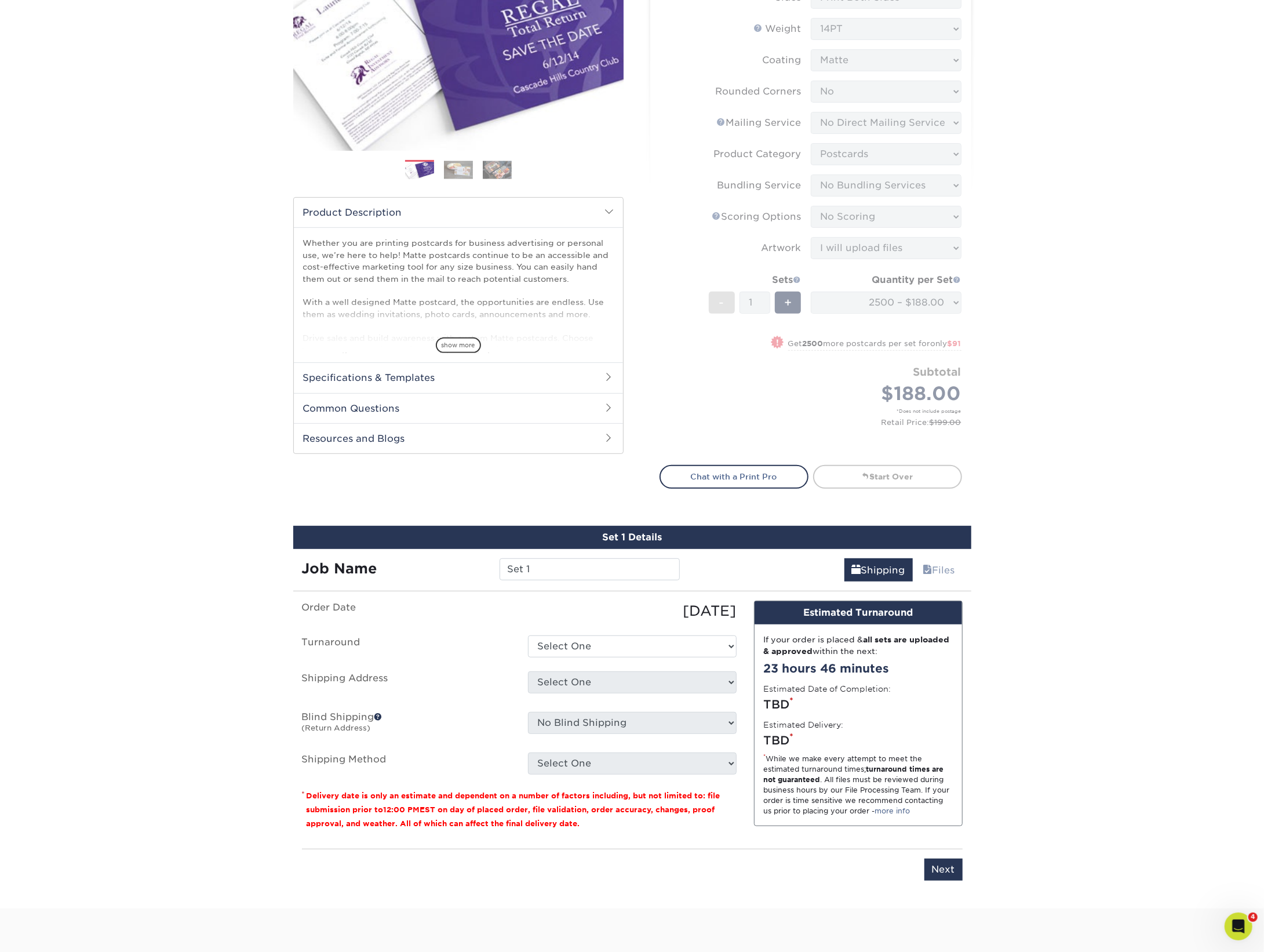
scroll to position [487, 0]
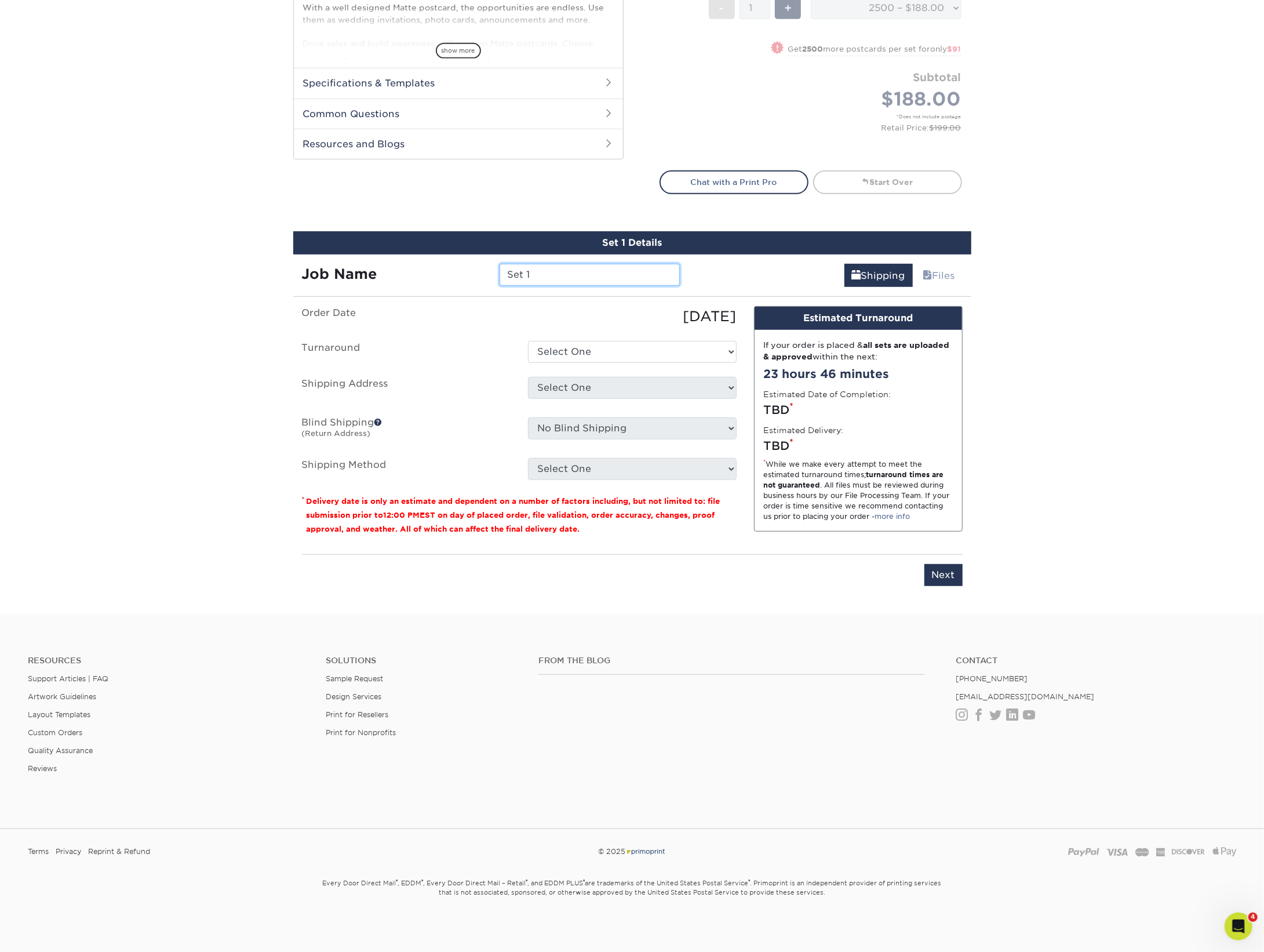
drag, startPoint x: 548, startPoint y: 271, endPoint x: 477, endPoint y: 271, distance: 71.0
click at [477, 271] on div "Job Name Set 1" at bounding box center [491, 274] width 396 height 22
type input "528 Fall Events"
select select "05e1ad0b-ba6e-4f0f-a522-d28e1bd64524"
select select "128327"
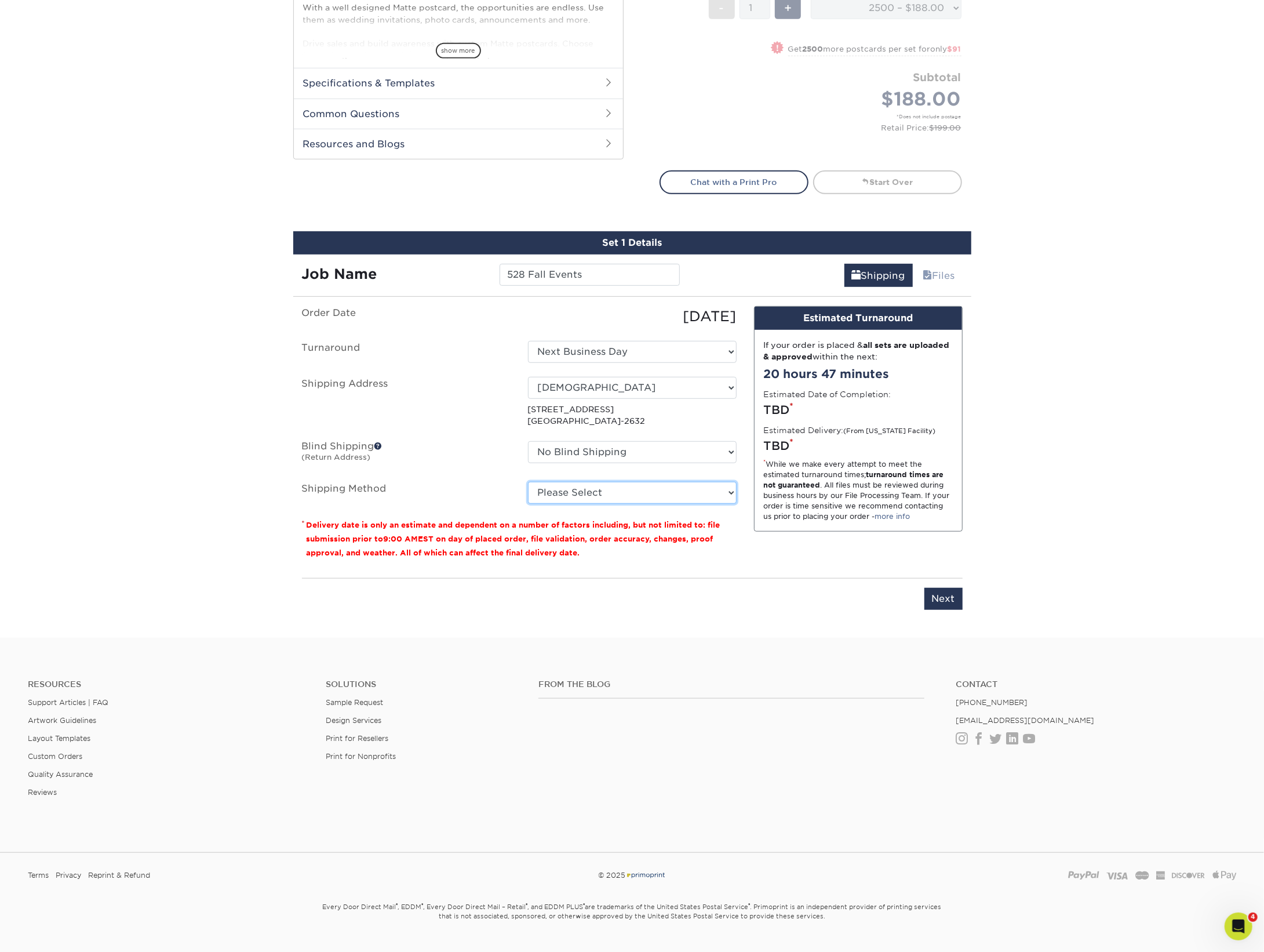
select select "03"
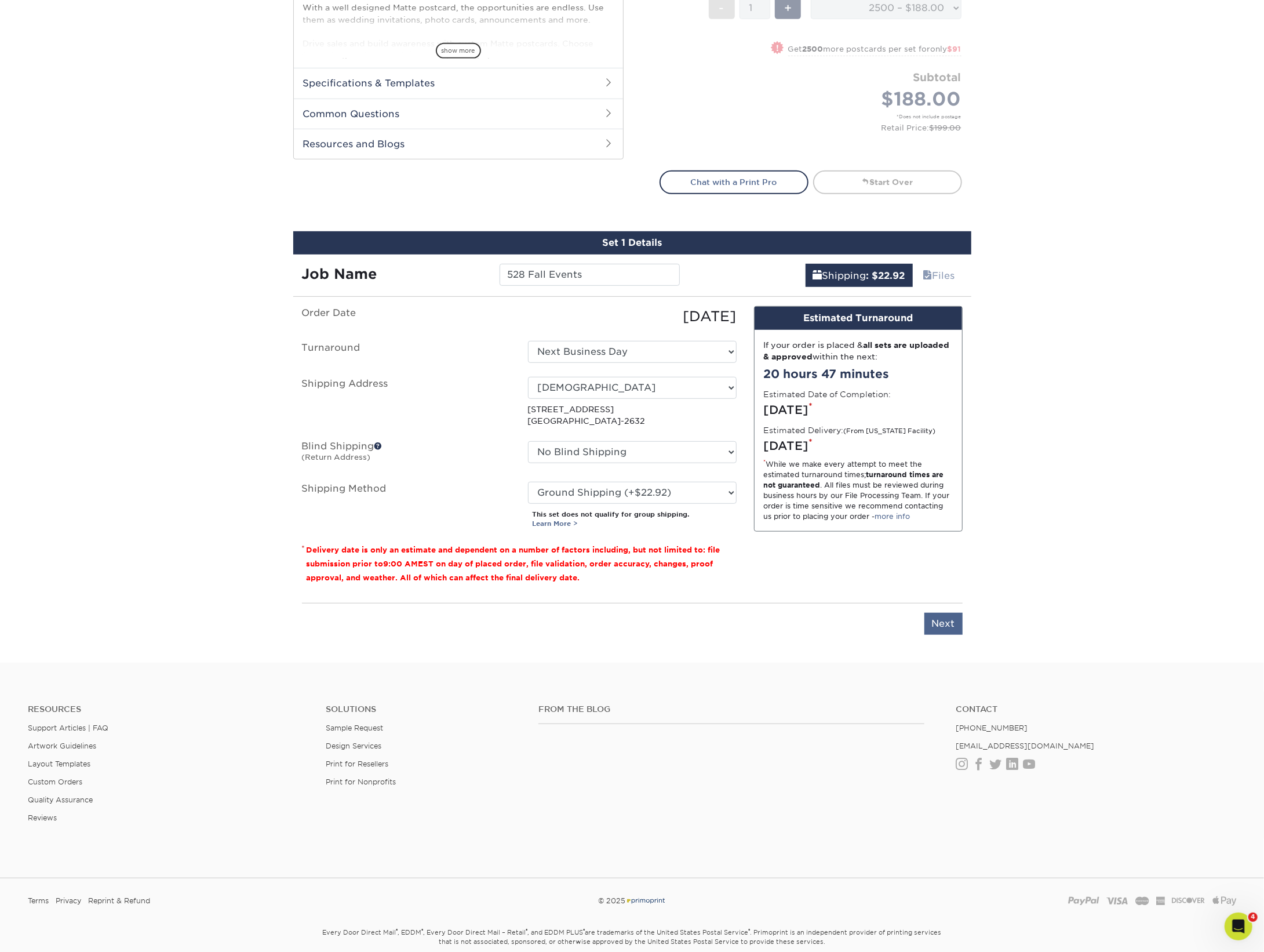
click at [940, 615] on input "Next" at bounding box center [943, 623] width 38 height 22
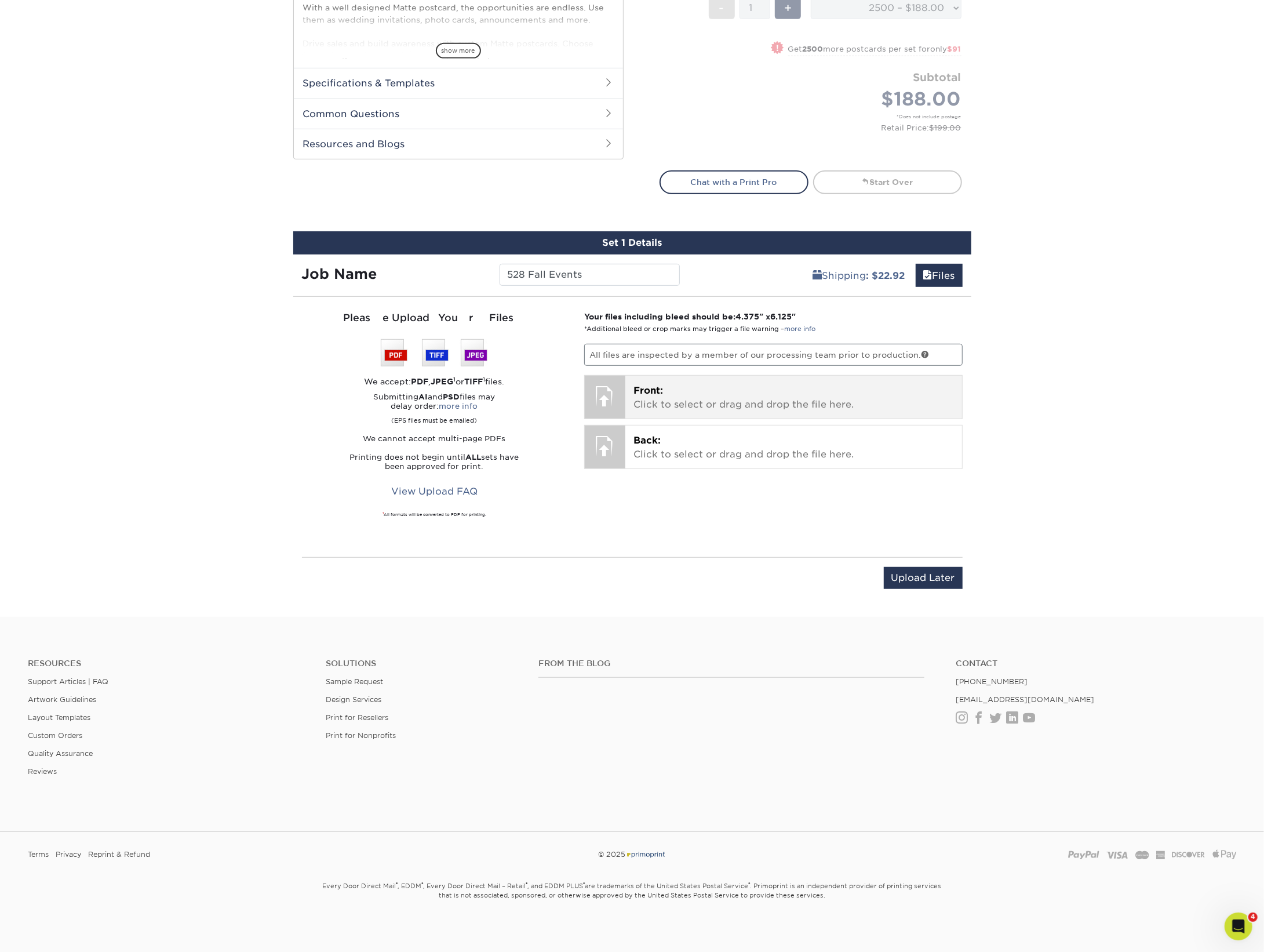
click at [796, 396] on p "Front: Click to select or drag and drop the file here." at bounding box center [794, 397] width 321 height 28
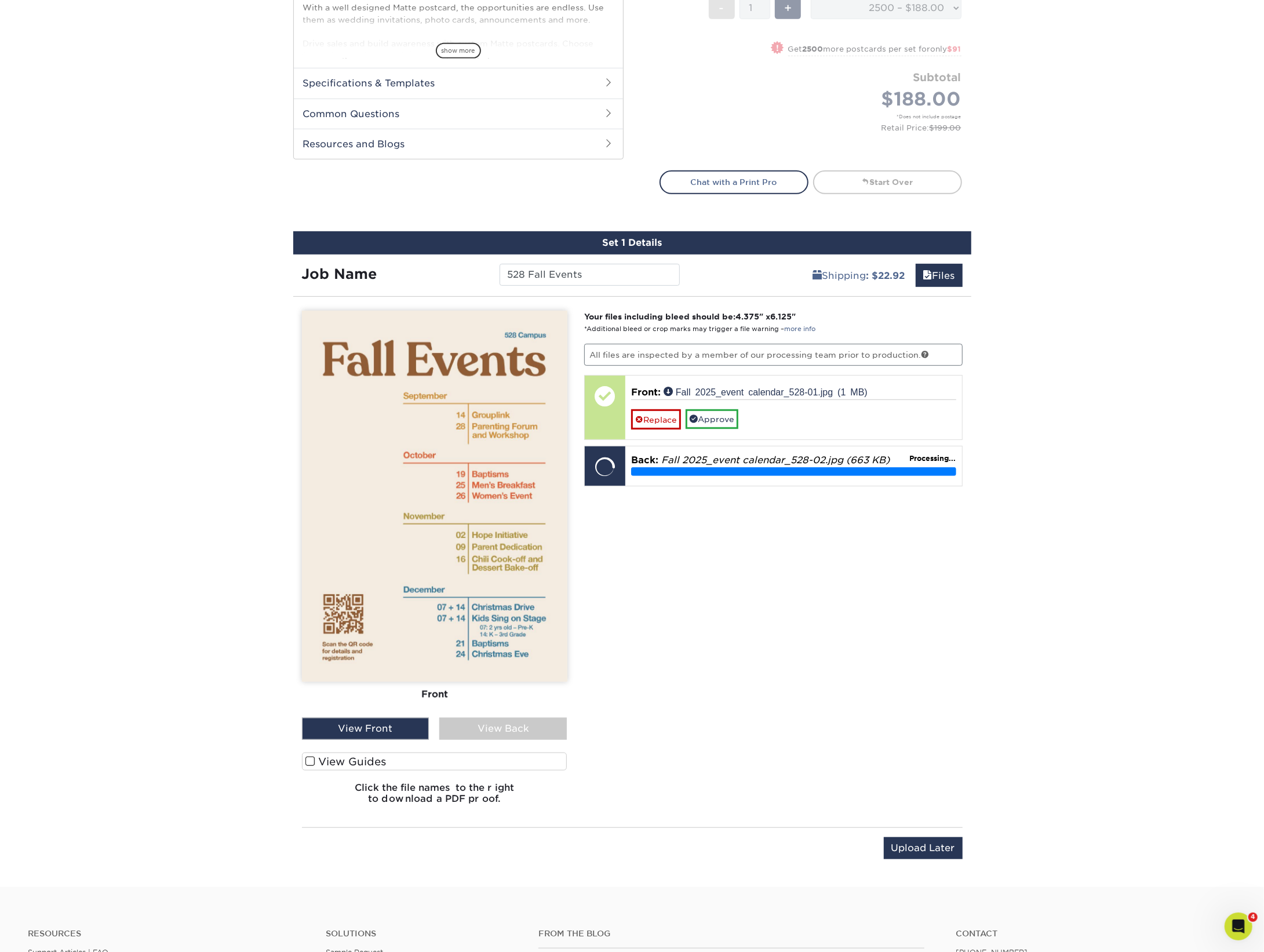
click at [722, 418] on link "Approve" at bounding box center [712, 419] width 52 height 19
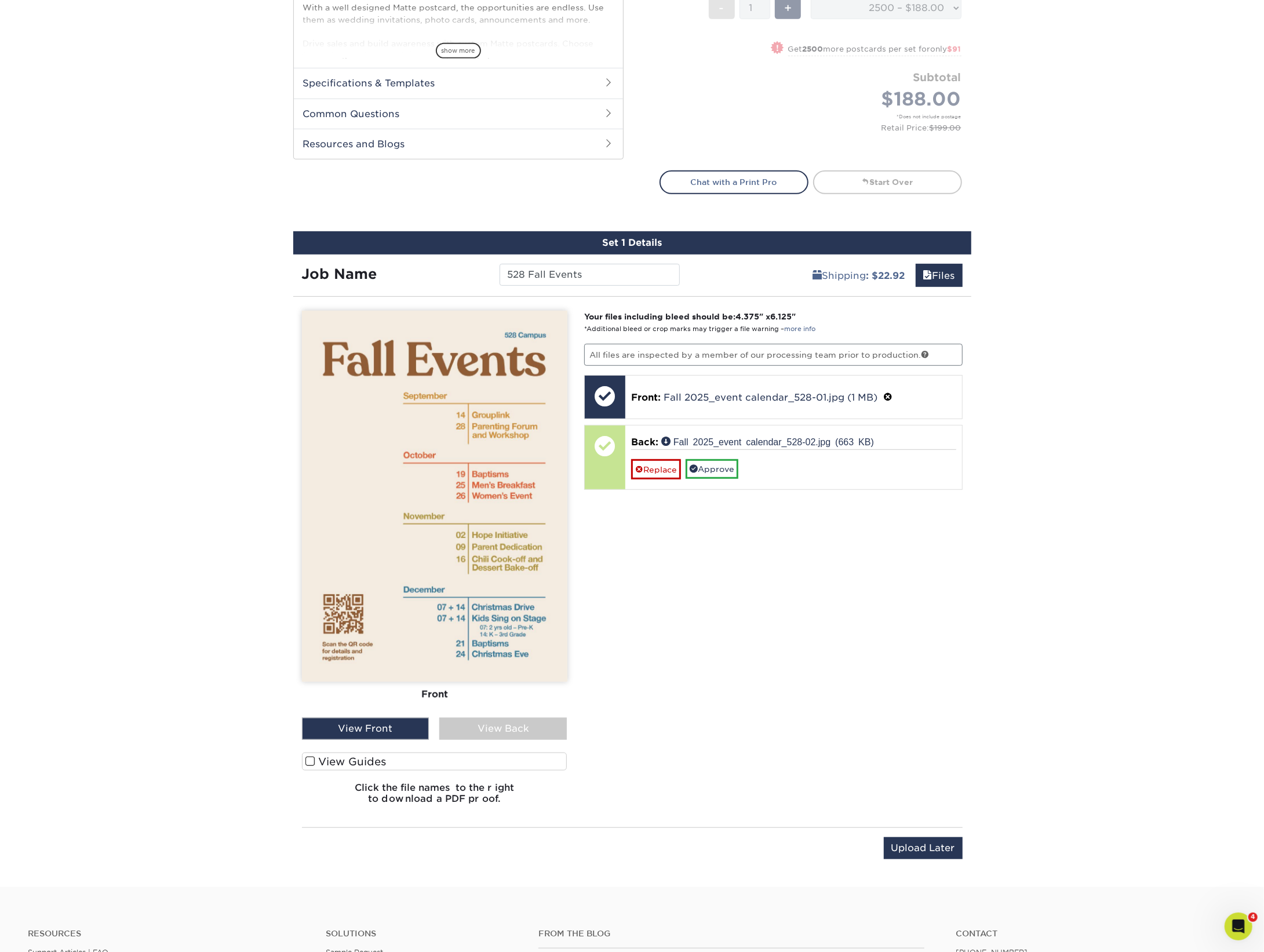
click at [728, 468] on link "Approve" at bounding box center [712, 469] width 52 height 19
click at [927, 849] on input "Save & Continue" at bounding box center [909, 847] width 97 height 22
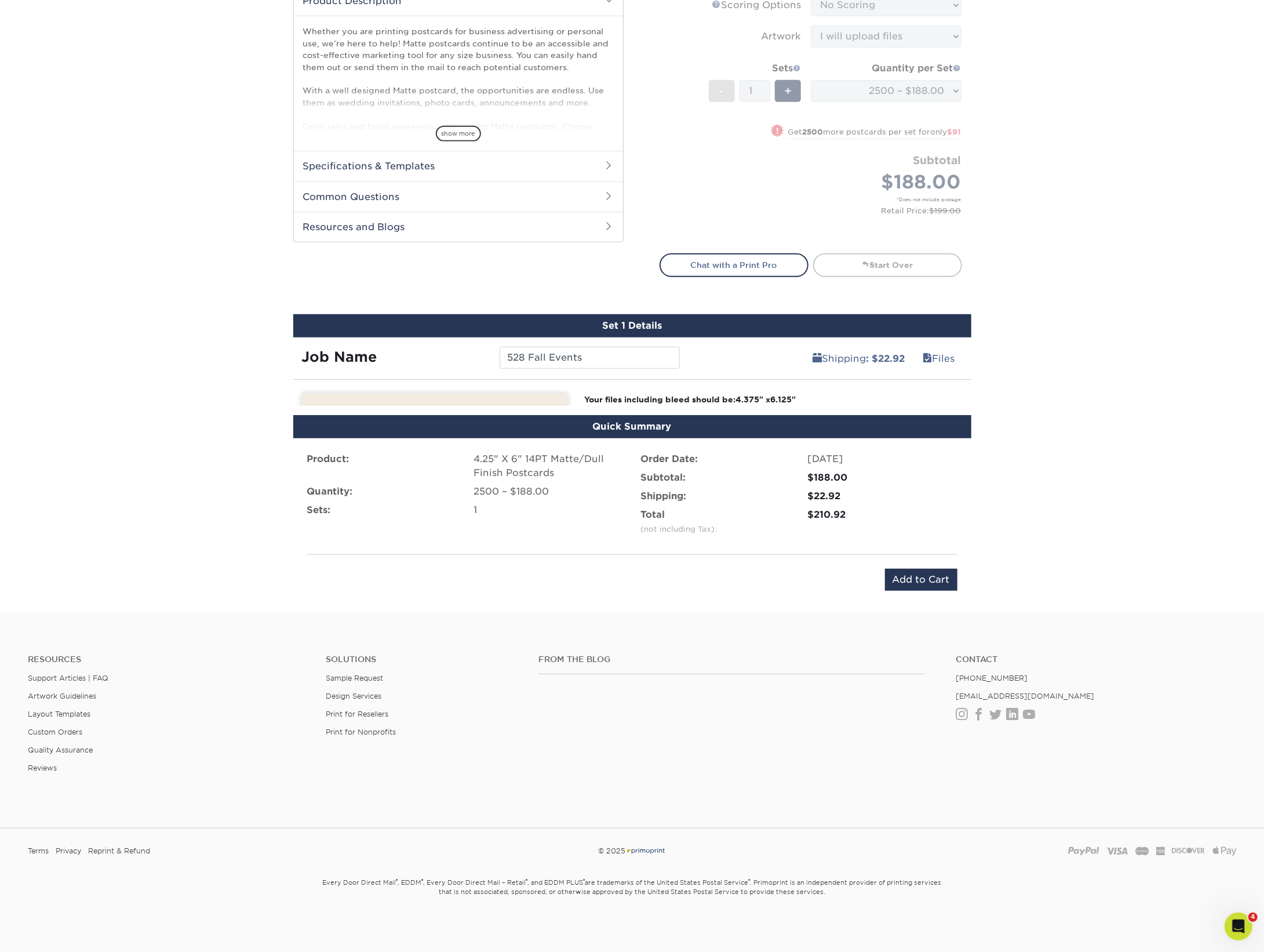
scroll to position [383, 0]
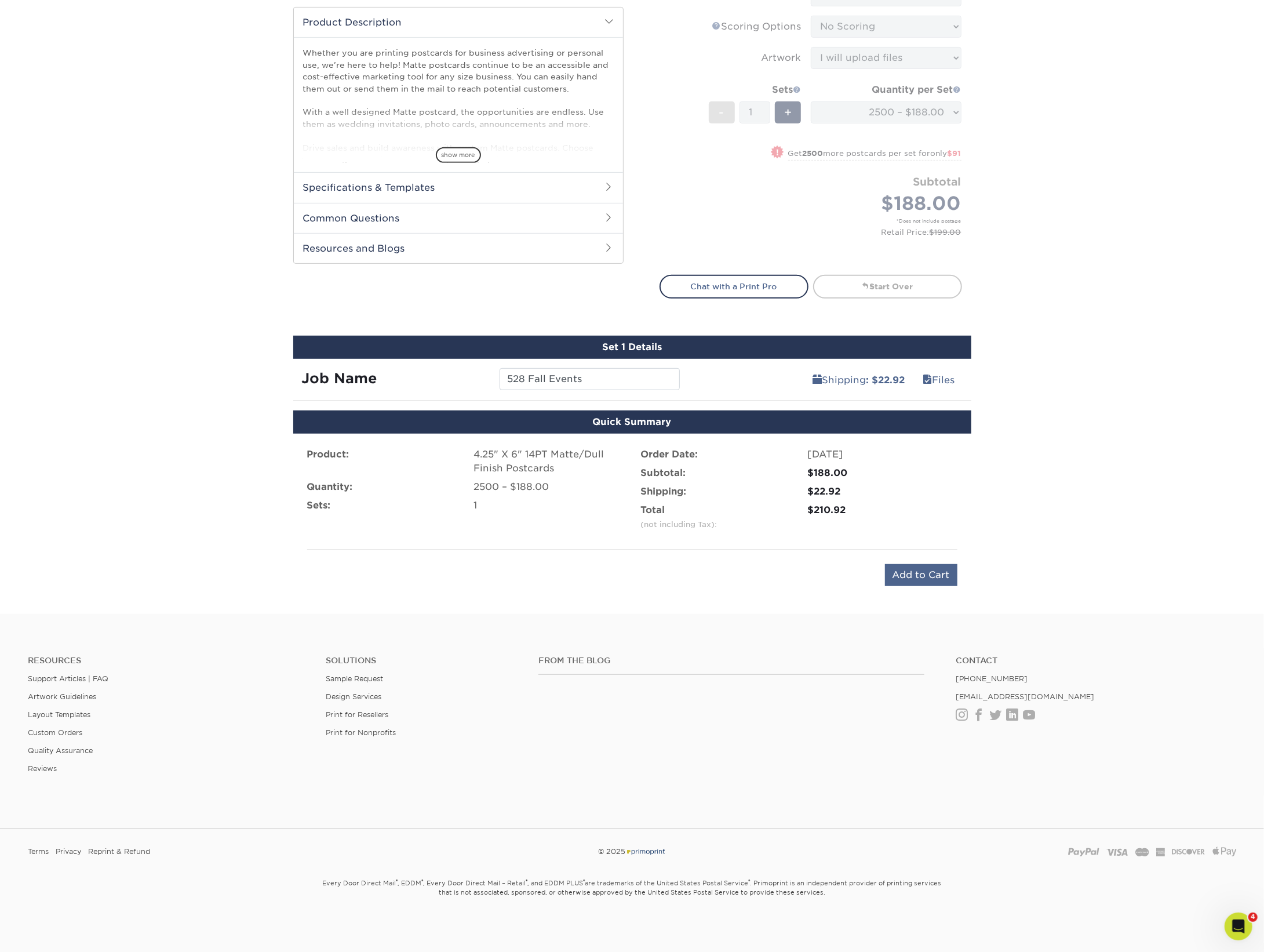
click at [926, 578] on input "Add to Cart" at bounding box center [921, 574] width 73 height 22
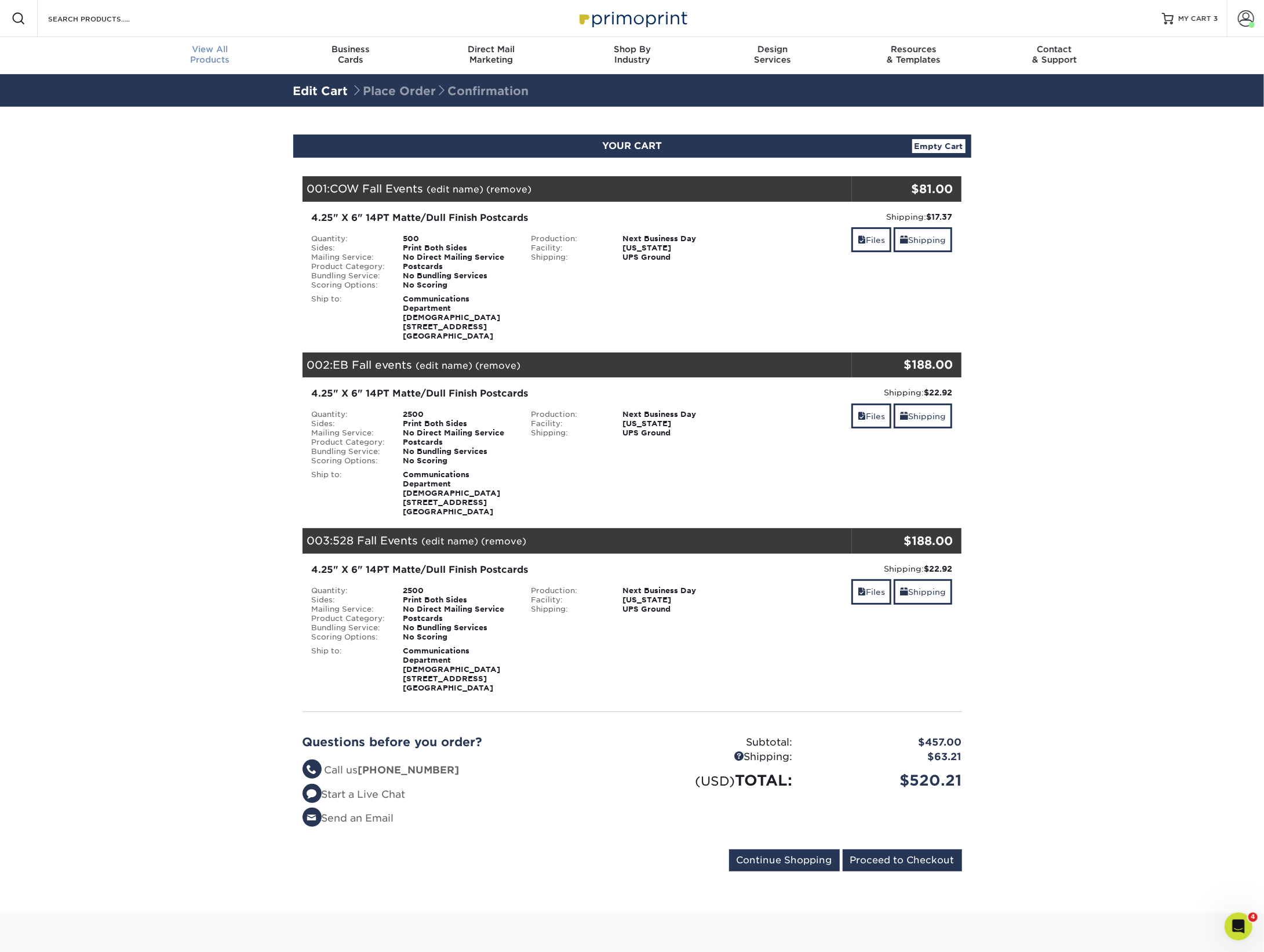
click at [221, 54] on span "View All" at bounding box center [210, 49] width 141 height 10
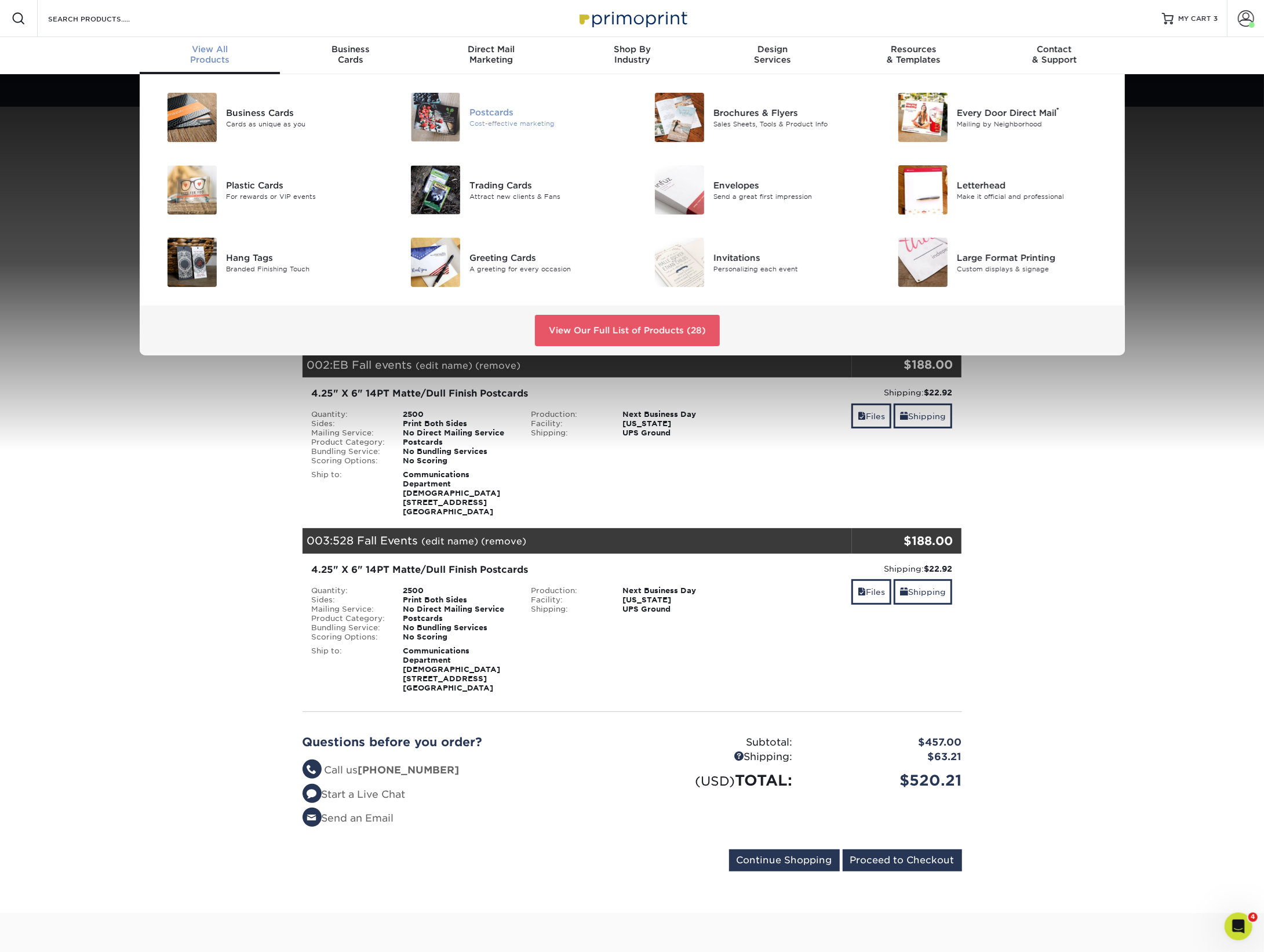
click at [499, 114] on div "Postcards" at bounding box center [546, 112] width 154 height 13
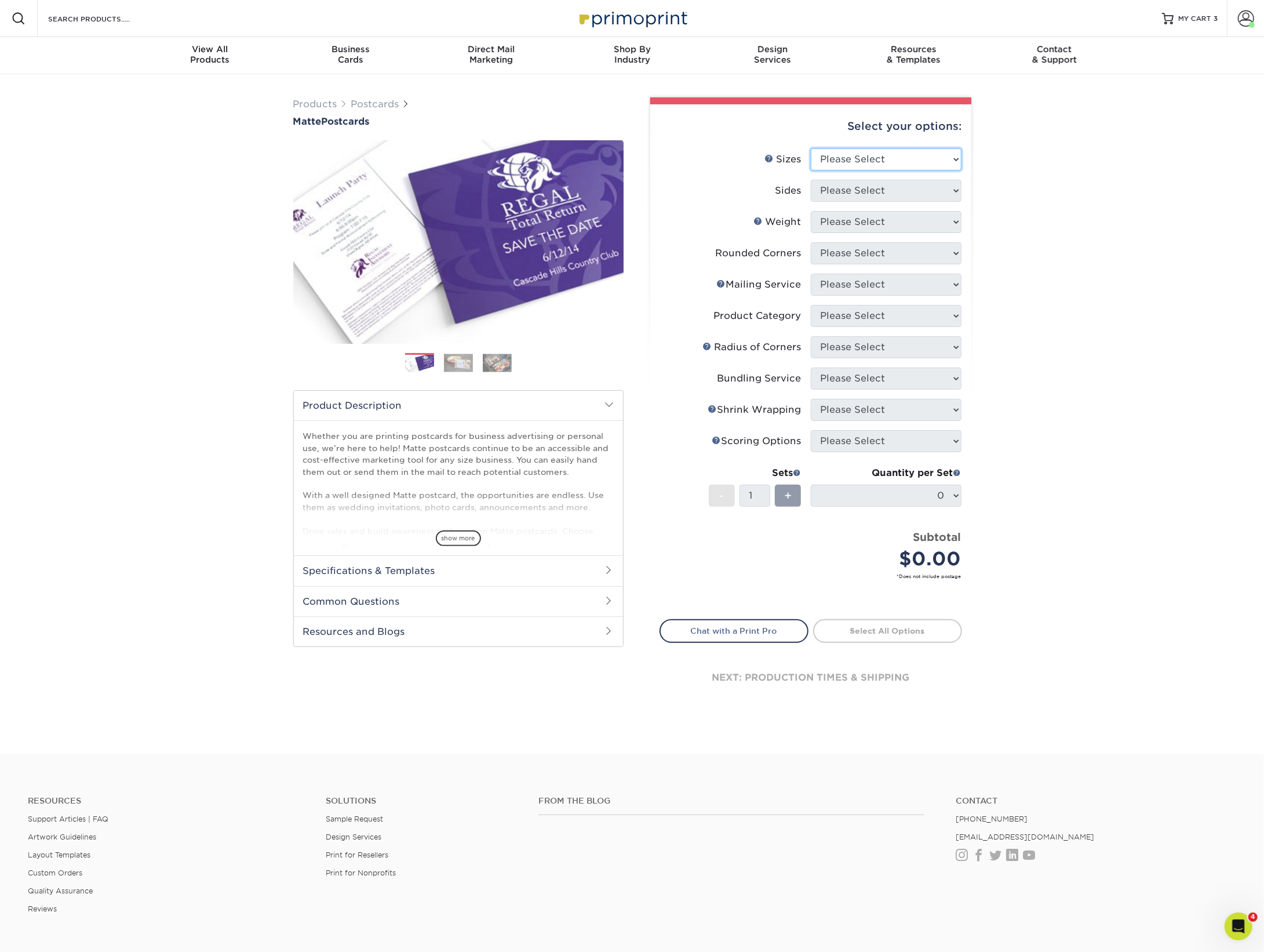
select select "4.25x6.00"
select select "13abbda7-1d64-4f25-8bb2-c179b224825d"
select select "14PT"
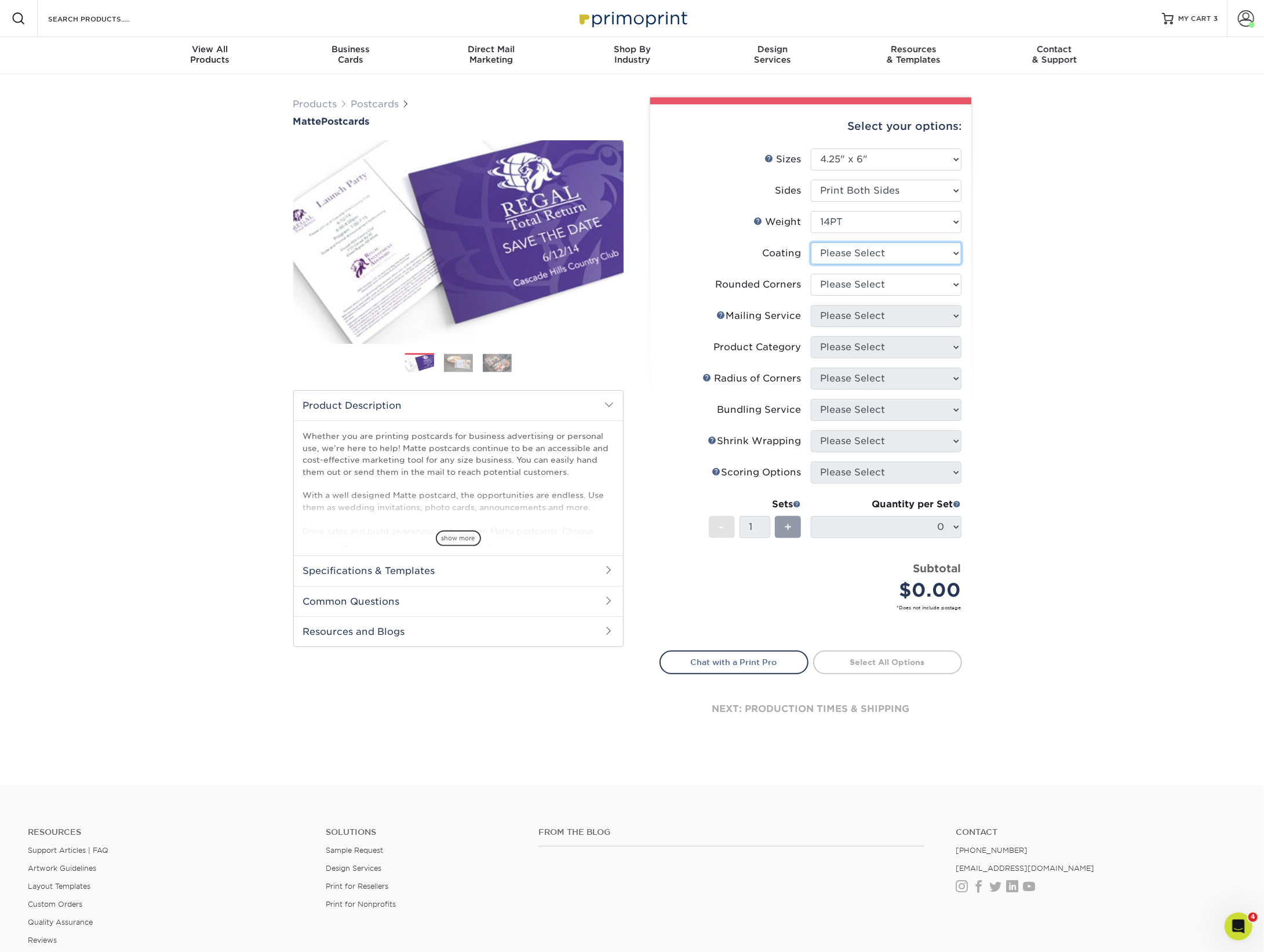
select select "121bb7b5-3b4d-429f-bd8d-bbf80e953313"
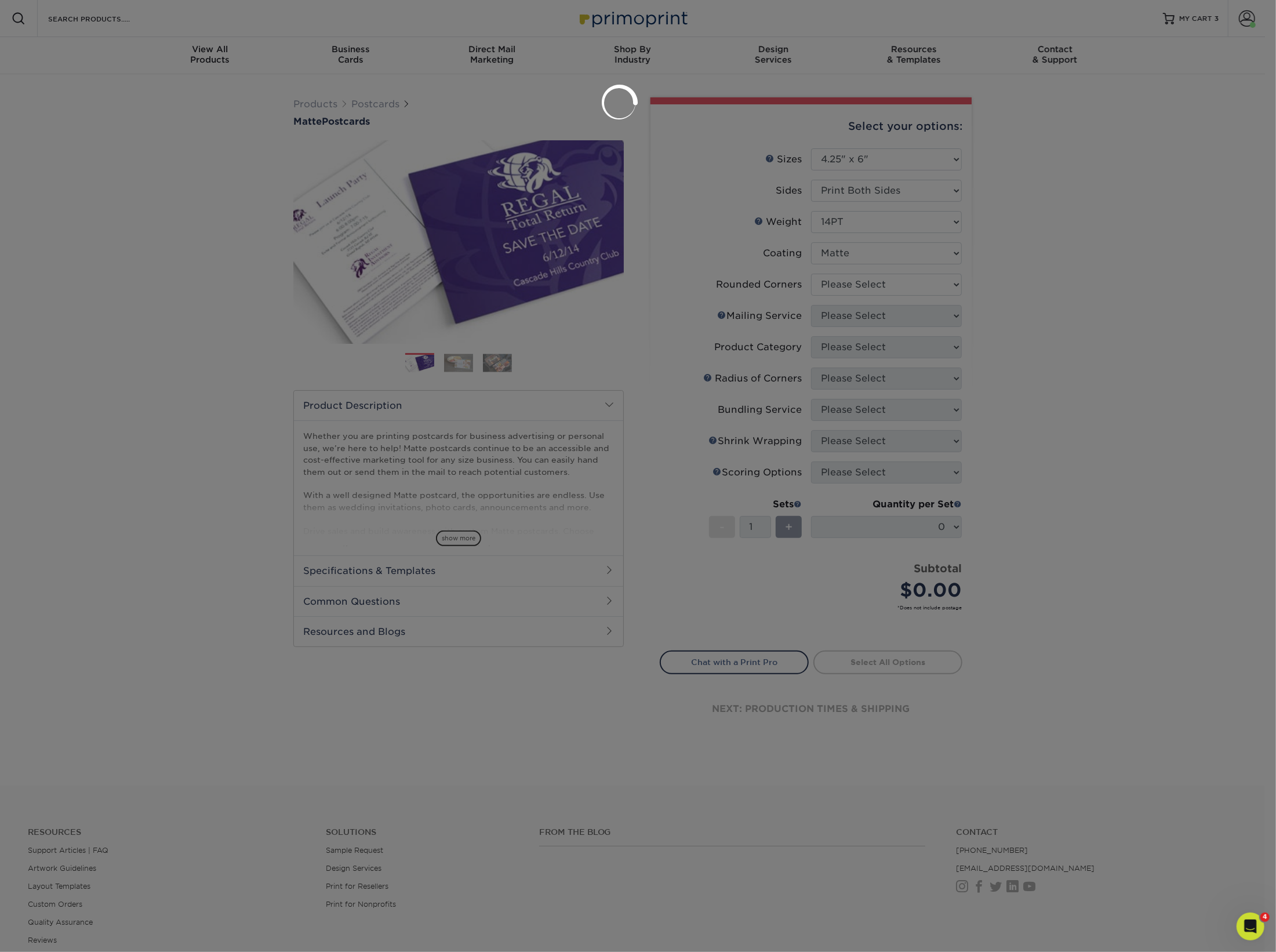
click at [865, 289] on div at bounding box center [638, 476] width 1276 height 952
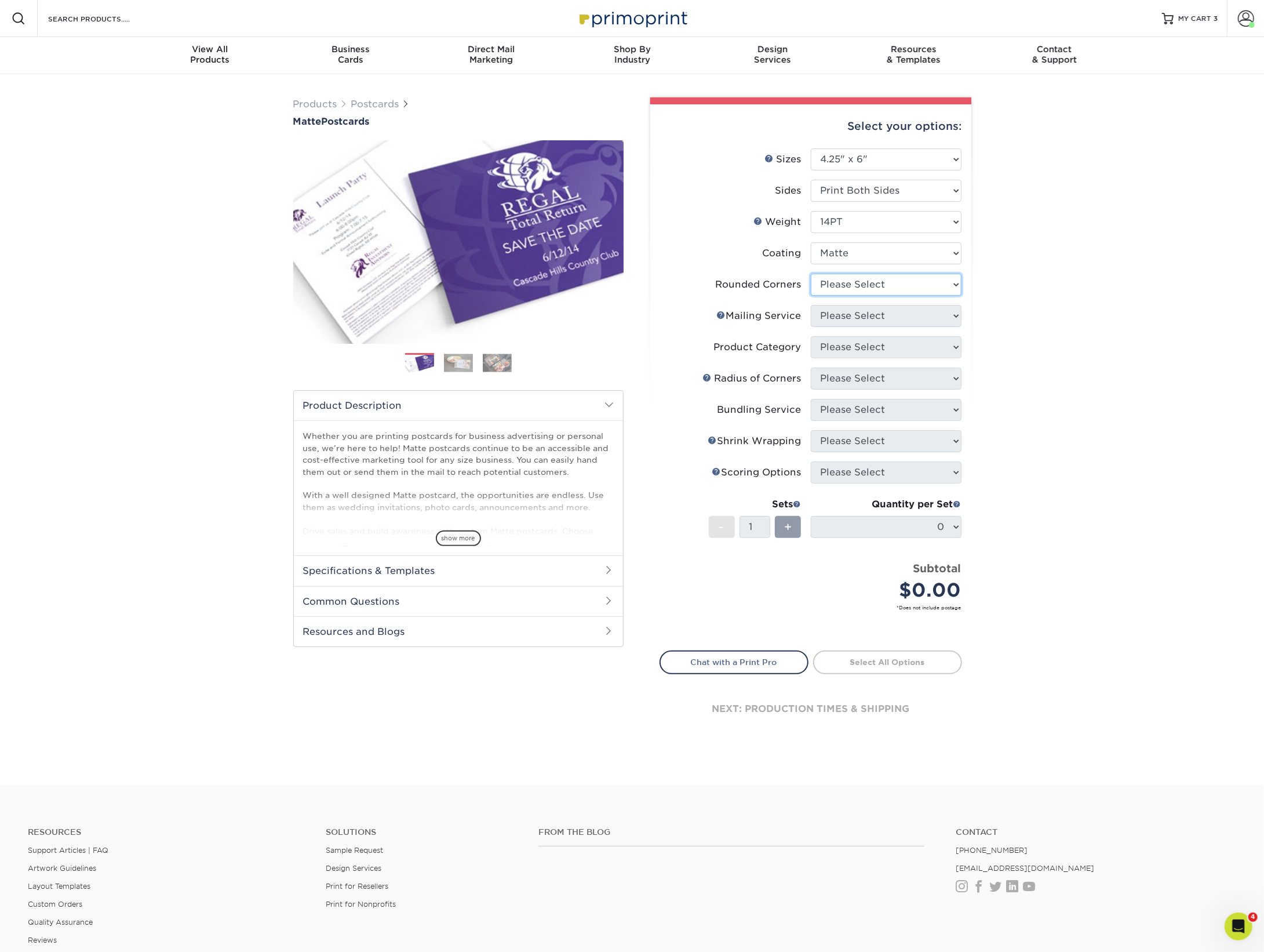
select select "0"
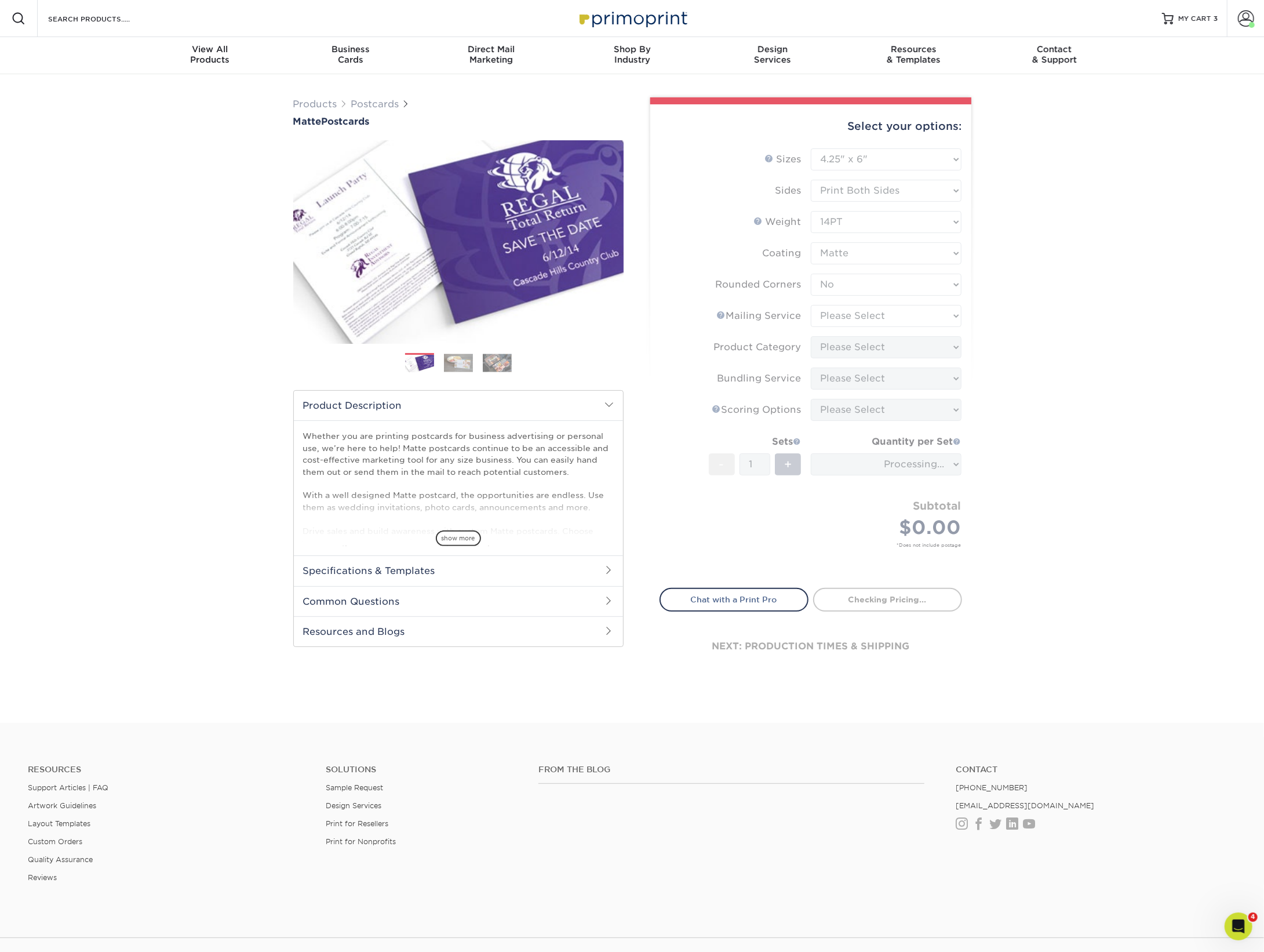
click at [906, 318] on form "Sizes Help Sizes Please Select 1.5" x 7" 2" x 4" 2" x 6" 2" x 7" 2" x 8" 2.12" …" at bounding box center [811, 361] width 303 height 426
click at [908, 318] on form "Sizes Help Sizes Please Select 1.5" x 7" 2" x 4" 2" x 6" 2" x 7" 2" x 8" 2.12" …" at bounding box center [811, 361] width 303 height 426
click at [897, 313] on form "Sizes Help Sizes Please Select 1.5" x 7" 2" x 4" 2" x 6" 2" x 7" 2" x 8" 2.12" …" at bounding box center [811, 361] width 303 height 426
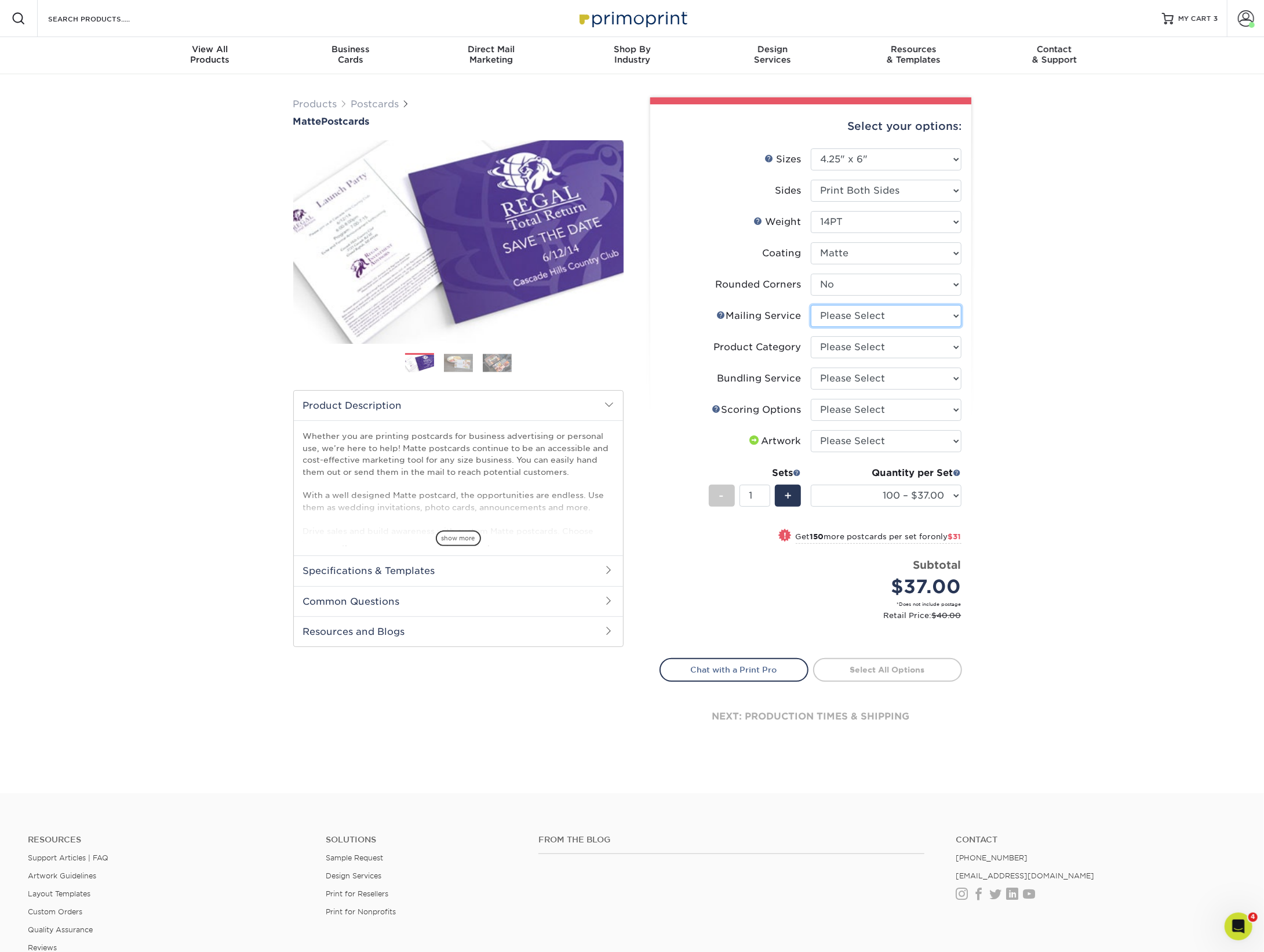
select select "3e5e9bdd-d78a-4c28-a41d-fe1407925ca6"
select select "9b7272e0-d6c8-4c3c-8e97-d3a1bcdab858"
select select "58689abb-25c0-461c-a4c3-a80b627d6649"
select select "16ebe401-5398-422d-8cb0-f3adbb82deb5"
select select "upload"
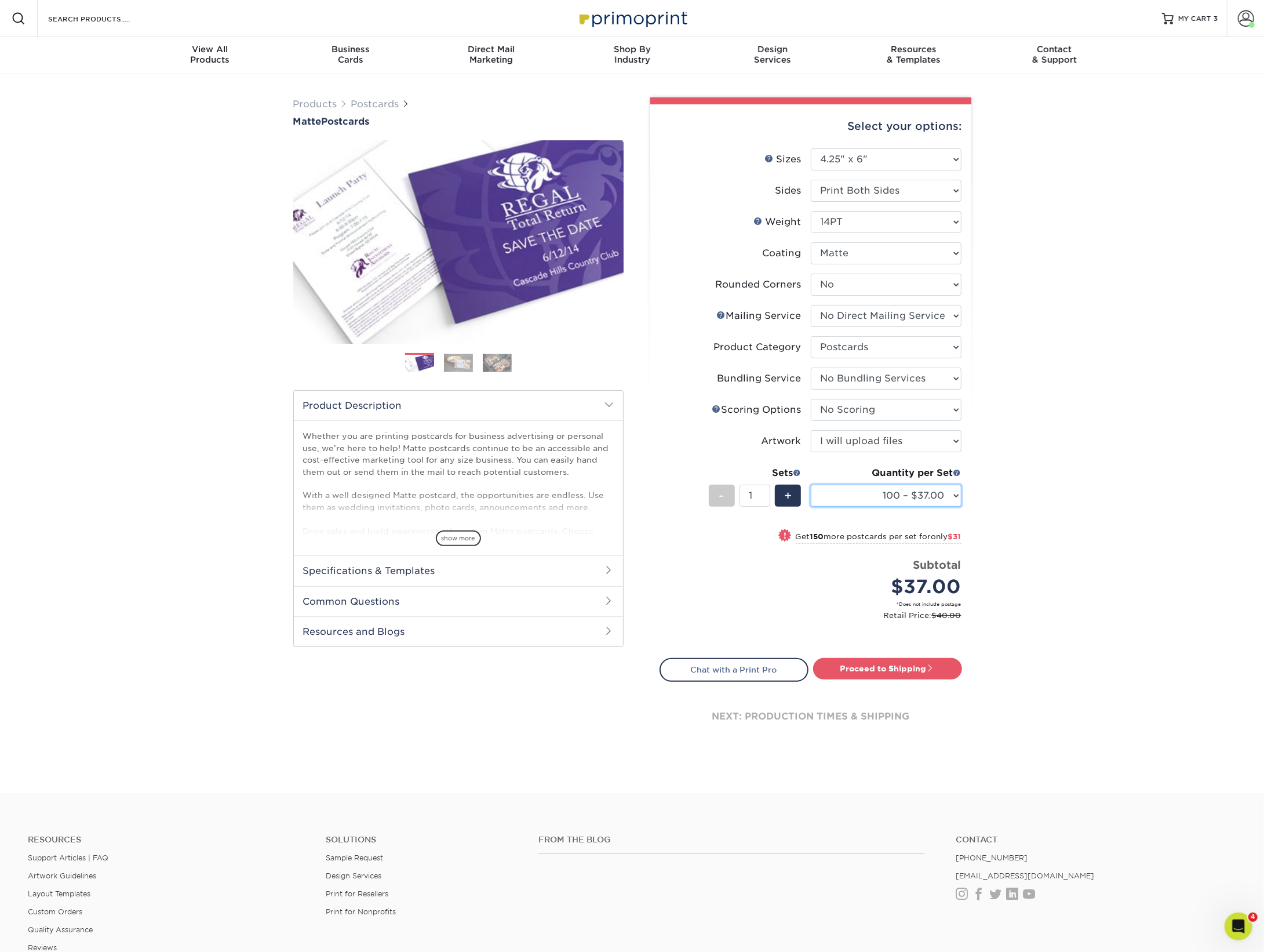
select select "1000 – $91.00"
click at [885, 670] on link "Proceed to Shipping" at bounding box center [888, 669] width 149 height 21
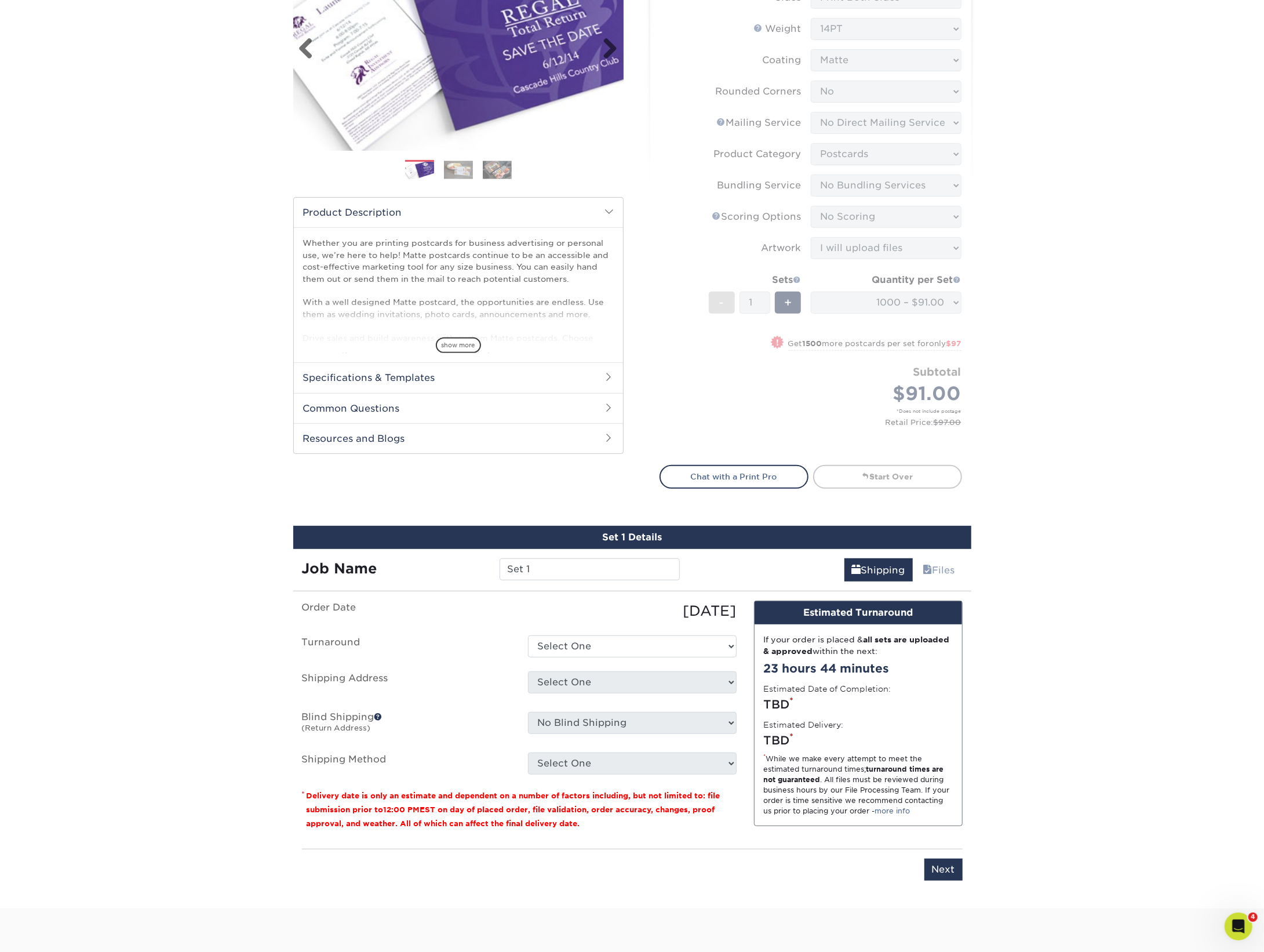
scroll to position [487, 0]
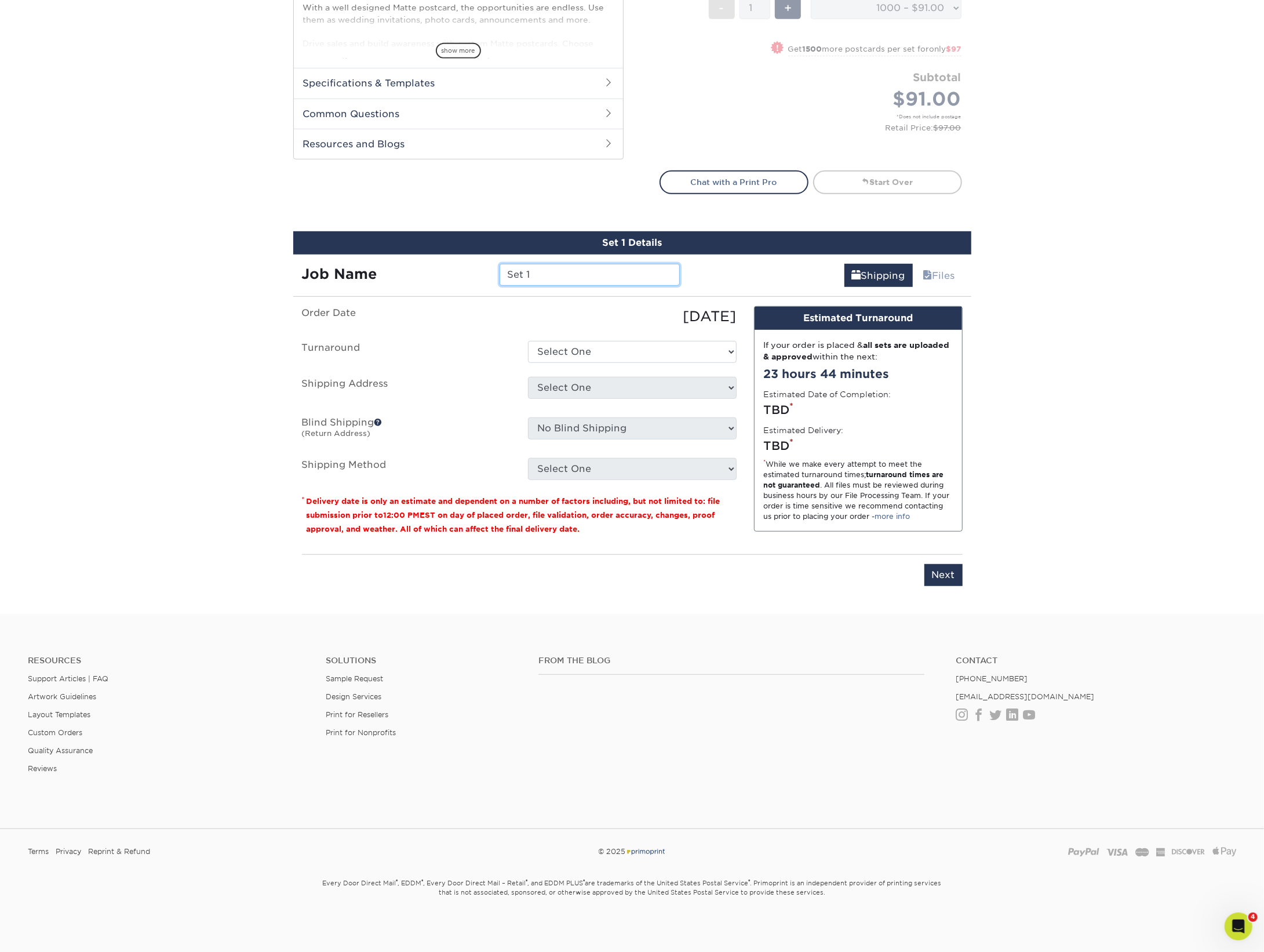
drag, startPoint x: 564, startPoint y: 274, endPoint x: 427, endPoint y: 274, distance: 137.0
click at [427, 274] on div "Job Name Set 1" at bounding box center [491, 274] width 396 height 22
type input "E96 Fall Events"
select select "61339524-1e8d-43c4-a99b-41ab9ac804a5"
select select "128327"
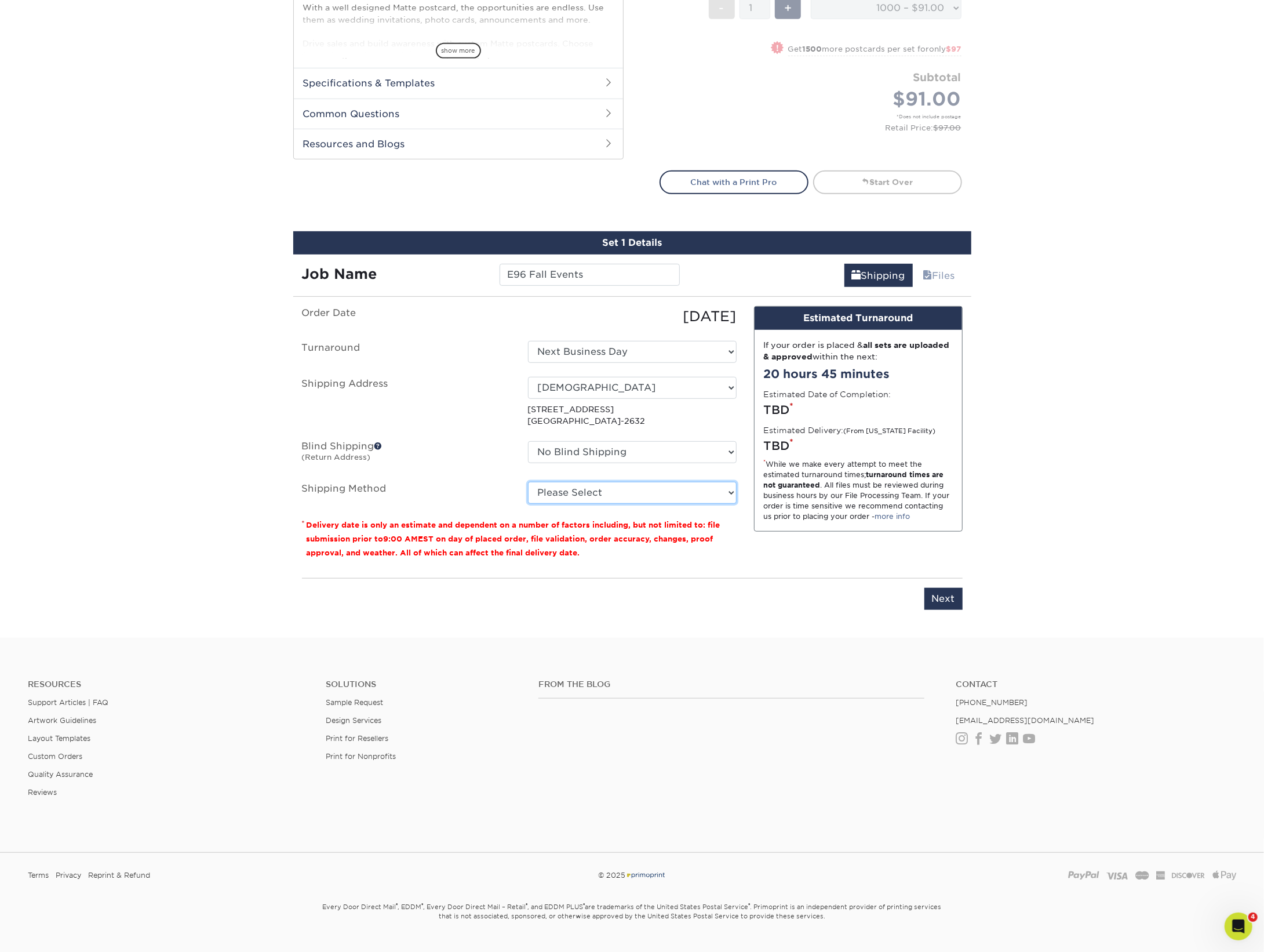
select select "03"
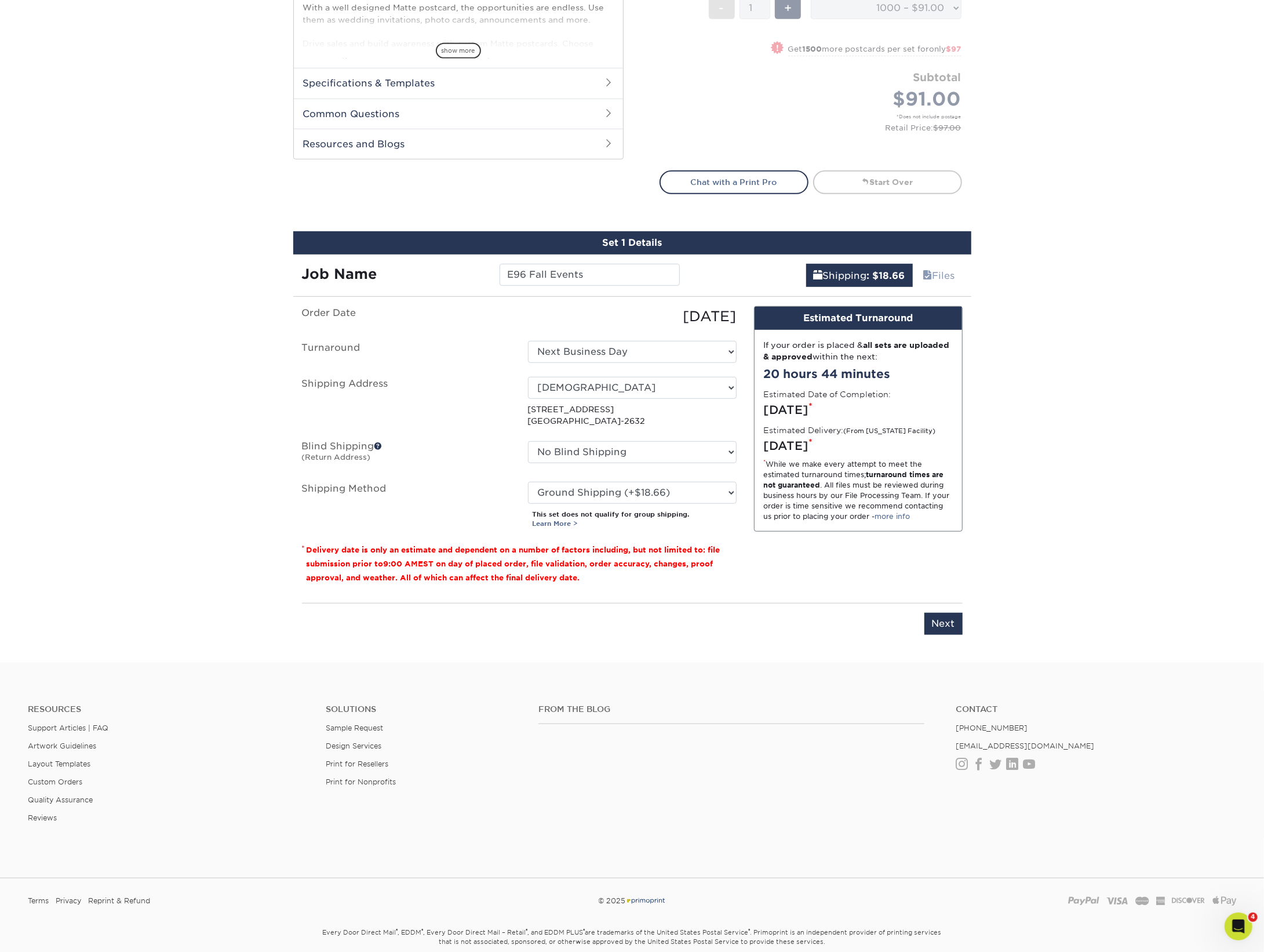
click at [954, 623] on input "Next" at bounding box center [943, 623] width 38 height 22
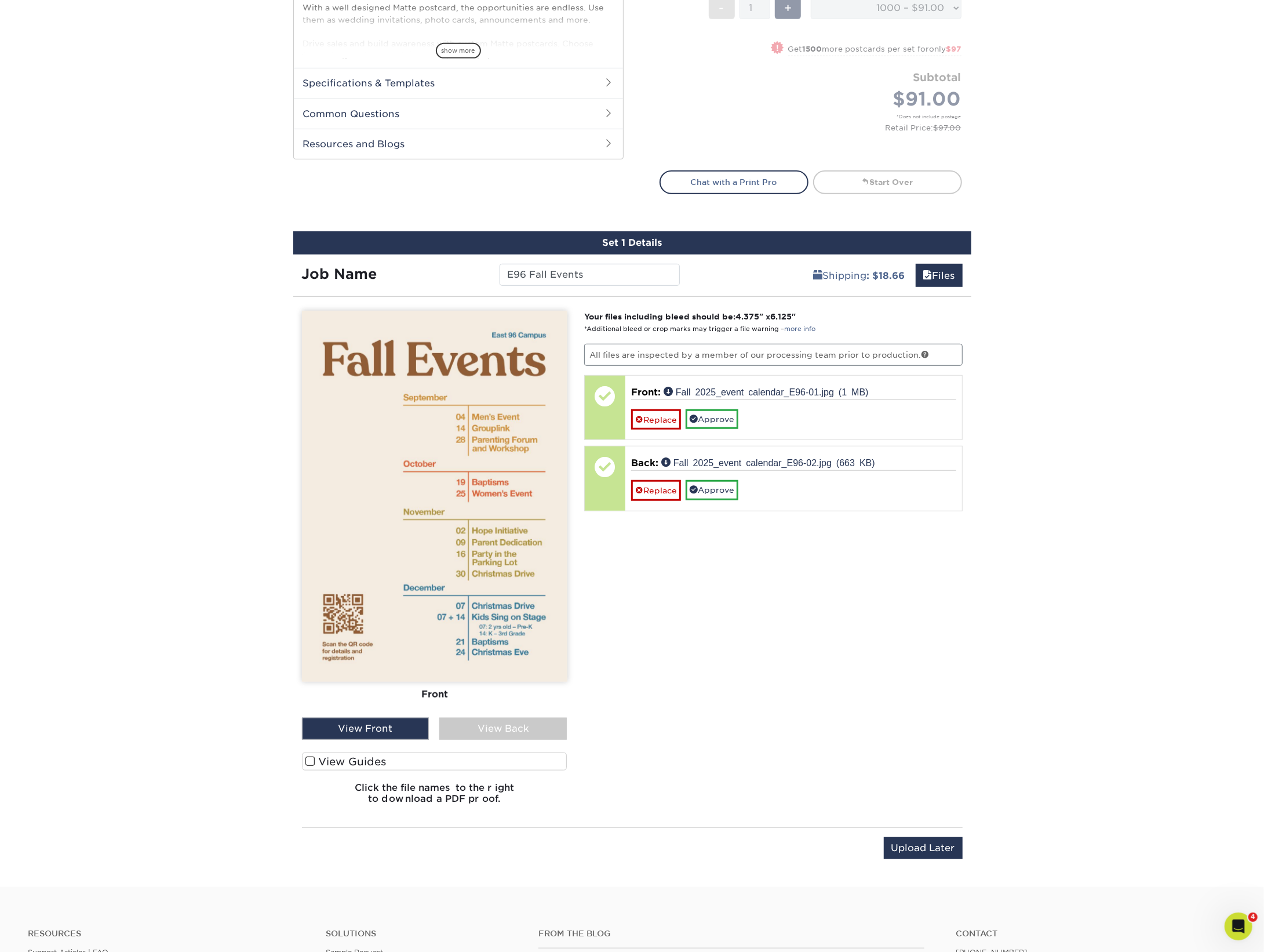
click at [719, 418] on link "Approve" at bounding box center [712, 419] width 52 height 19
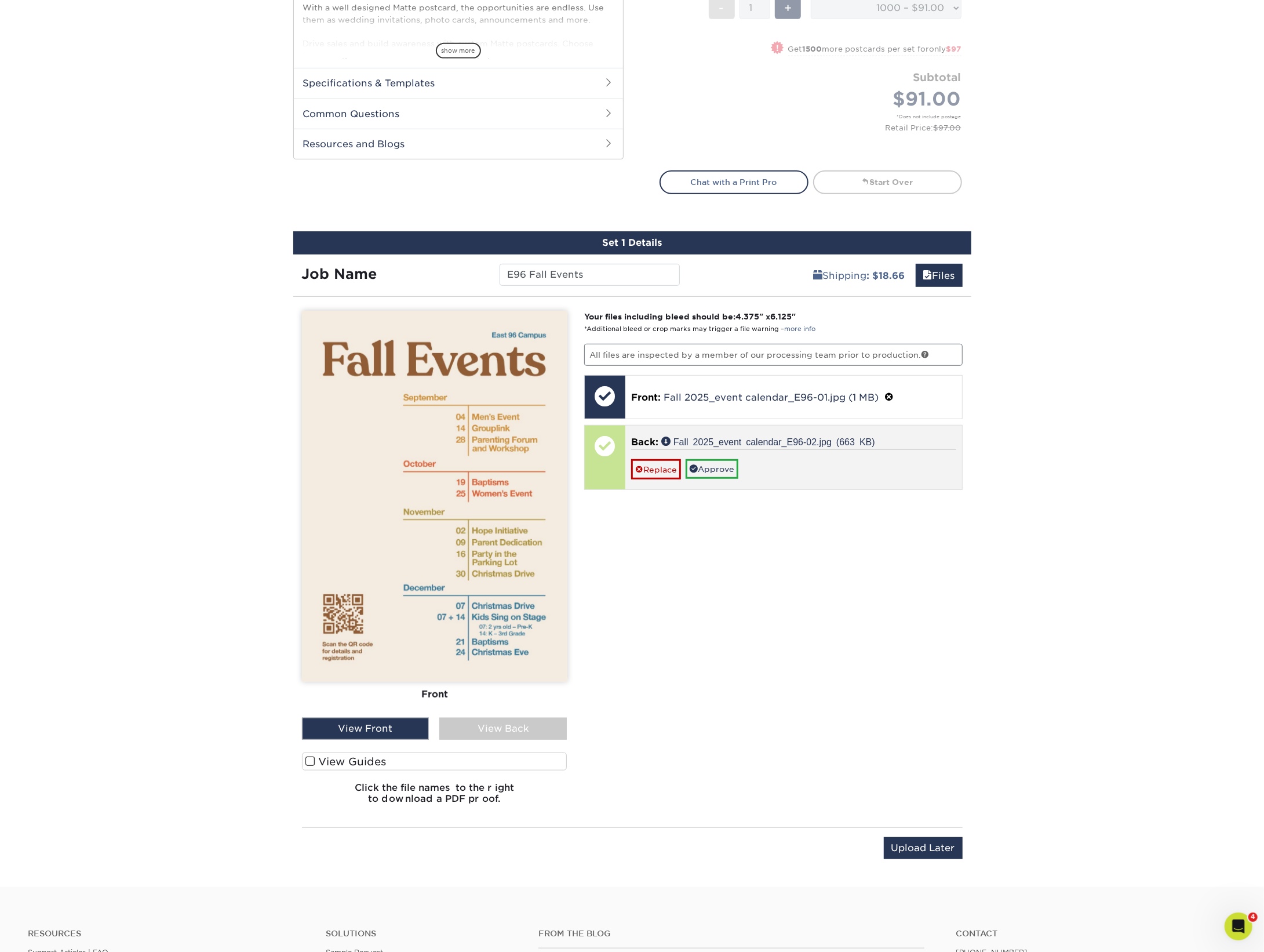
click at [717, 465] on link "Approve" at bounding box center [712, 469] width 52 height 19
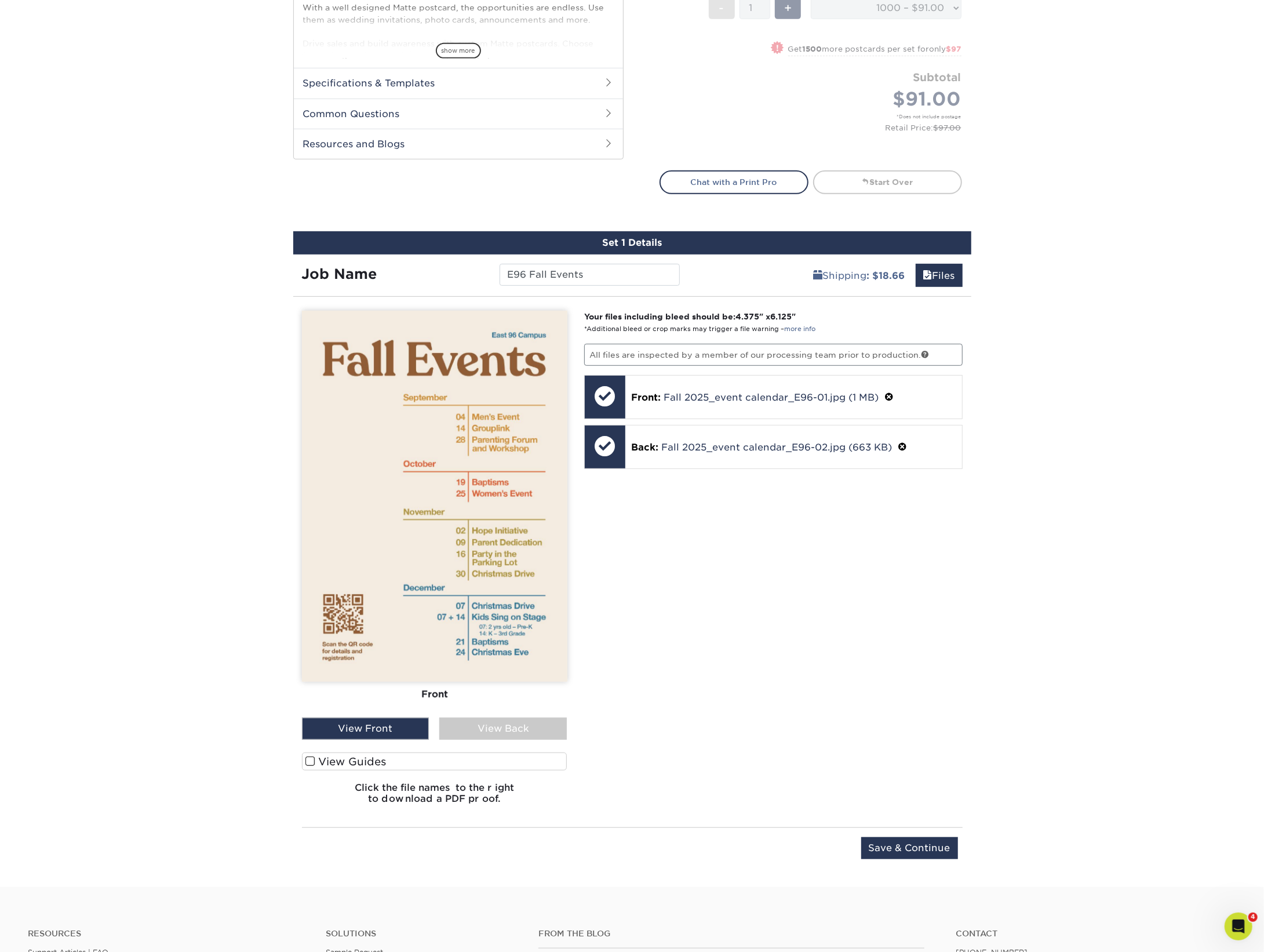
click at [921, 852] on input "Save & Continue" at bounding box center [909, 847] width 97 height 22
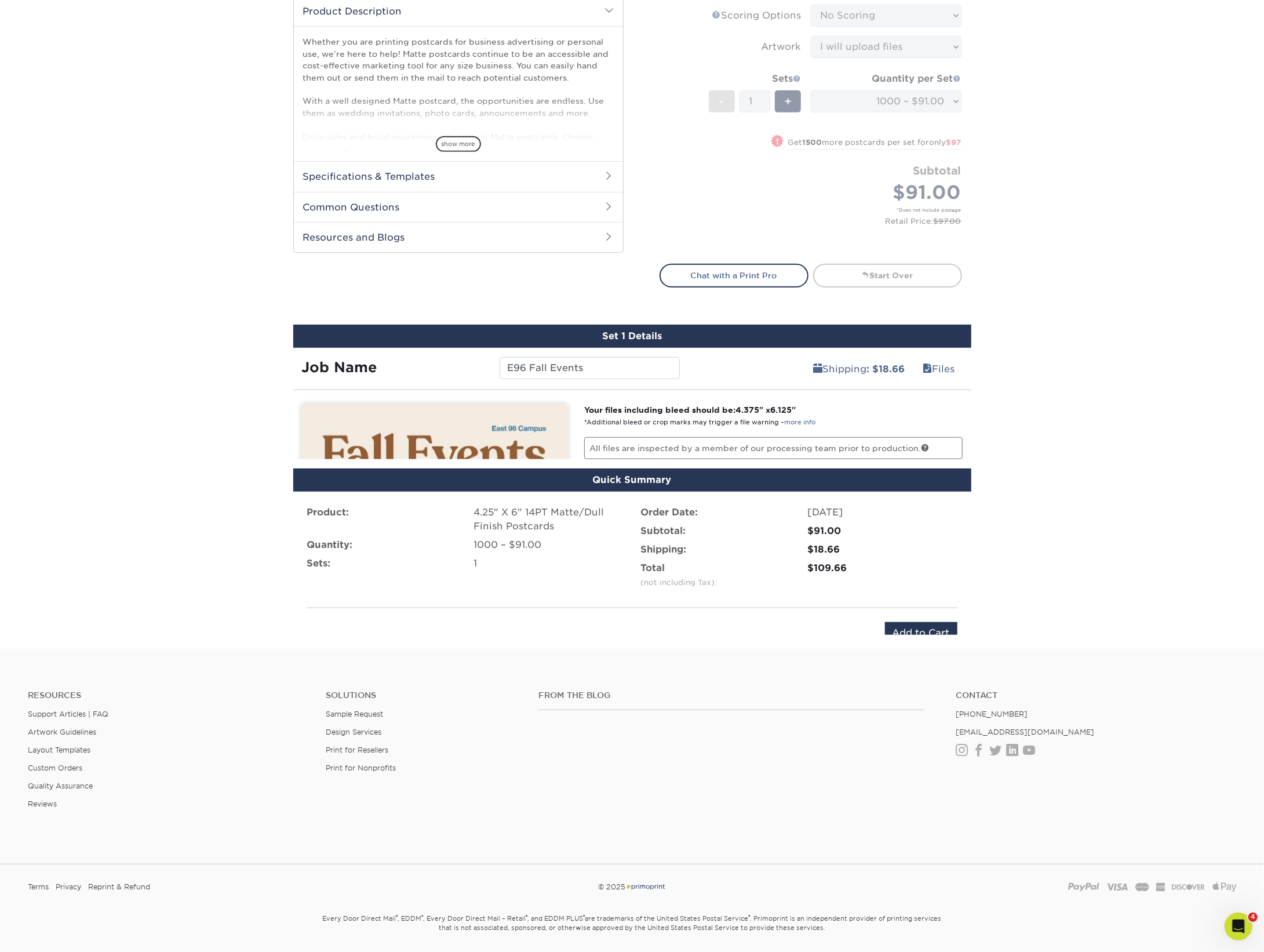
scroll to position [383, 0]
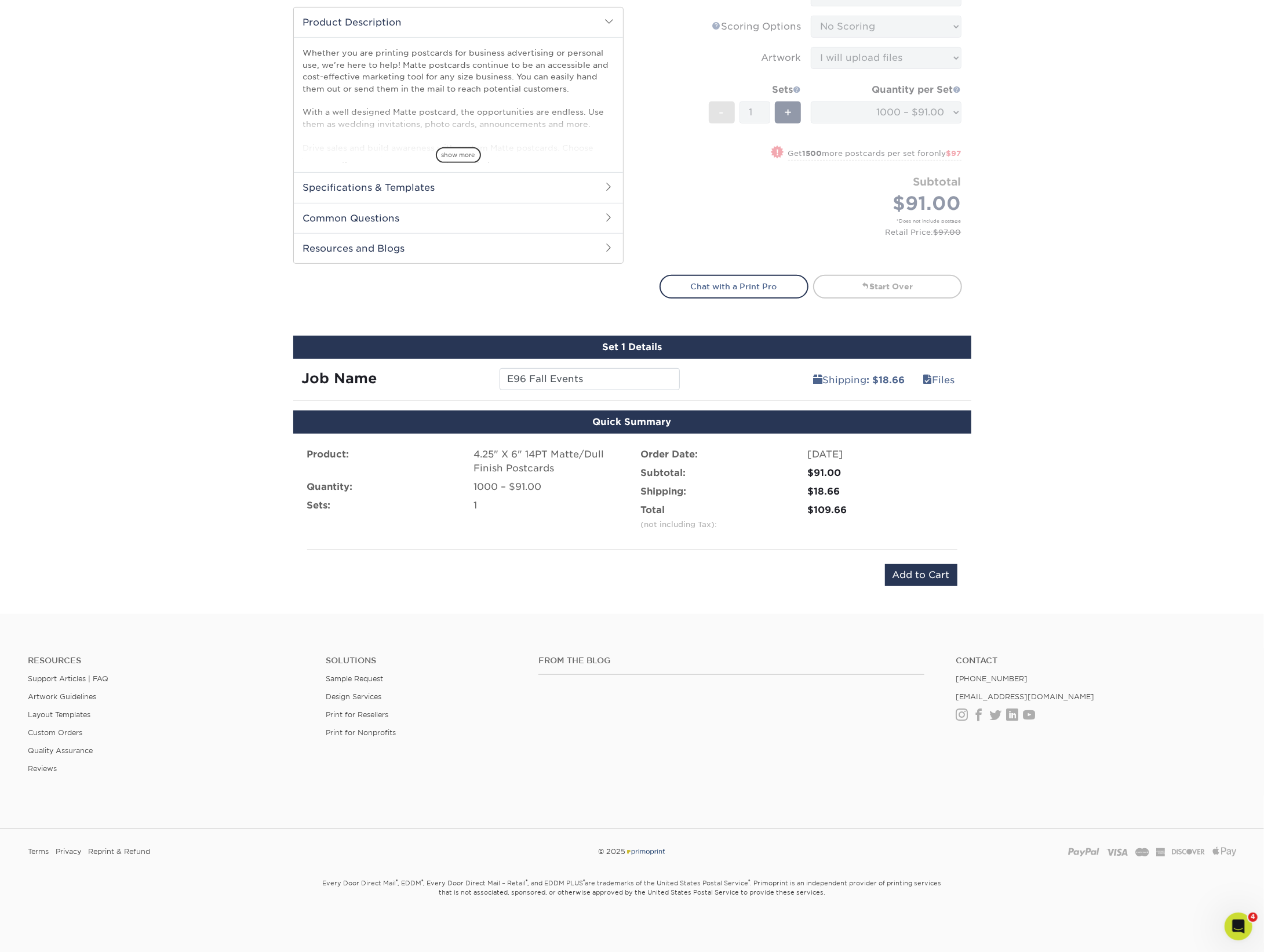
click at [924, 567] on input "Add to Cart" at bounding box center [921, 574] width 73 height 22
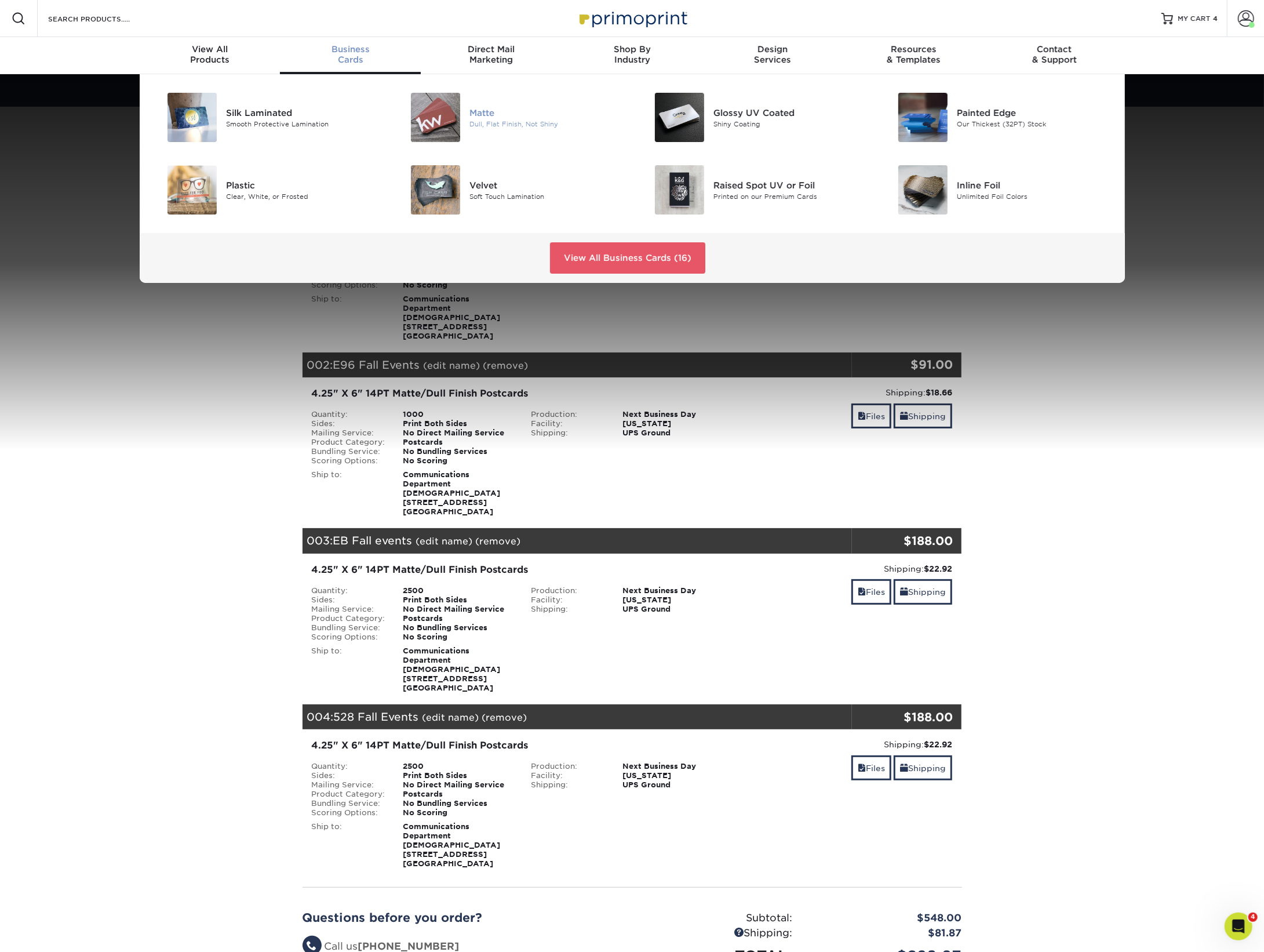
click at [499, 119] on div "Dull, Flat Finish, Not Shiny" at bounding box center [546, 124] width 154 height 10
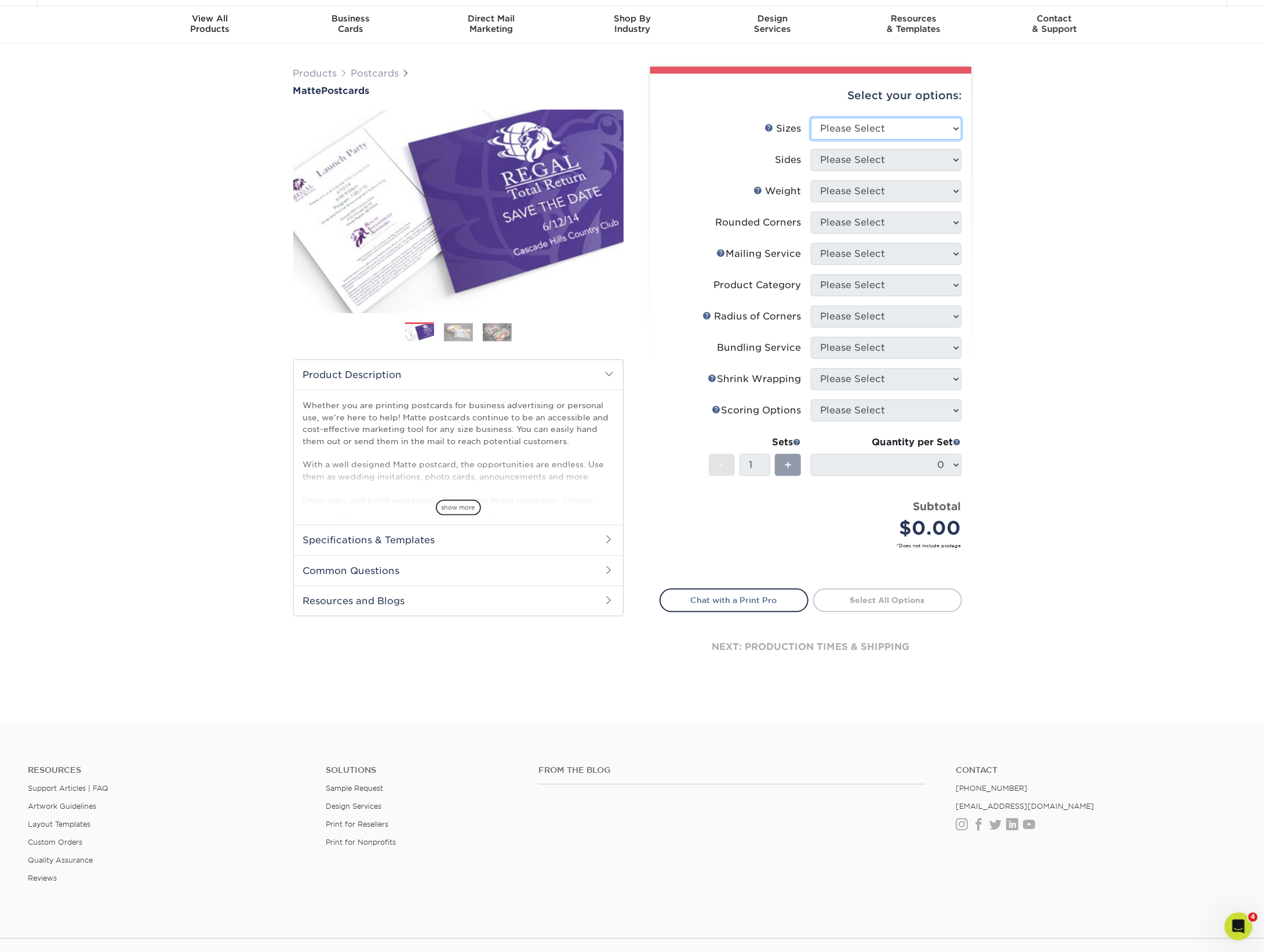
select select "4.25x6.00"
select select "13abbda7-1d64-4f25-8bb2-c179b224825d"
select select "14PT"
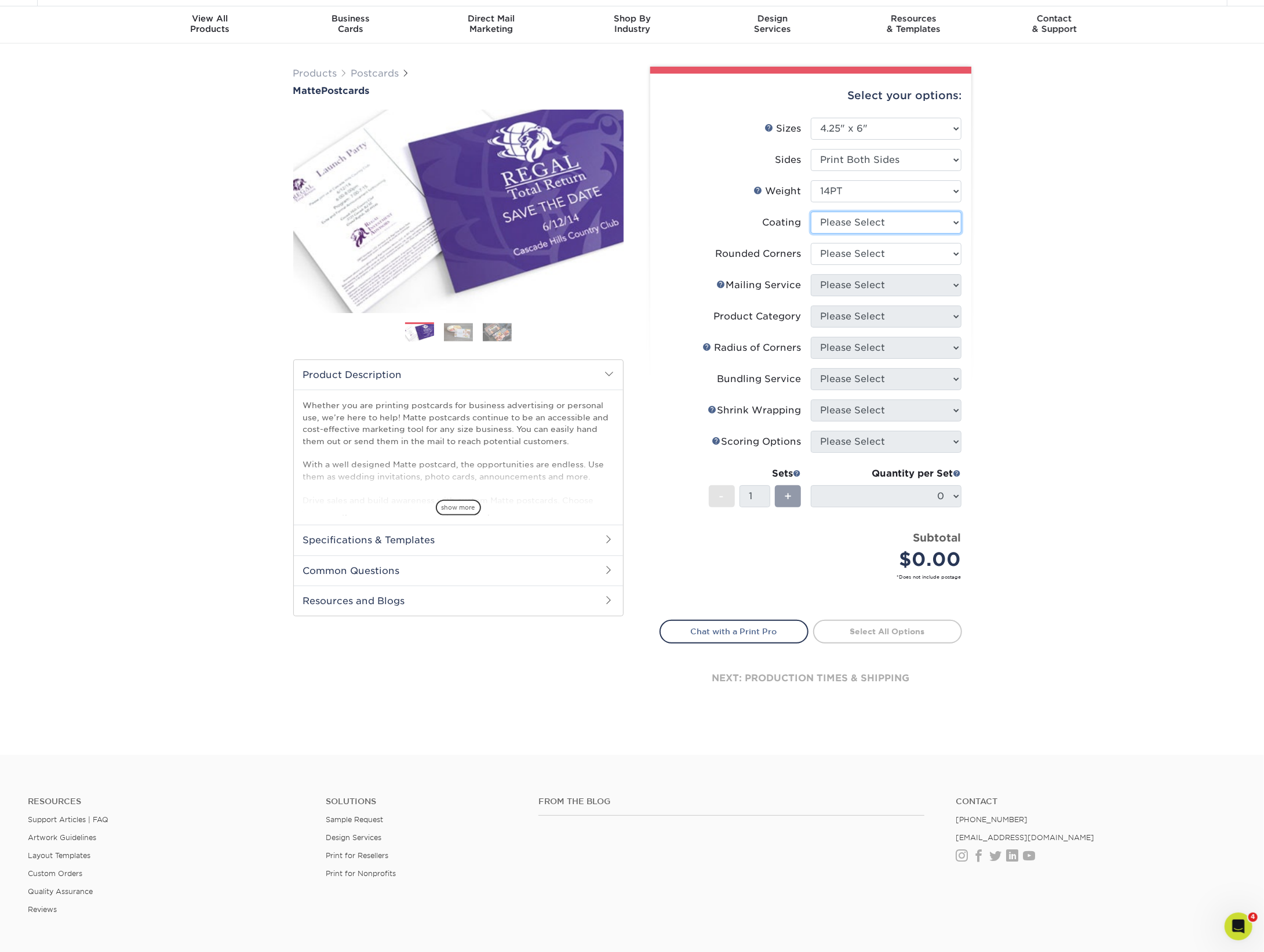
select select "121bb7b5-3b4d-429f-bd8d-bbf80e953313"
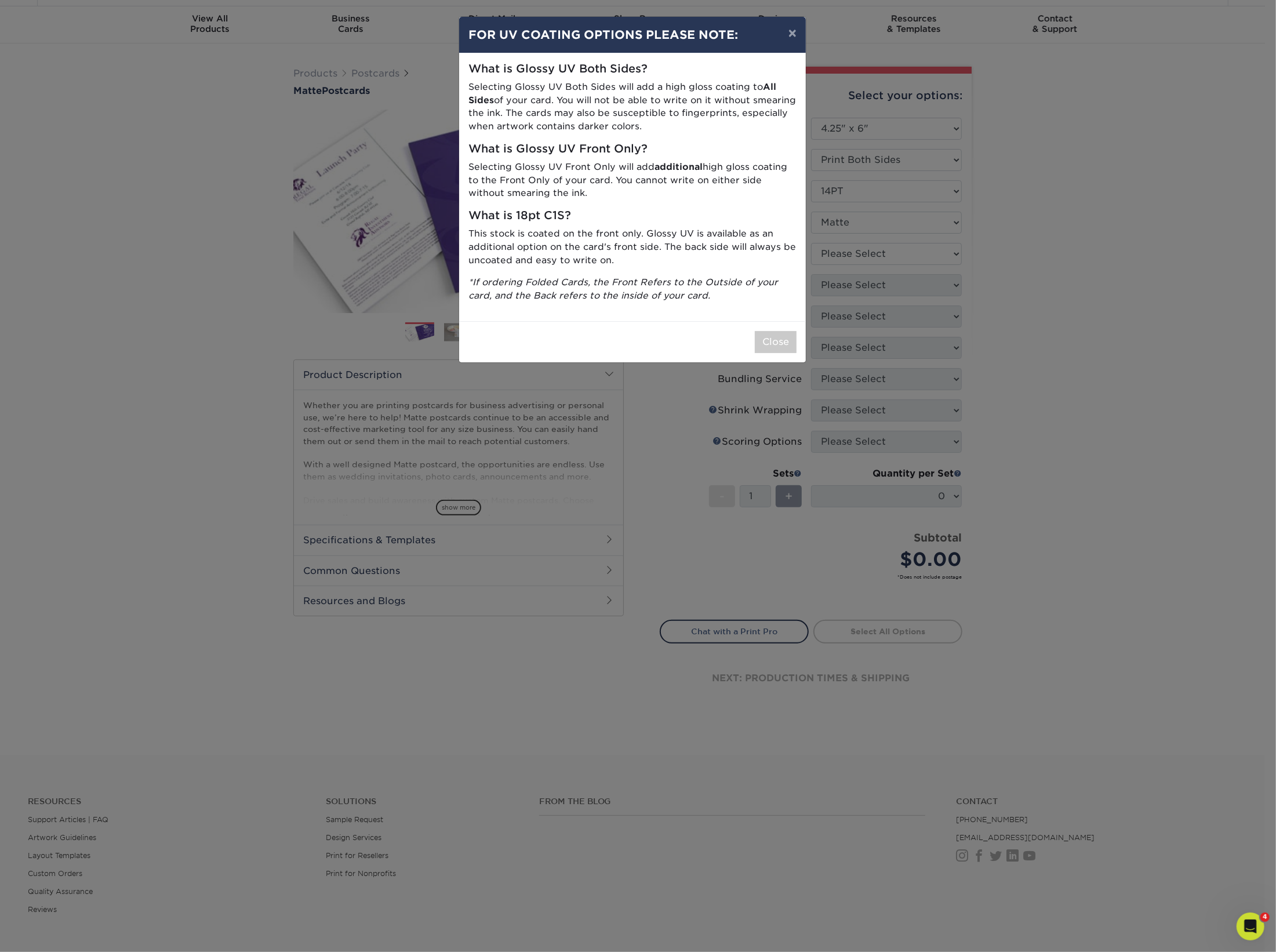
drag, startPoint x: 775, startPoint y: 340, endPoint x: 777, endPoint y: 334, distance: 6.3
click at [775, 340] on button "Close" at bounding box center [776, 341] width 42 height 22
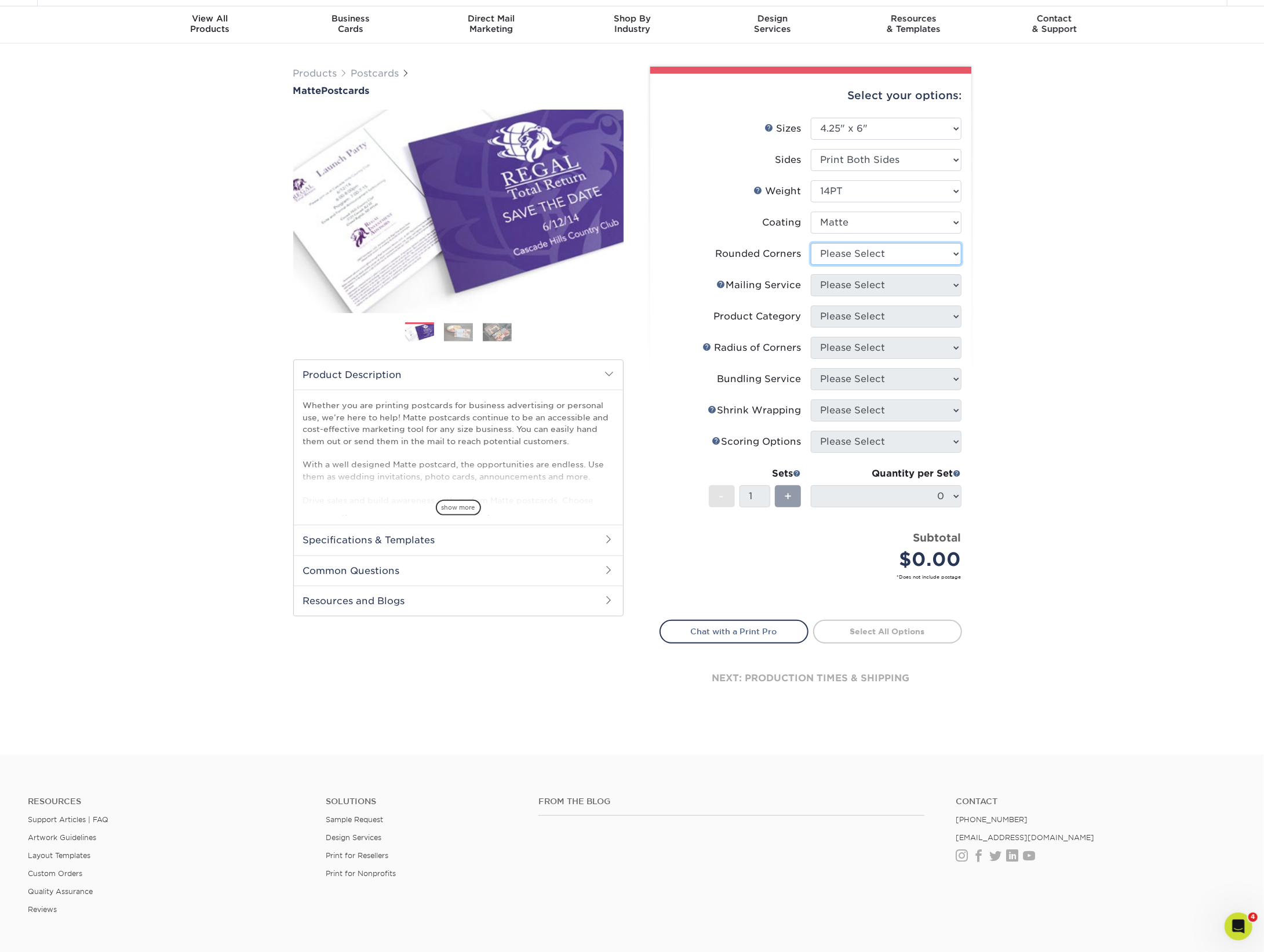
select select "0"
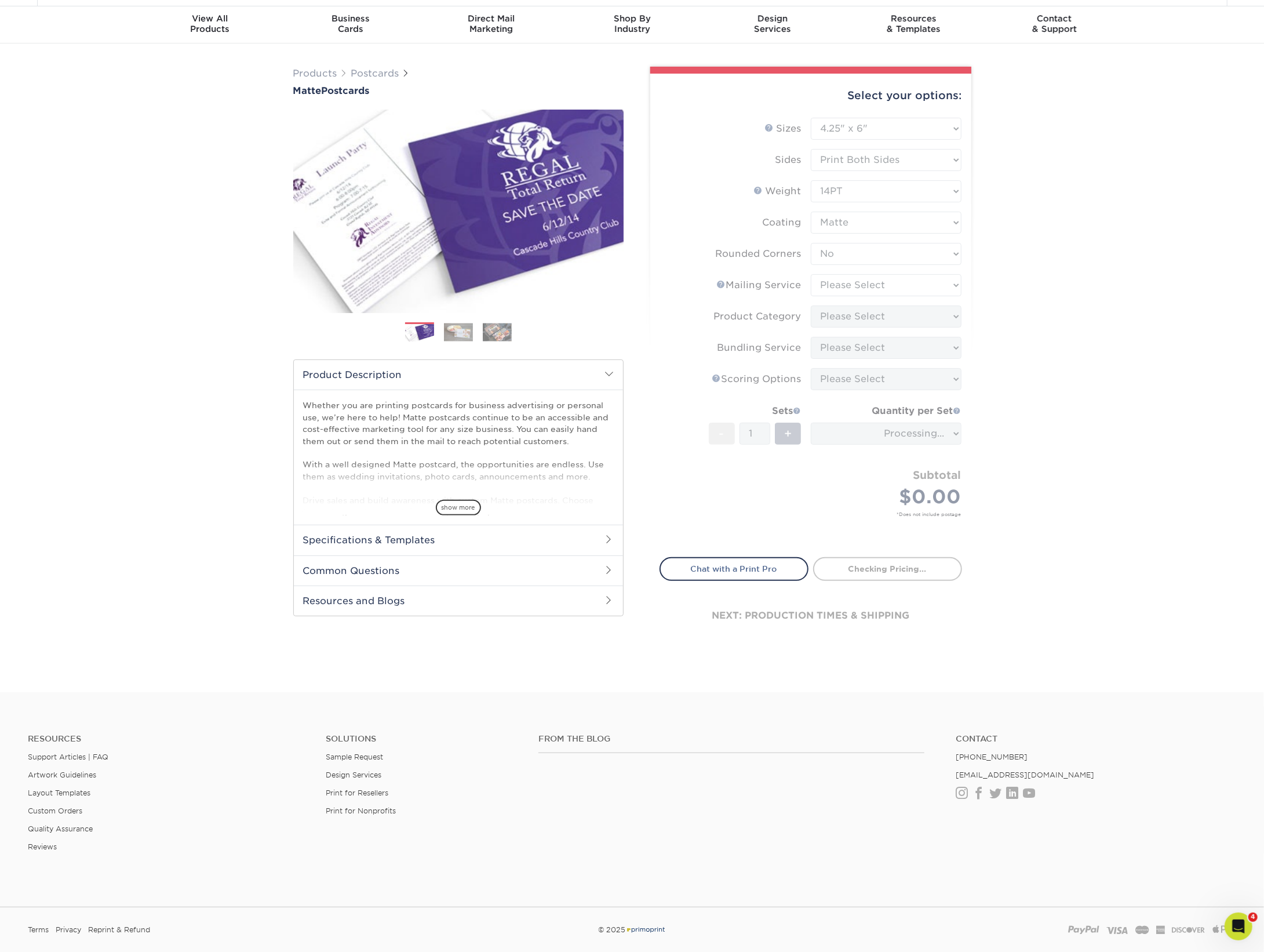
click at [857, 286] on form "Sizes Help Sizes Please Select 1.5" x 7" 2" x 4" 2" x 6" 2" x 7" 2" x 8" 2.12" …" at bounding box center [811, 331] width 303 height 426
click at [946, 287] on form "Sizes Help Sizes Please Select 1.5" x 7" 2" x 4" 2" x 6" 2" x 7" 2" x 8" 2.12" …" at bounding box center [811, 331] width 303 height 426
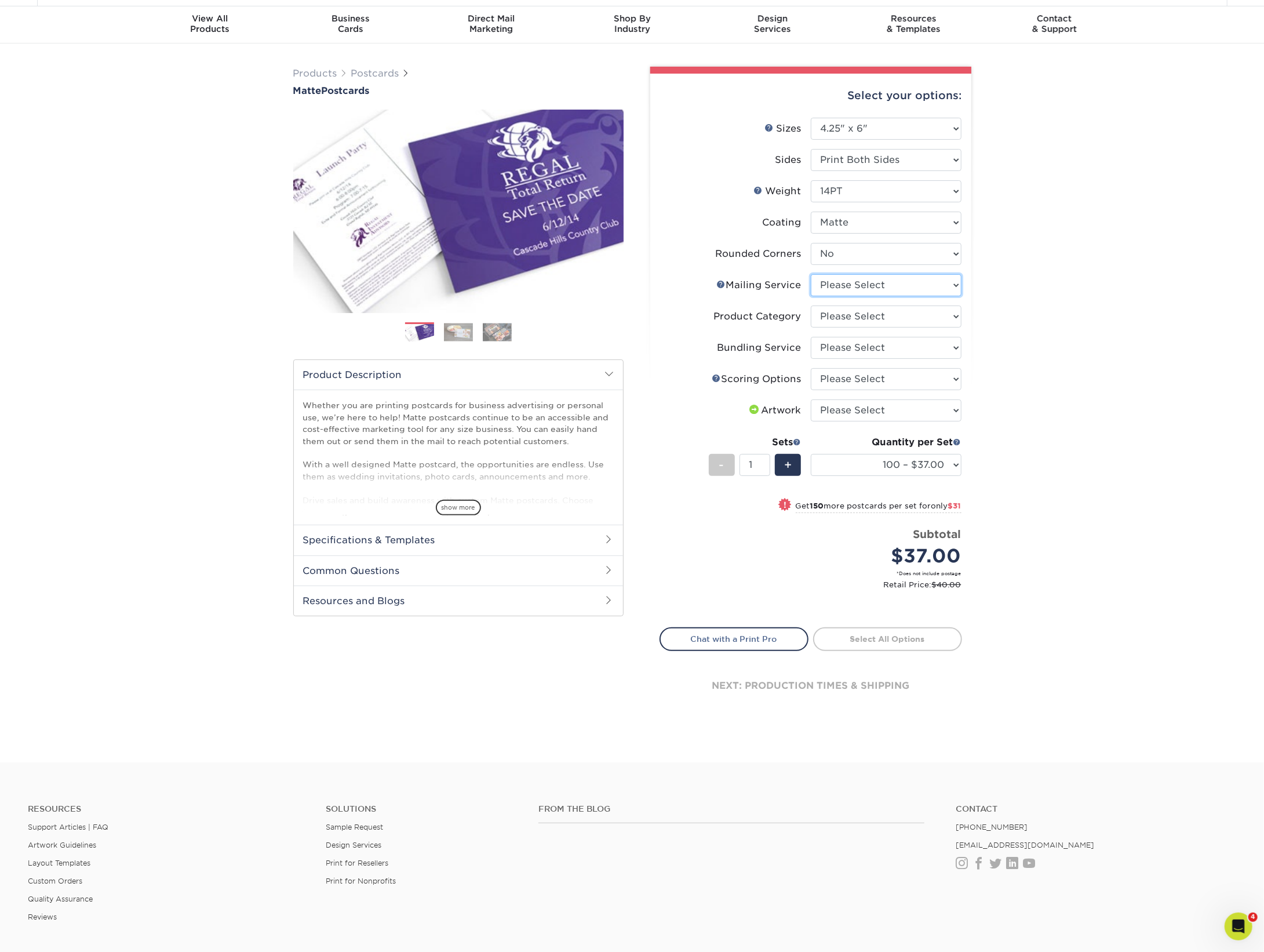
select select "3e5e9bdd-d78a-4c28-a41d-fe1407925ca6"
select select "9b7272e0-d6c8-4c3c-8e97-d3a1bcdab858"
select select "58689abb-25c0-461c-a4c3-a80b627d6649"
select select "16ebe401-5398-422d-8cb0-f3adbb82deb5"
select select "upload"
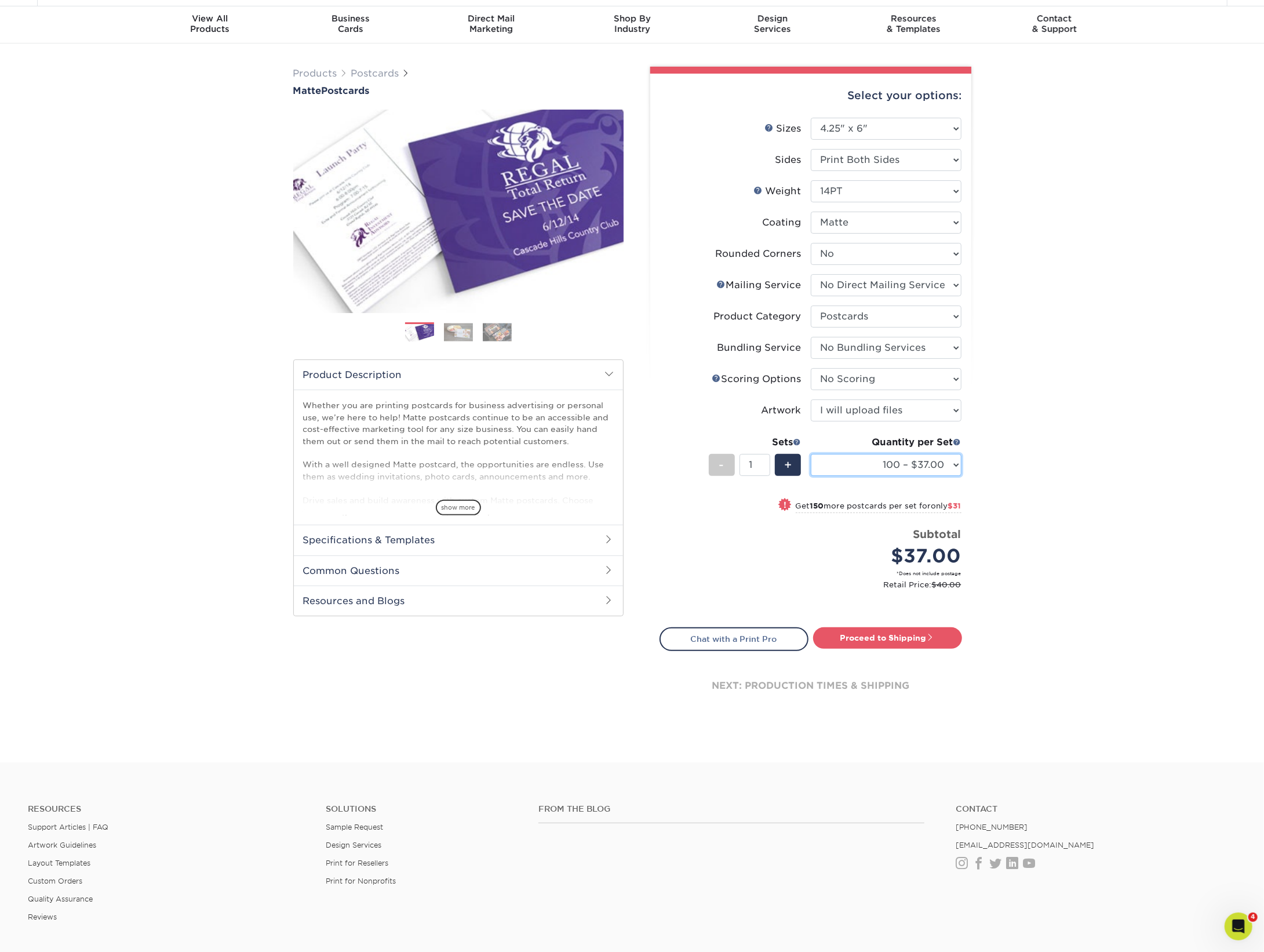
select select "1000 – $91.00"
click at [858, 639] on link "Proceed to Shipping" at bounding box center [888, 638] width 149 height 21
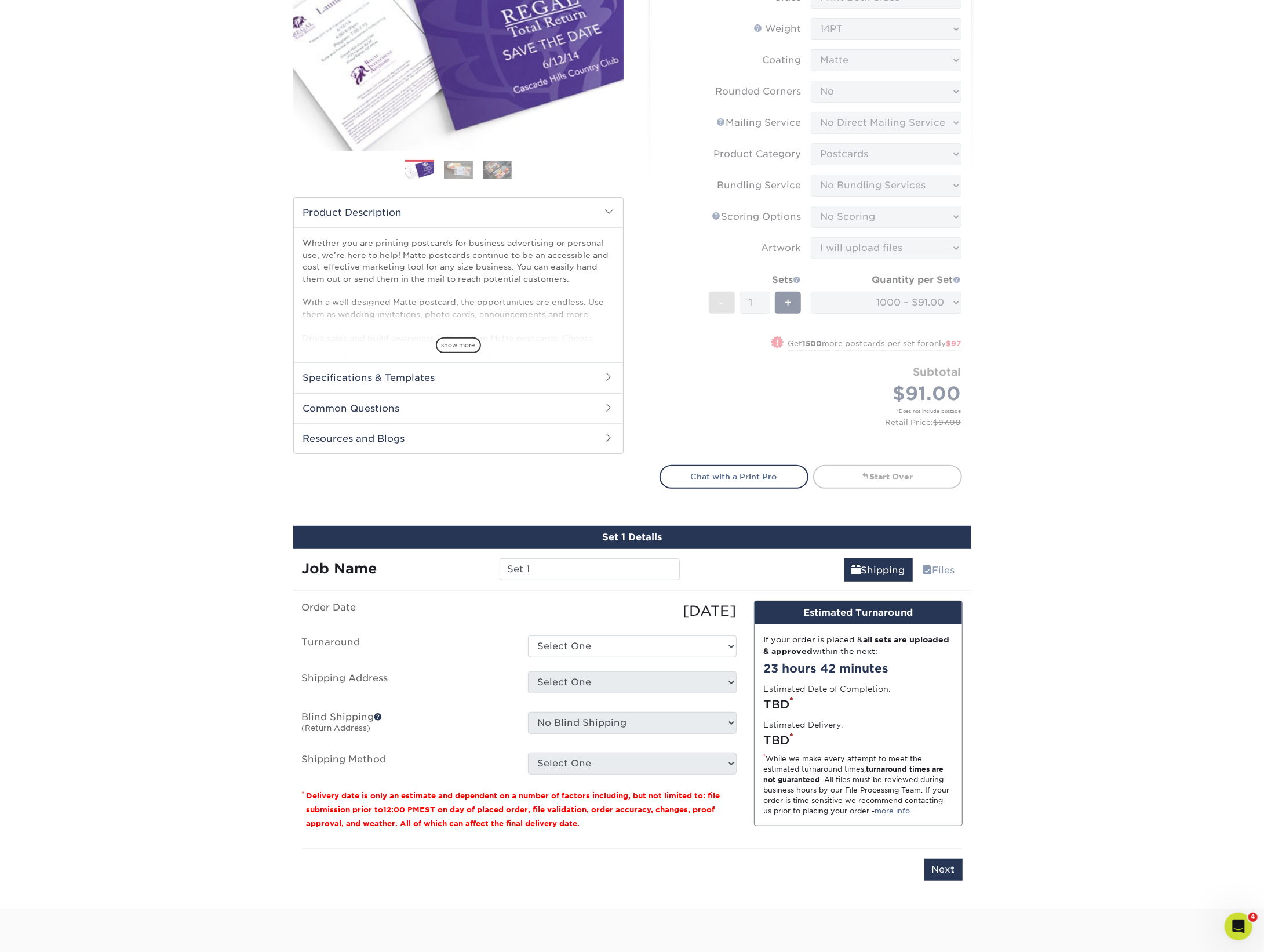
scroll to position [487, 0]
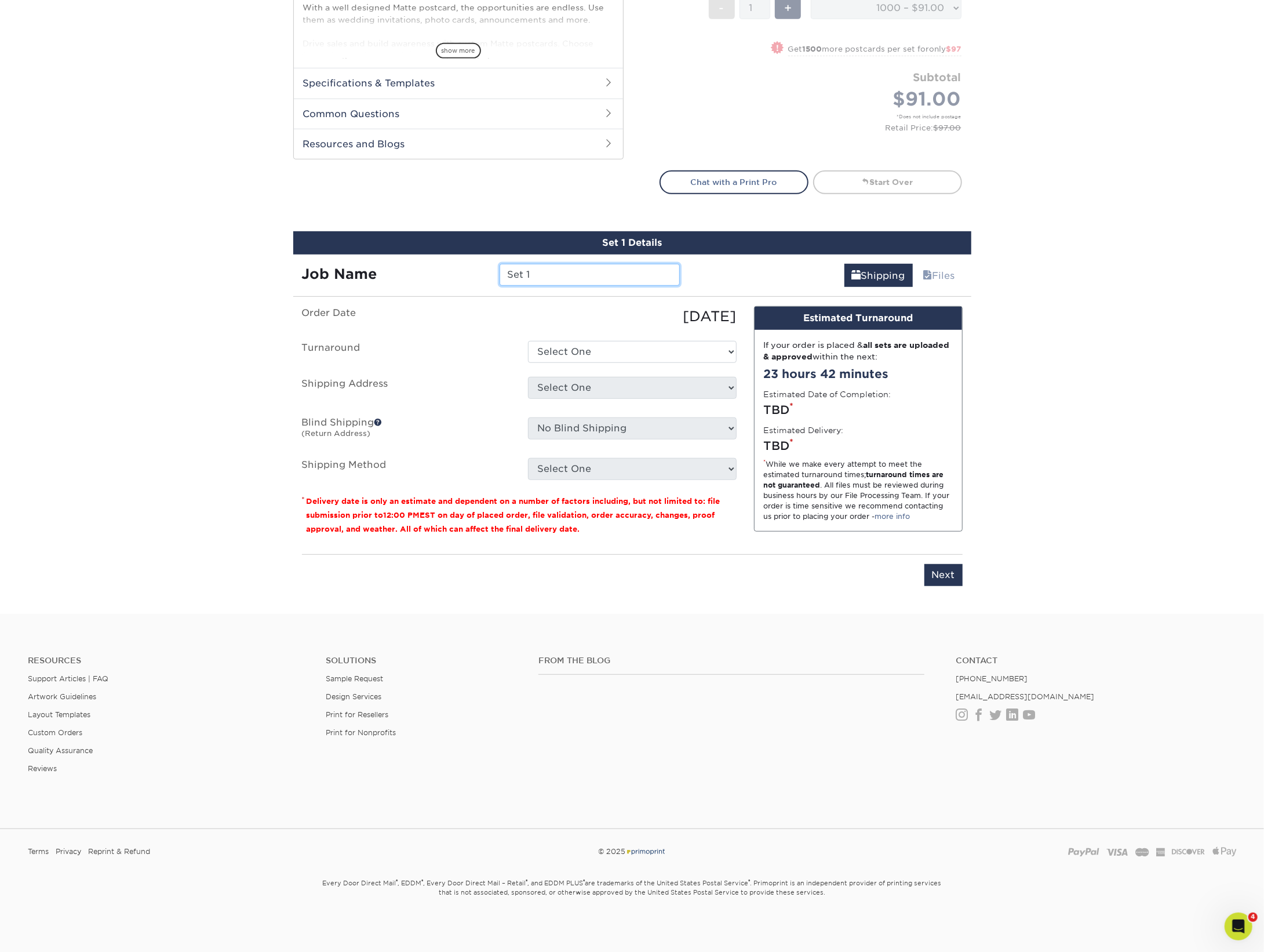
drag, startPoint x: 529, startPoint y: 272, endPoint x: 454, endPoint y: 274, distance: 75.0
click at [460, 274] on div "Job Name Set 1" at bounding box center [491, 274] width 396 height 22
type input "CL Fall Events"
select select "61339524-1e8d-43c4-a99b-41ab9ac804a5"
select select "128327"
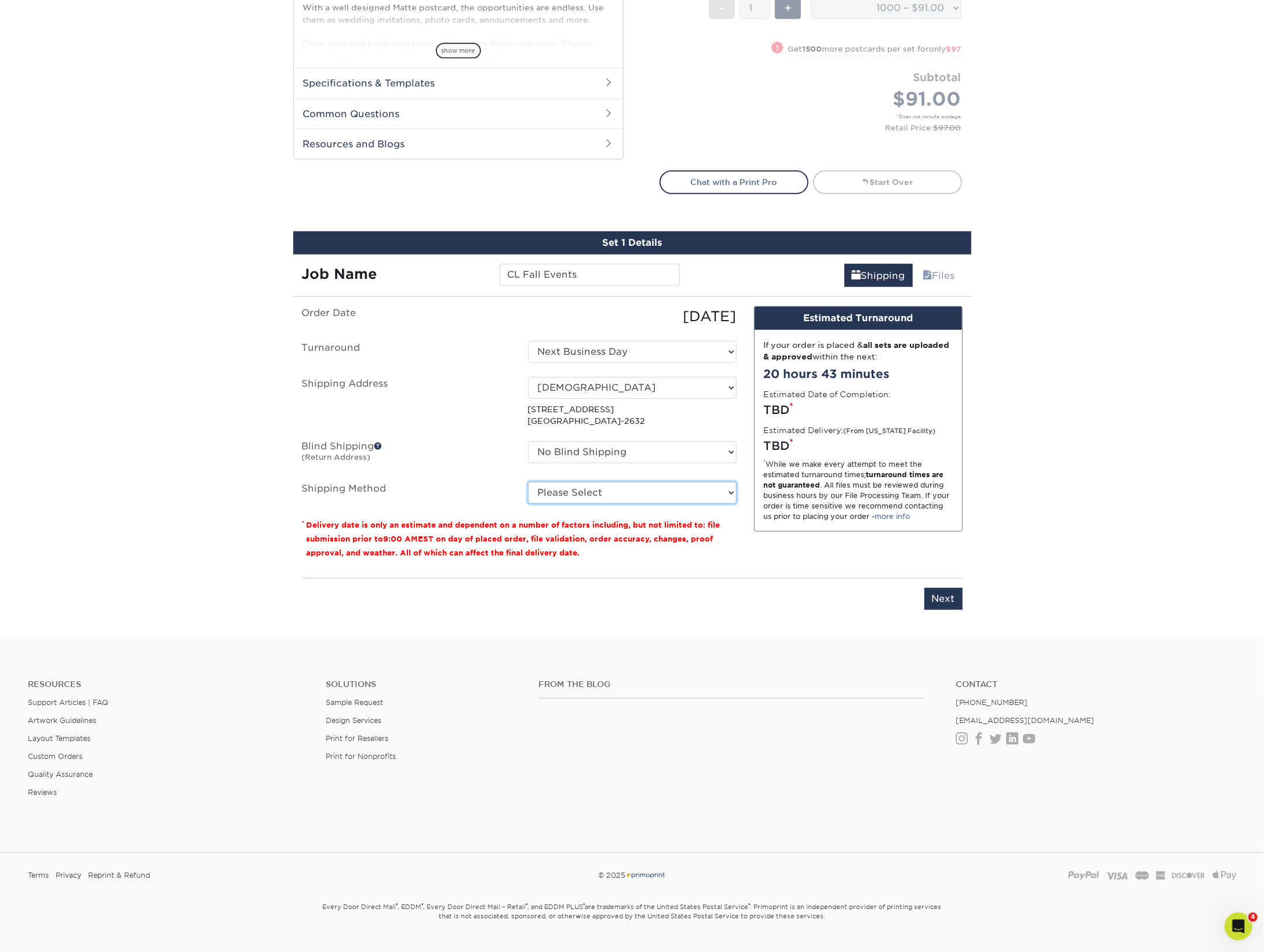
select select "03"
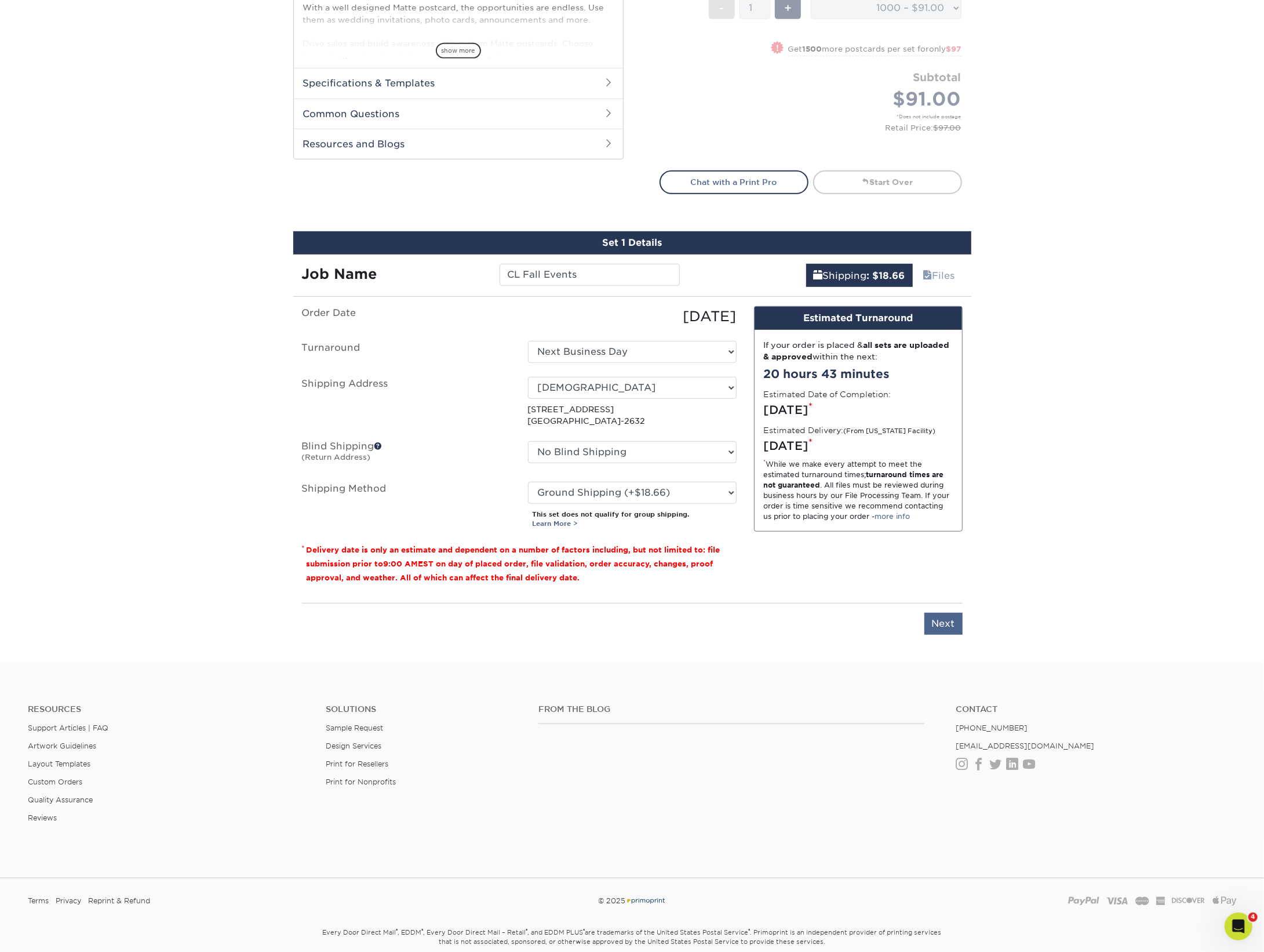
click at [949, 624] on input "Next" at bounding box center [943, 623] width 38 height 22
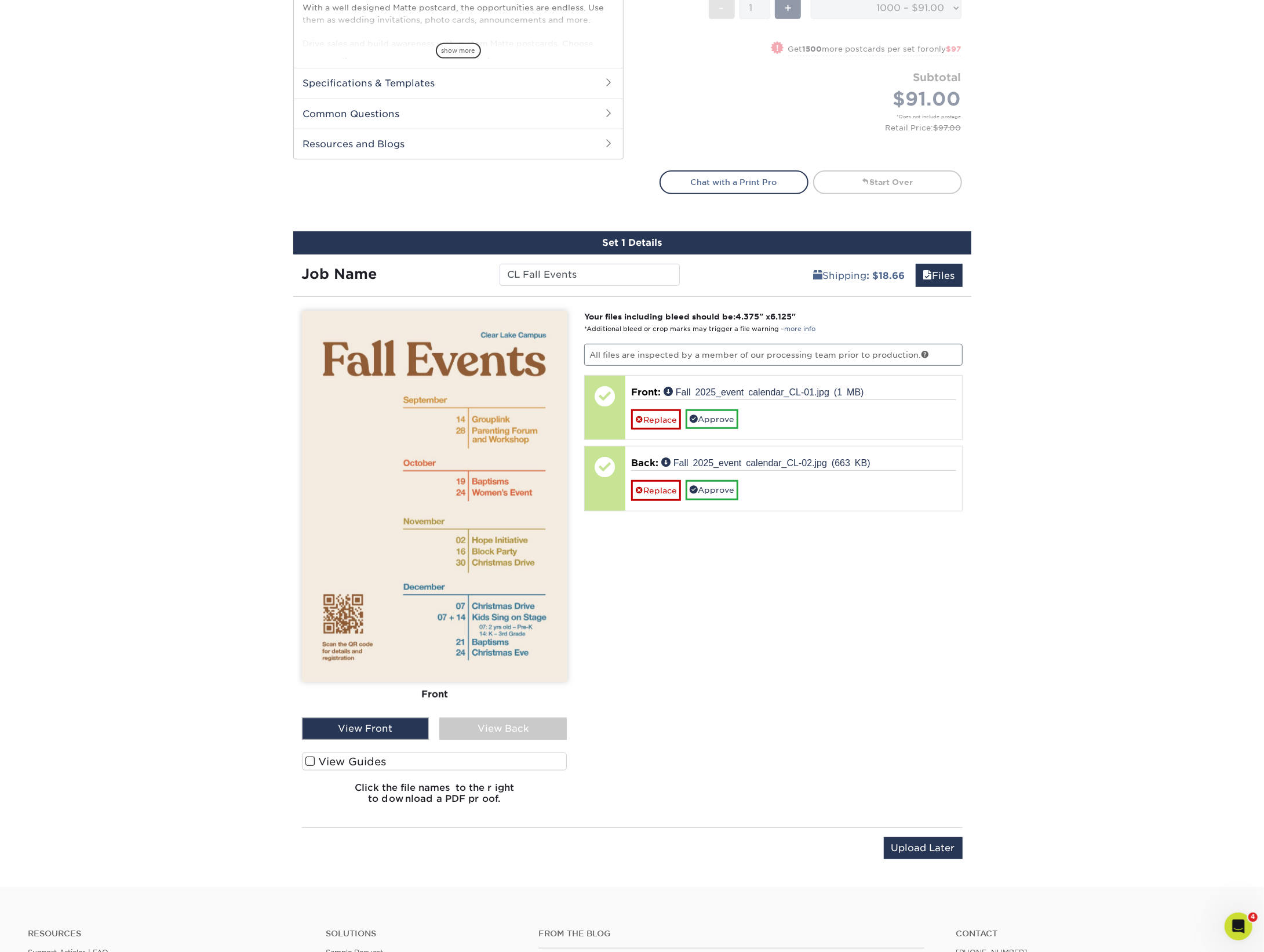
click at [472, 726] on div "View Back" at bounding box center [503, 728] width 127 height 22
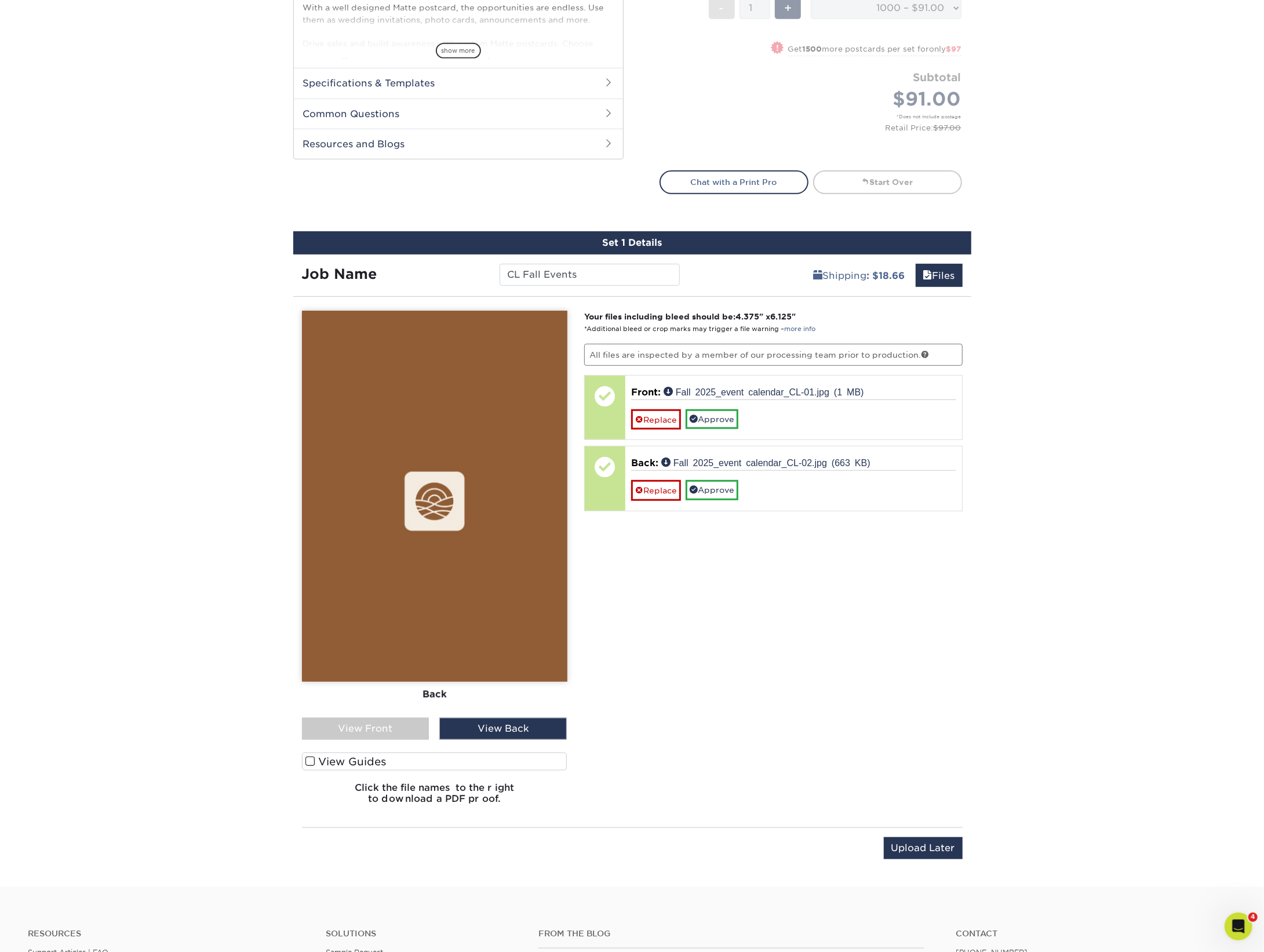
drag, startPoint x: 391, startPoint y: 729, endPoint x: 406, endPoint y: 729, distance: 15.0
click at [395, 729] on div "View Front" at bounding box center [366, 728] width 127 height 22
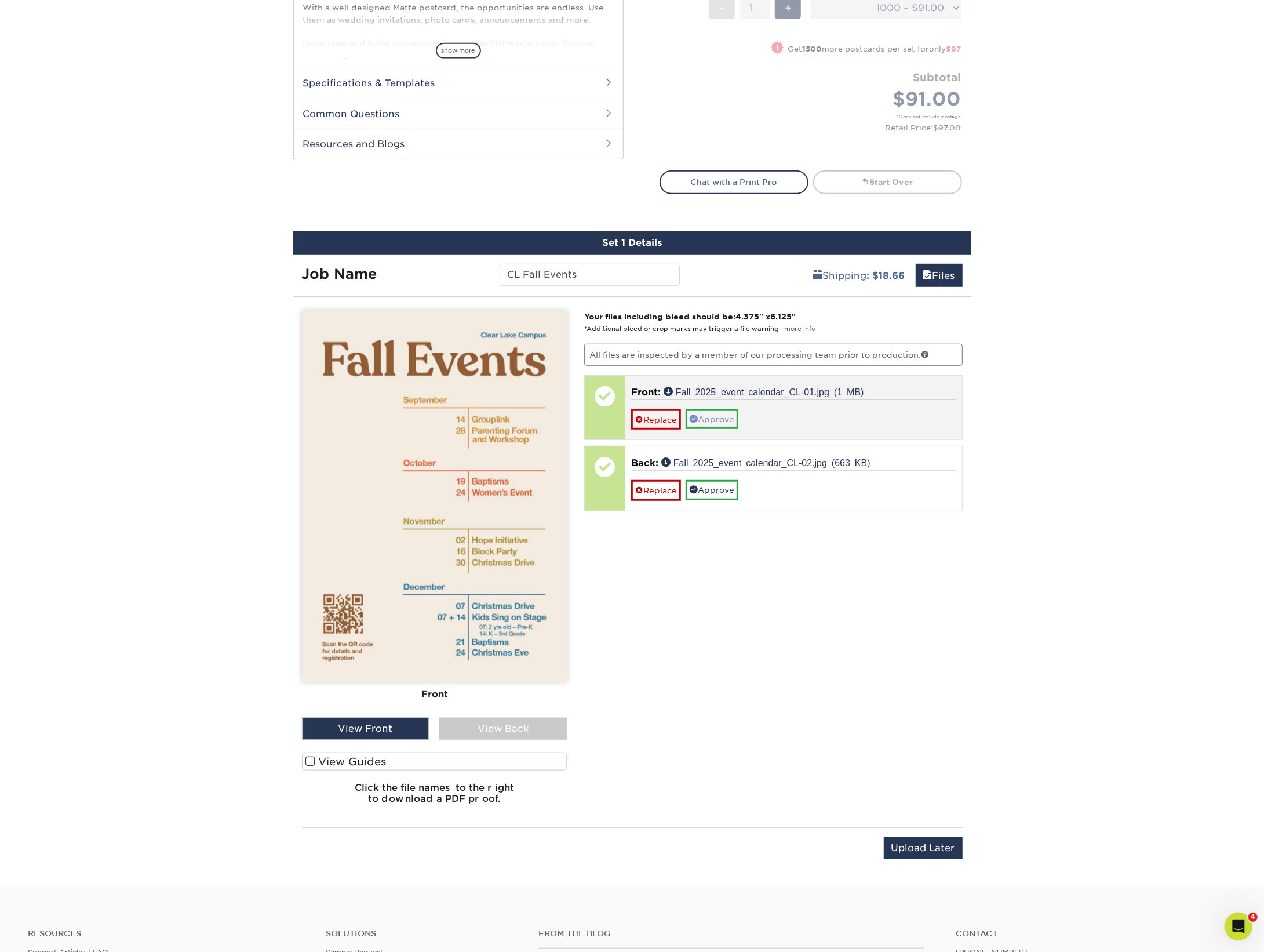
click at [723, 418] on link "Approve" at bounding box center [712, 419] width 52 height 19
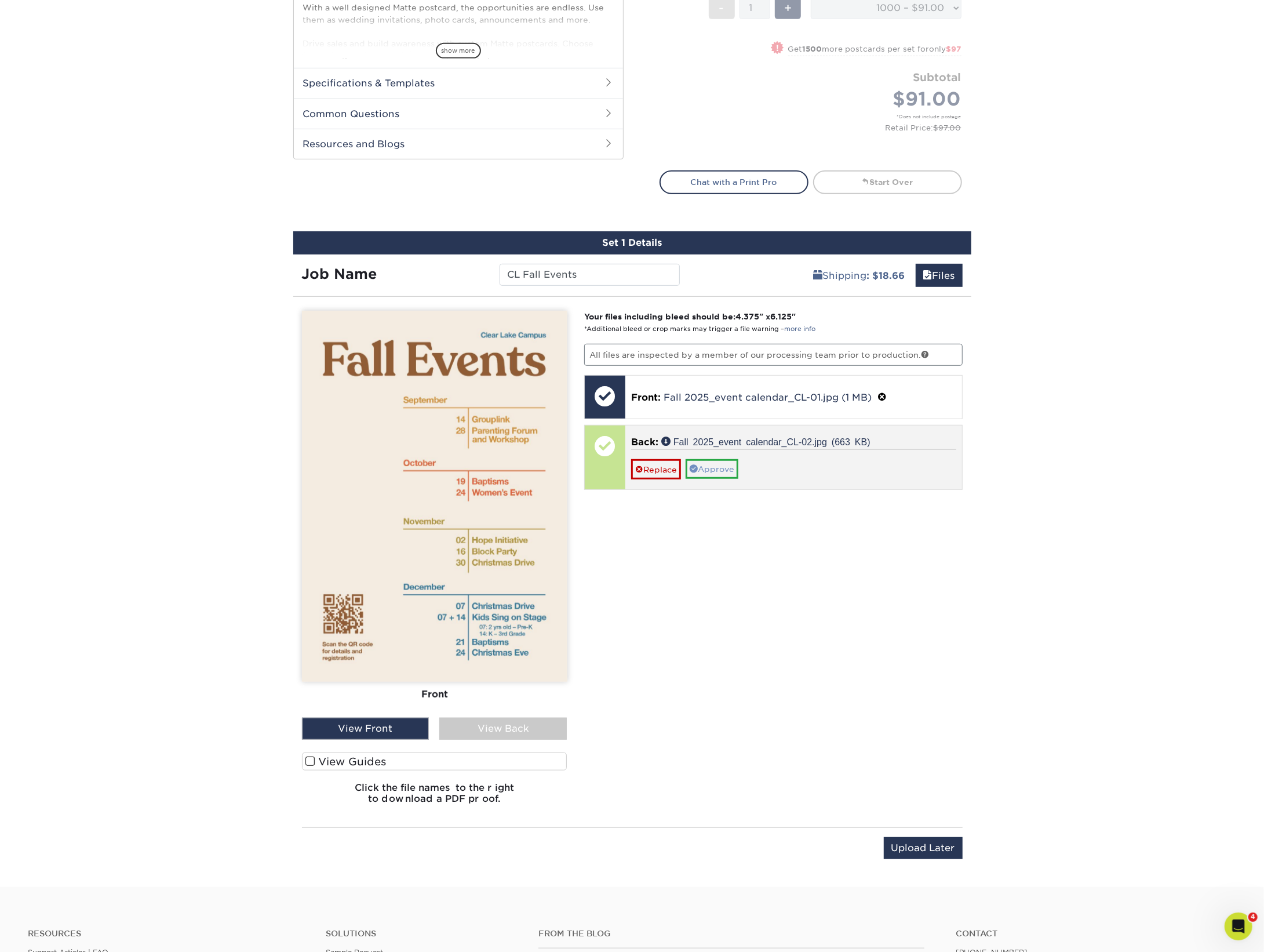
click at [724, 463] on link "Approve" at bounding box center [712, 469] width 52 height 19
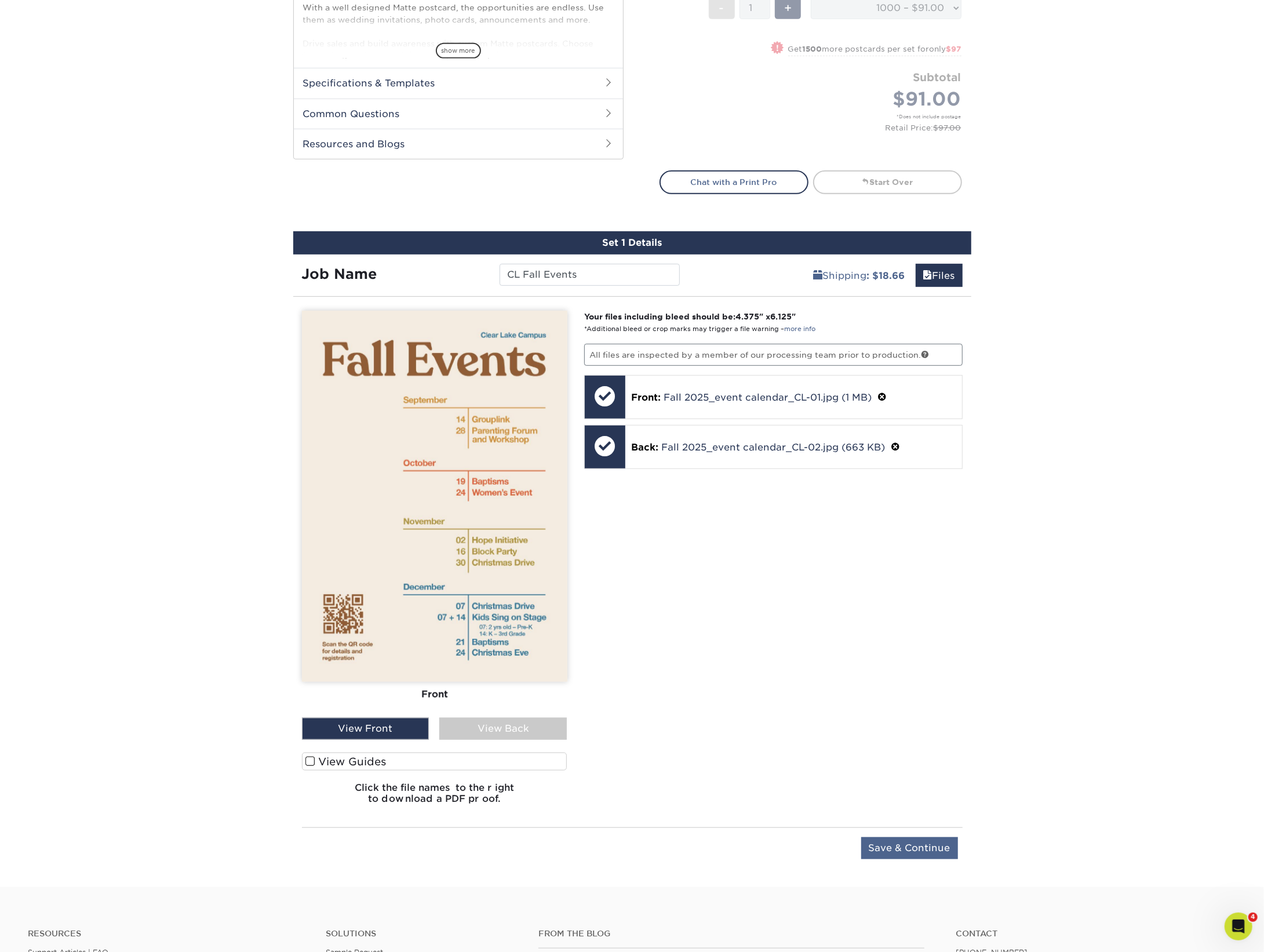
click at [927, 843] on input "Save & Continue" at bounding box center [909, 847] width 97 height 22
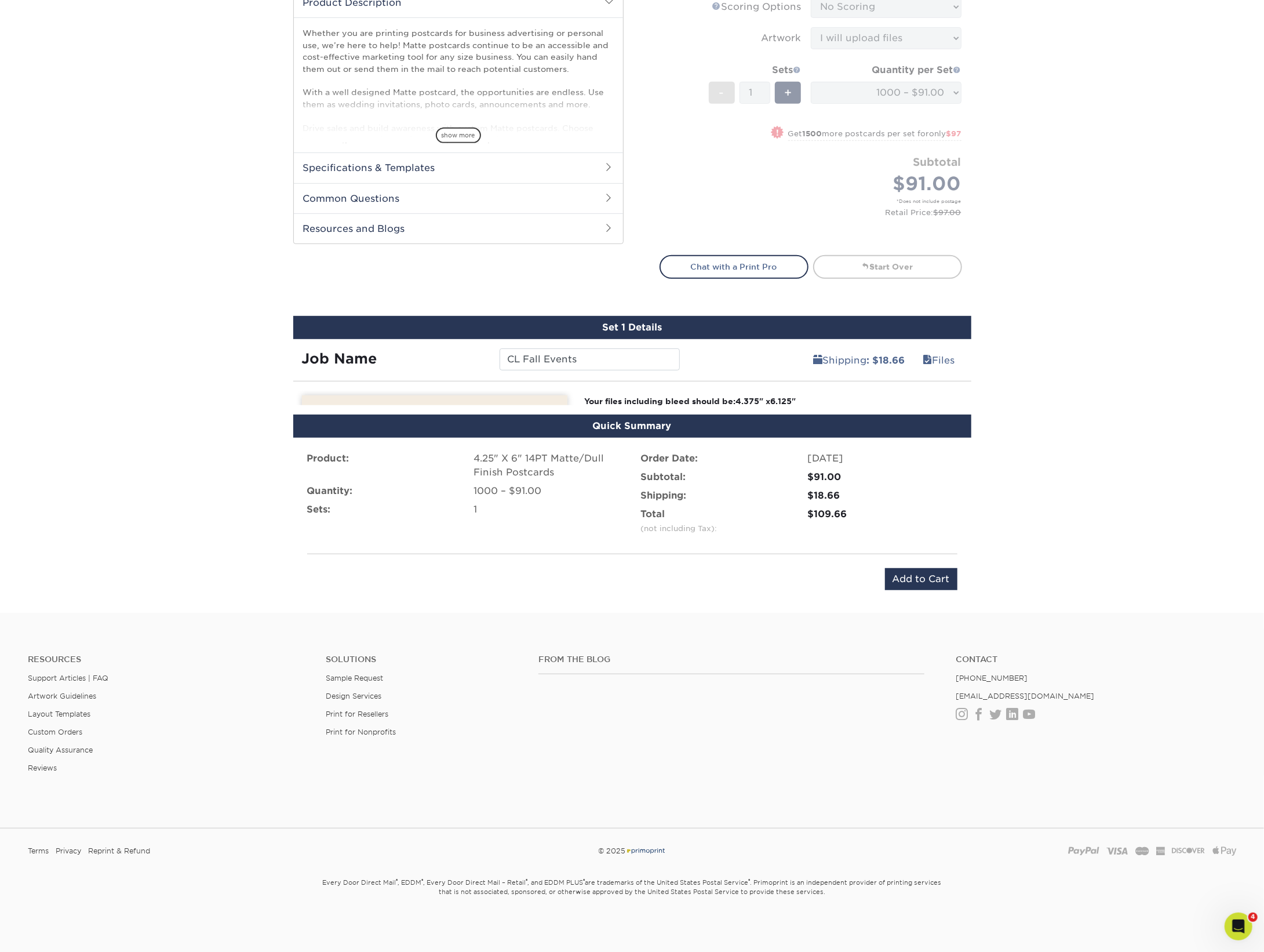
scroll to position [383, 0]
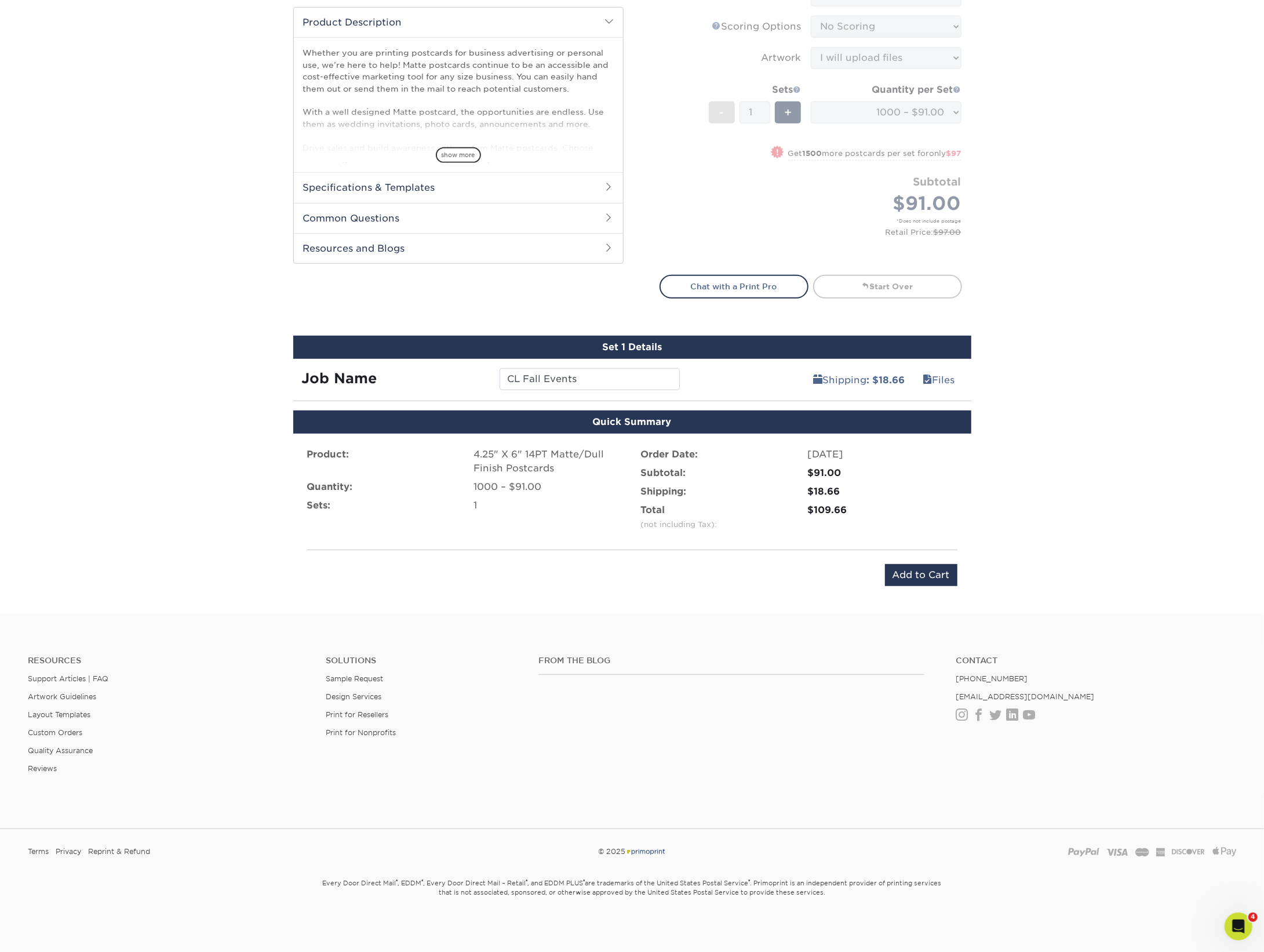
click at [936, 568] on input "Add to Cart" at bounding box center [921, 574] width 73 height 22
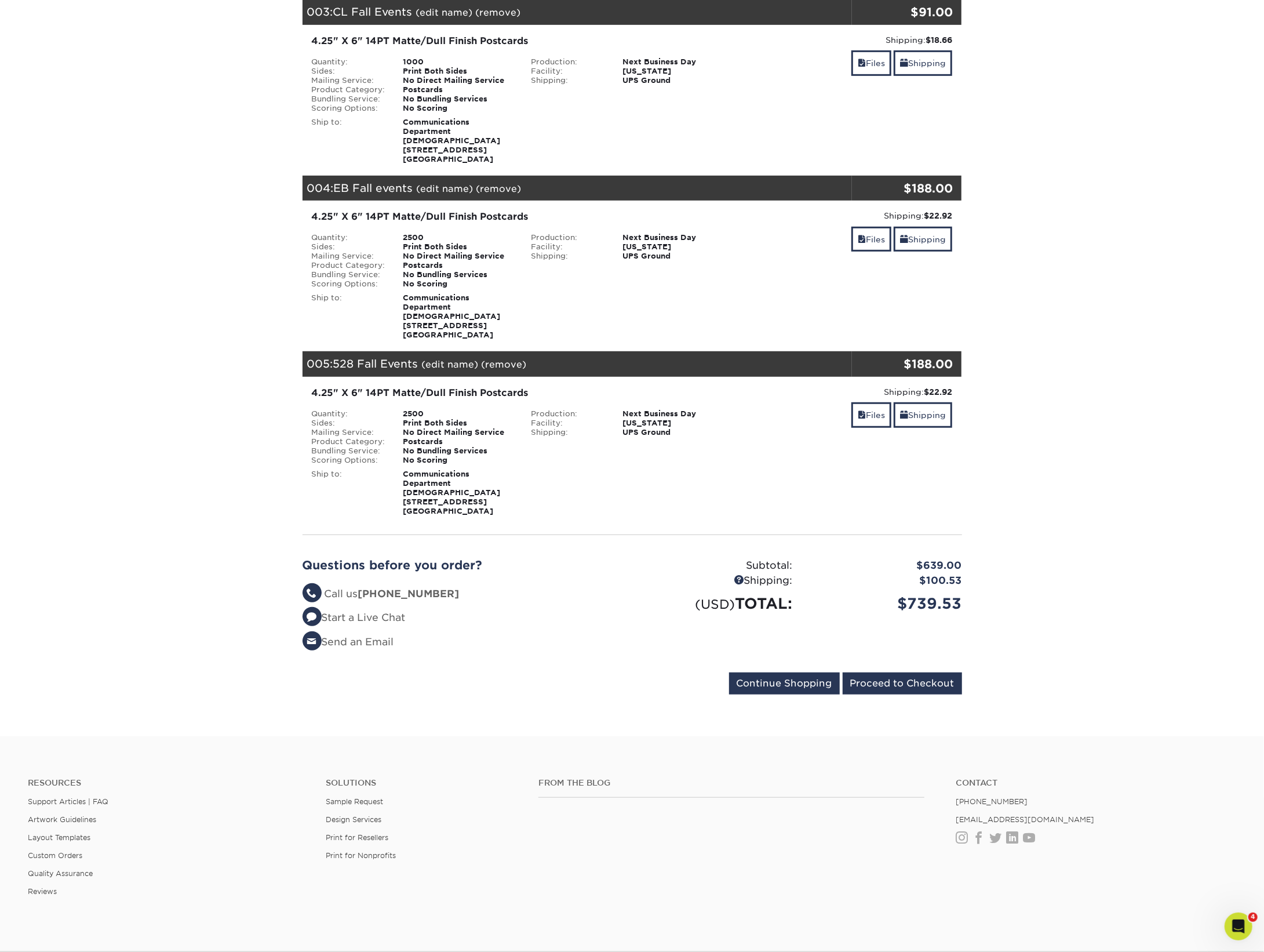
scroll to position [694, 0]
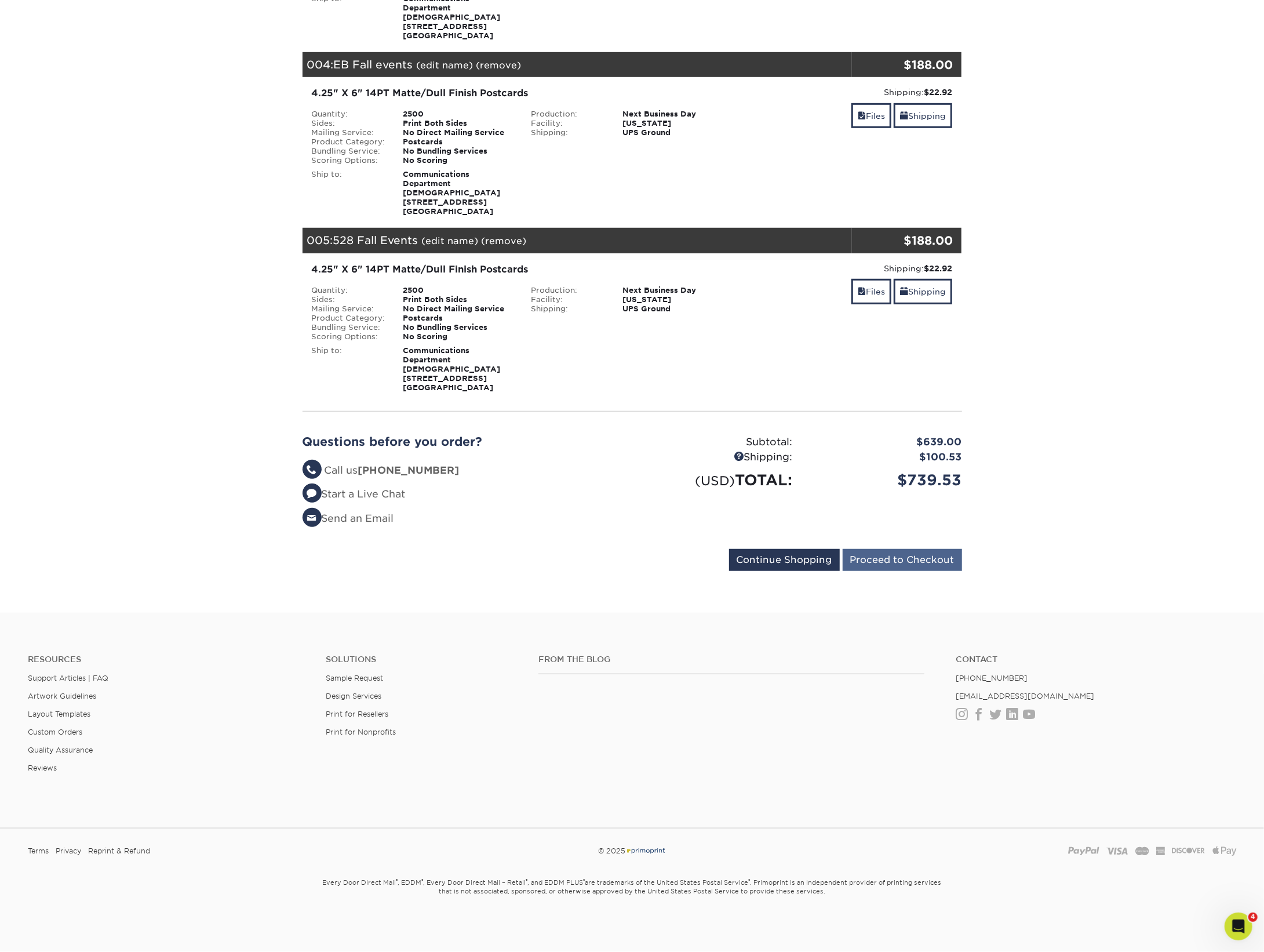
click at [948, 562] on input "Proceed to Checkout" at bounding box center [902, 559] width 119 height 22
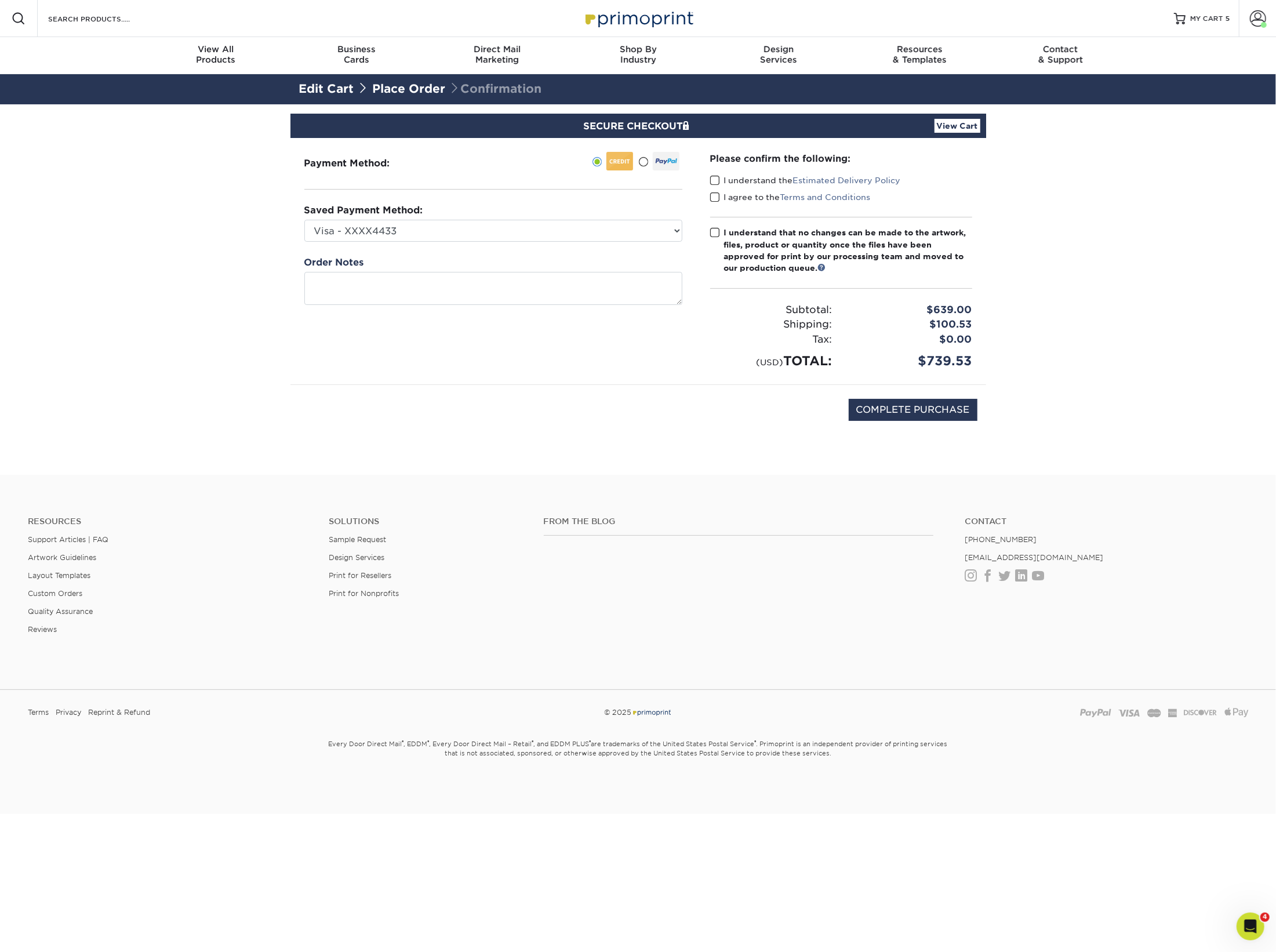
click at [715, 178] on span at bounding box center [714, 181] width 10 height 11
click at [0, 0] on input "I understand the Estimated Delivery Policy" at bounding box center [0, 0] width 0 height 0
click at [711, 196] on span at bounding box center [714, 197] width 10 height 11
click at [0, 0] on input "I agree to the Terms and Conditions" at bounding box center [0, 0] width 0 height 0
click at [717, 233] on span at bounding box center [714, 232] width 10 height 11
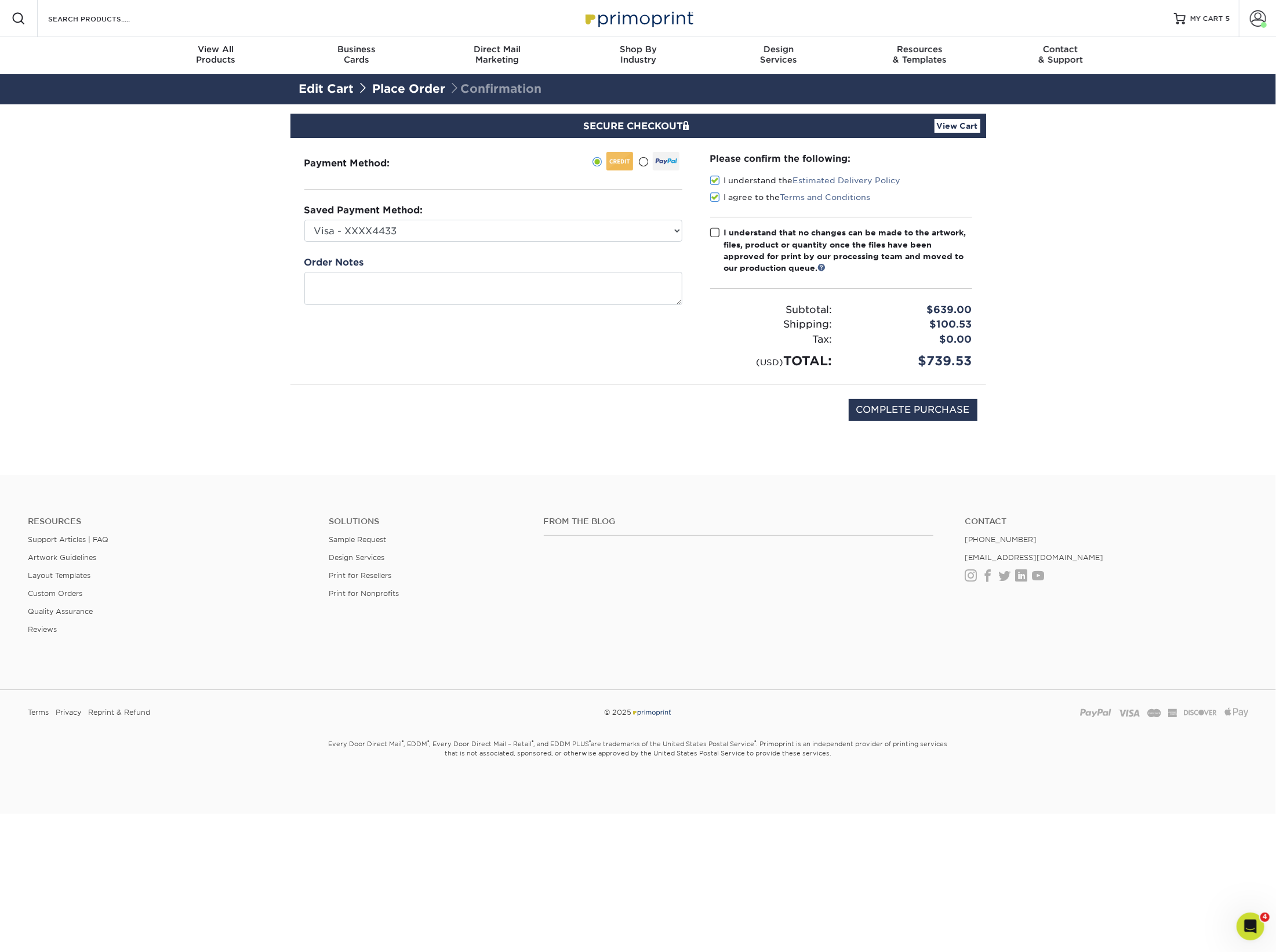
click at [0, 0] on input "I understand that no changes can be made to the artwork, files, product or quan…" at bounding box center [0, 0] width 0 height 0
click at [1019, 364] on section "SECURE CHECKOUT View Cart Payment Method: Saved Payment Method:" at bounding box center [638, 289] width 1276 height 370
click at [912, 410] on input "COMPLETE PURCHASE" at bounding box center [913, 409] width 129 height 22
type input "PROCESSING, PLEASE WAIT..."
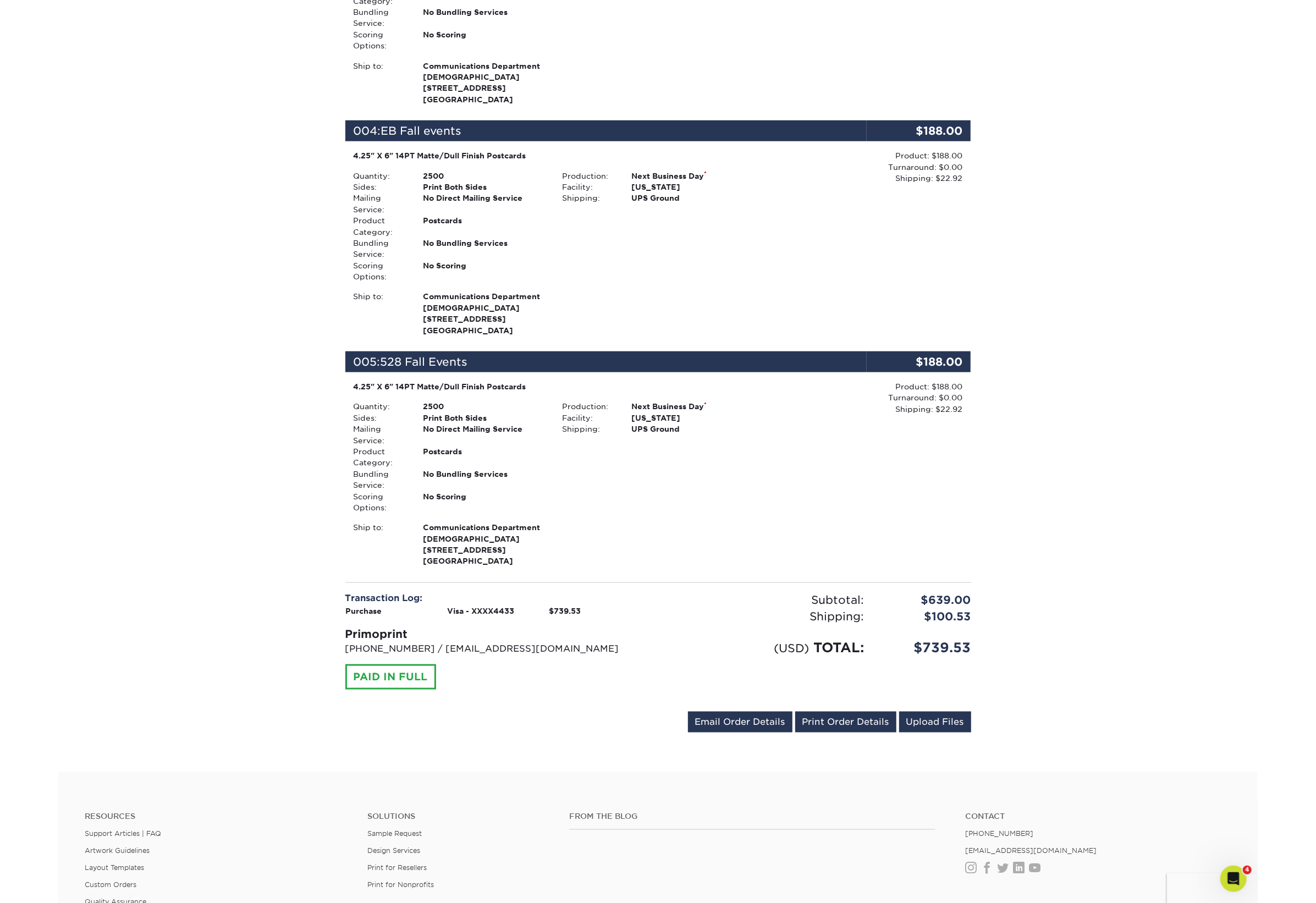
scroll to position [883, 0]
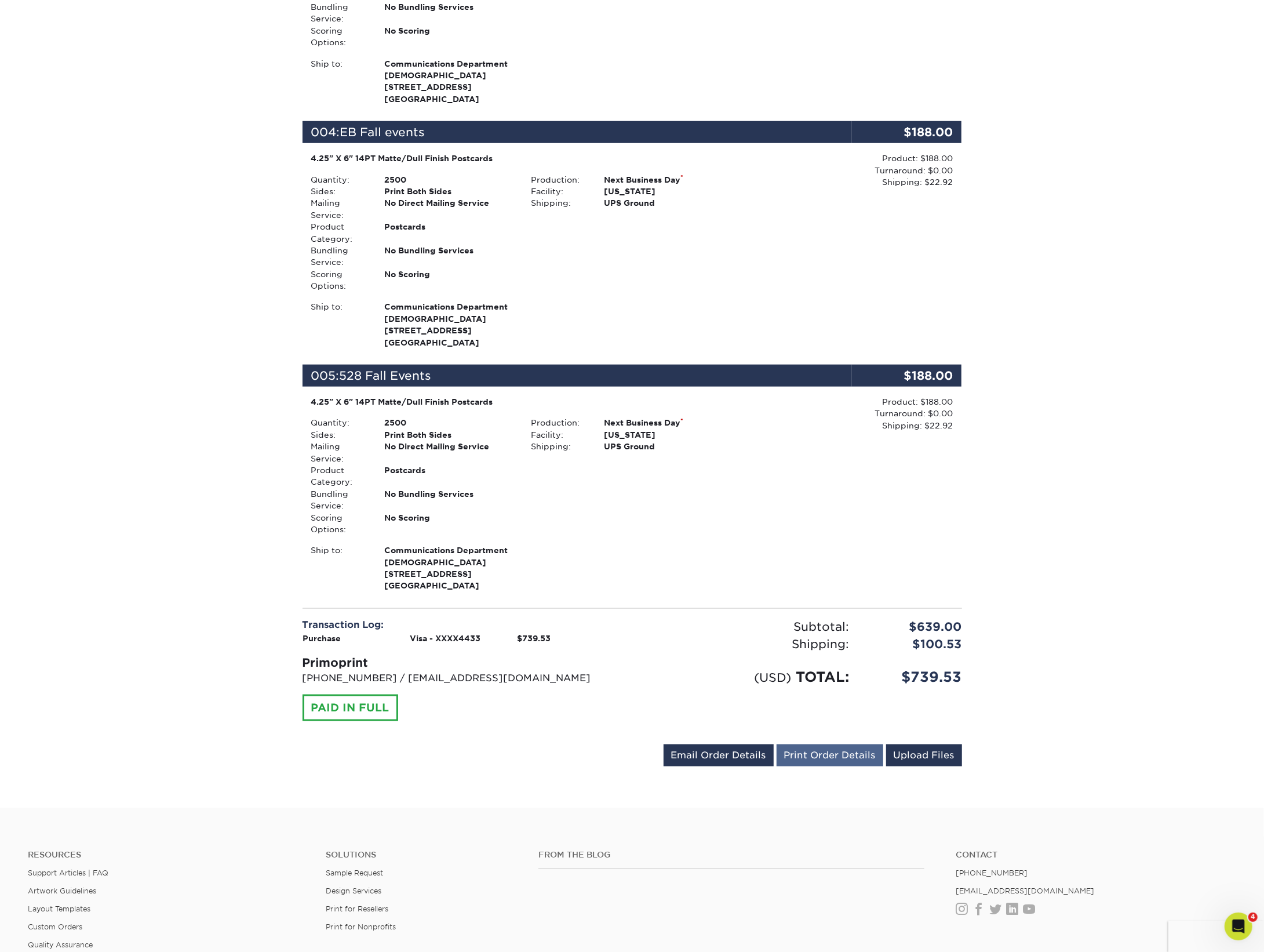
click at [824, 766] on link "Print Order Details" at bounding box center [830, 755] width 106 height 22
